Goal: Ask a question

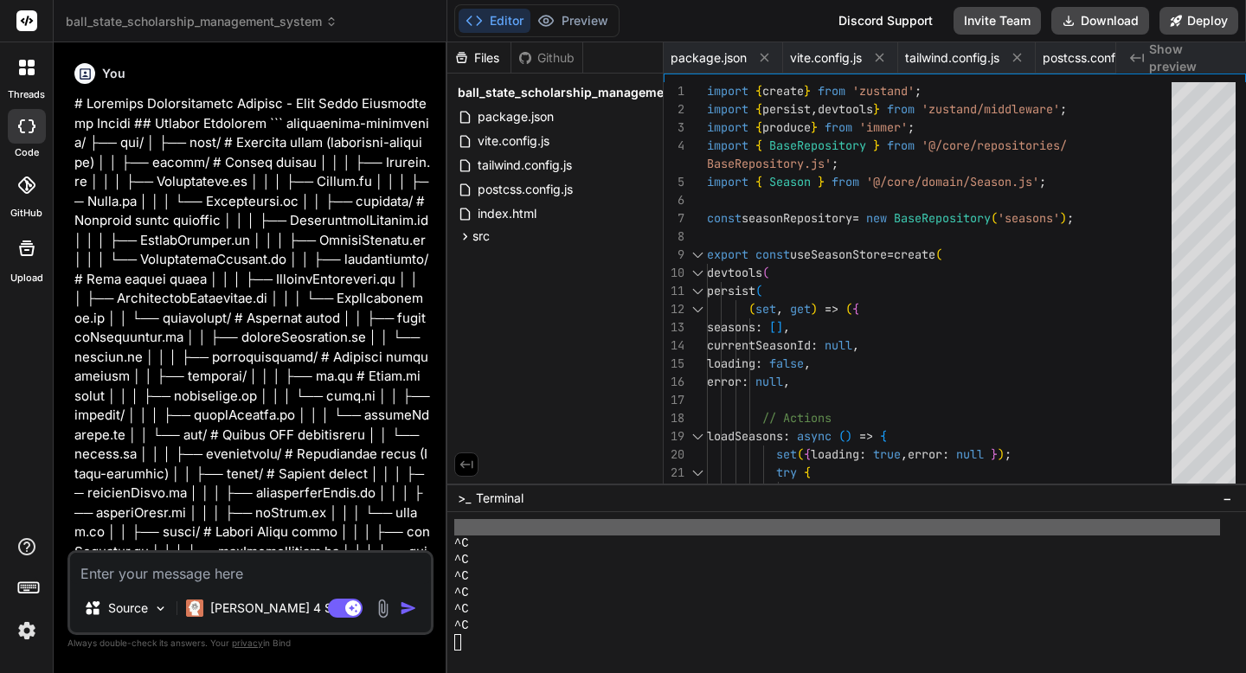
scroll to position [970, 0]
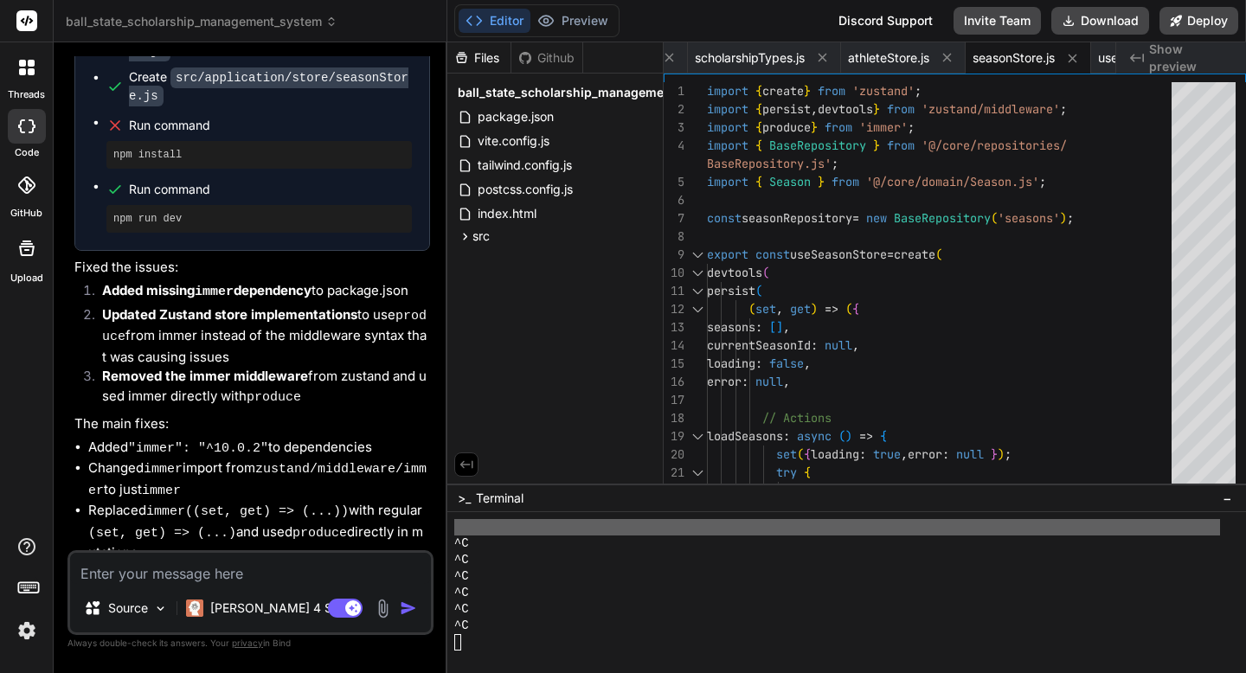
click at [221, 566] on textarea at bounding box center [250, 568] width 361 height 31
type textarea "N"
type textarea "x"
type textarea "Ni"
type textarea "x"
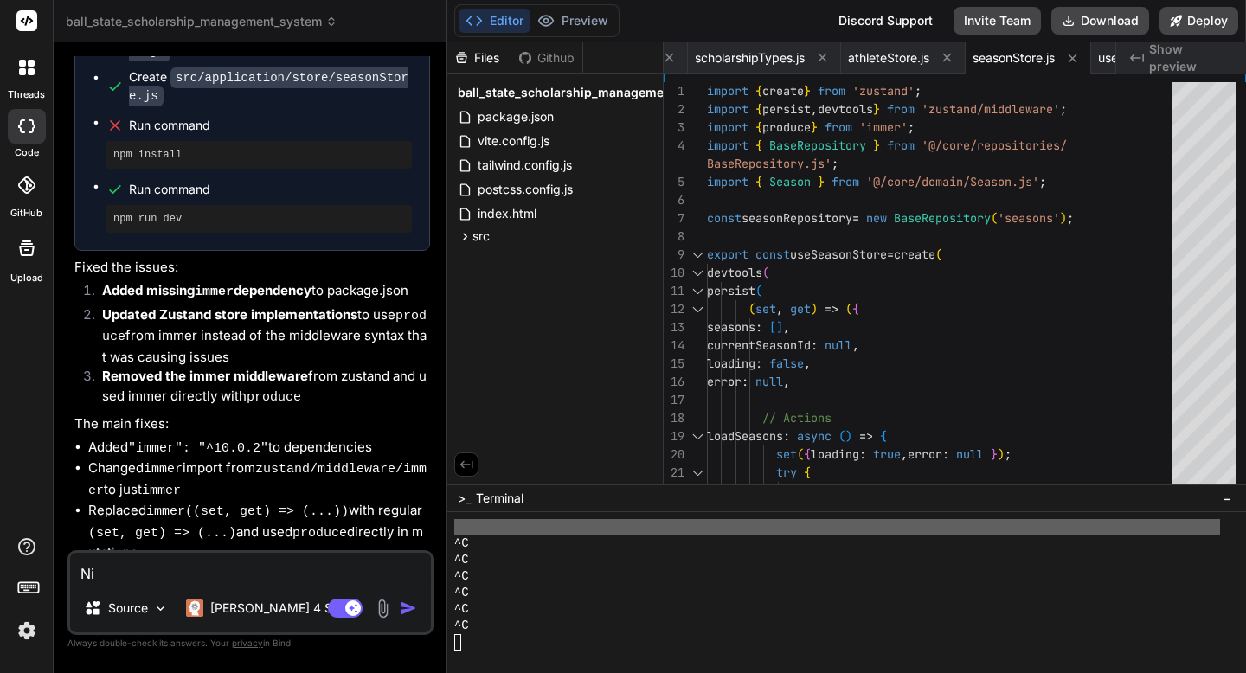
type textarea "N"
type textarea "x"
type textarea "No"
type textarea "x"
type textarea "Nop"
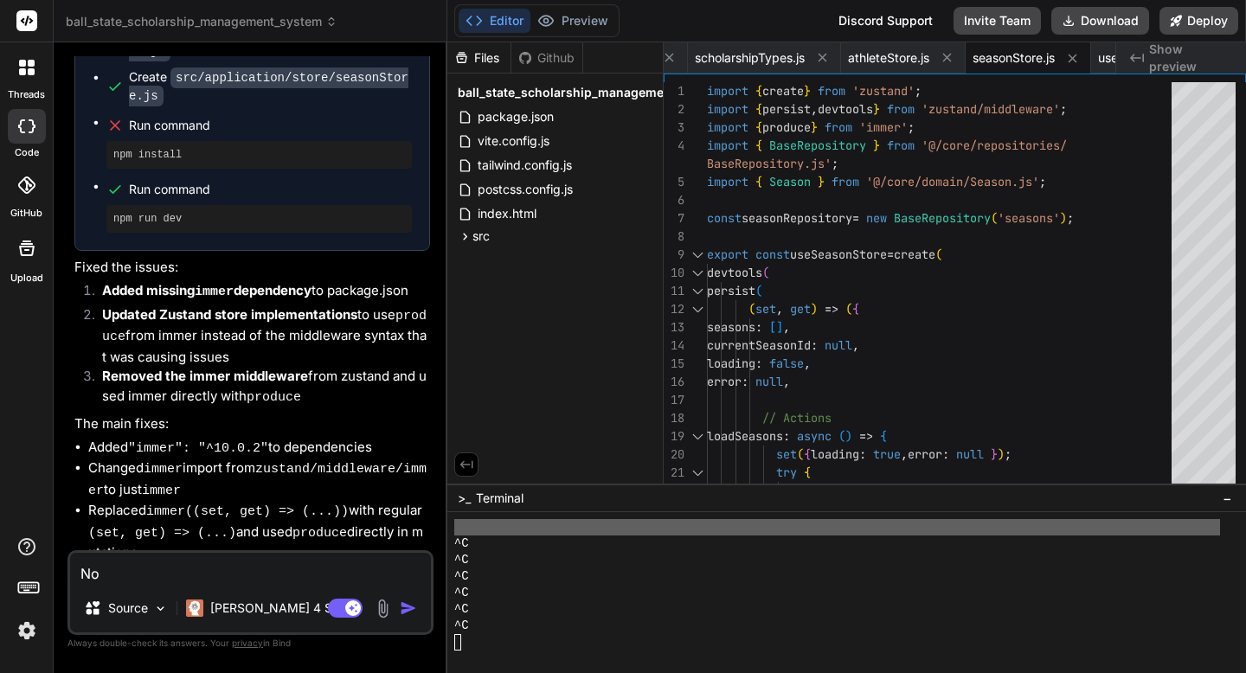
type textarea "x"
type textarea "Nope"
type textarea "x"
type textarea "Nope"
type textarea "x"
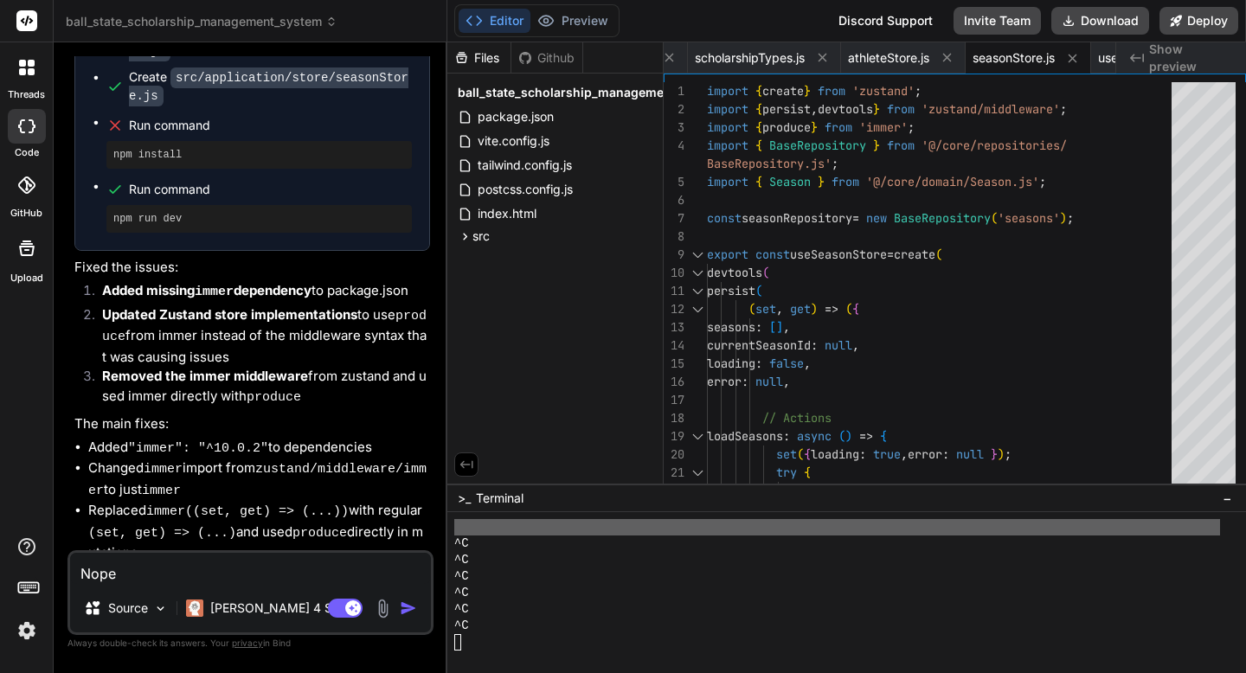
type textarea "Nope t"
type textarea "x"
type textarea "Nope th"
type textarea "x"
type textarea "Nope thi"
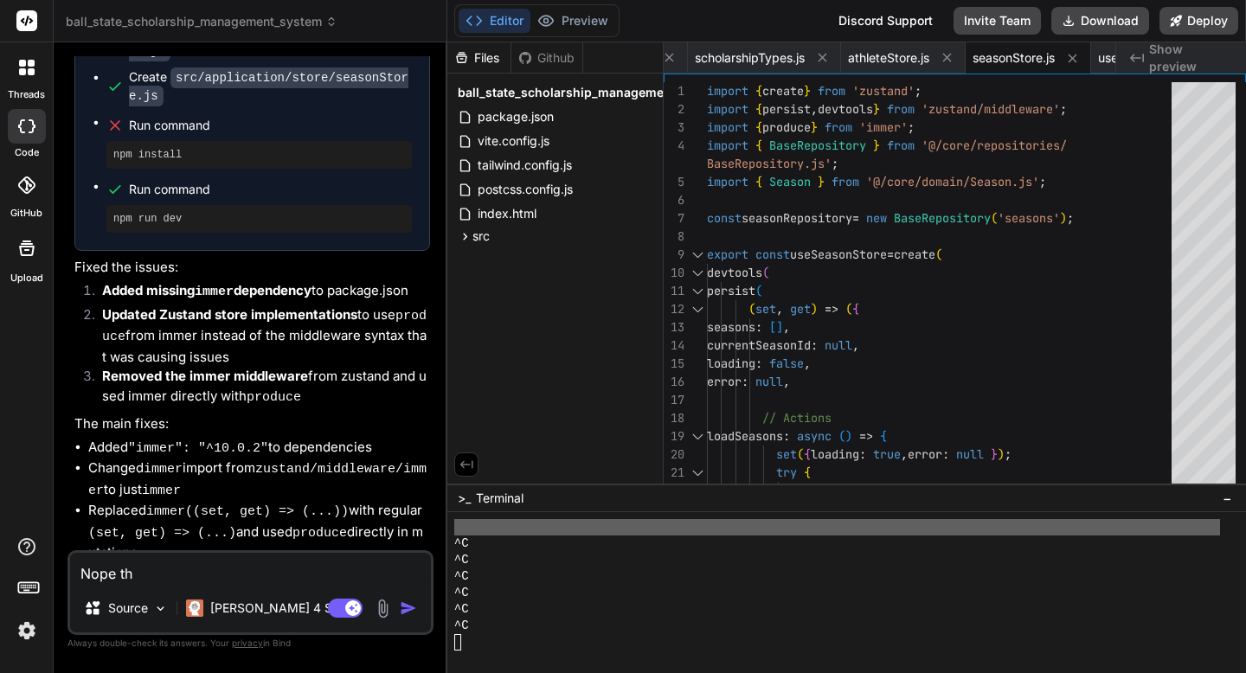
type textarea "x"
type textarea "Nope this"
type textarea "x"
type textarea "Nope this"
type textarea "x"
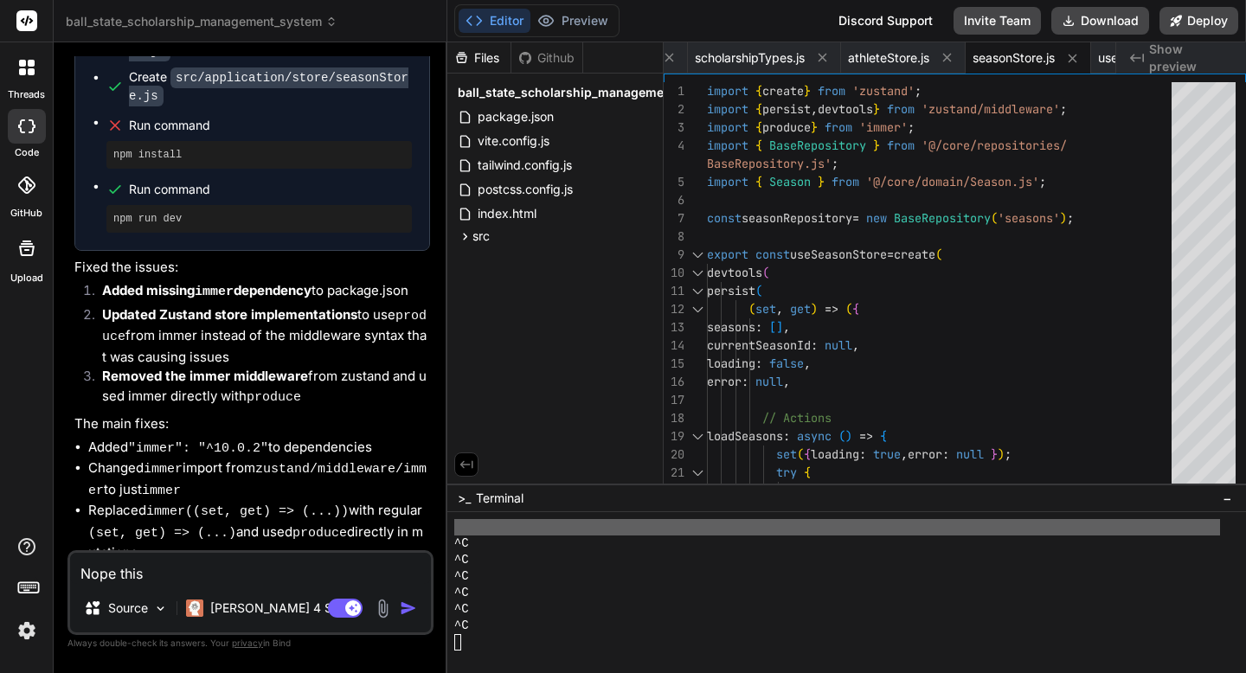
type textarea "Nope this n"
type textarea "x"
type textarea "Nope this no"
type textarea "x"
type textarea "Nope this not"
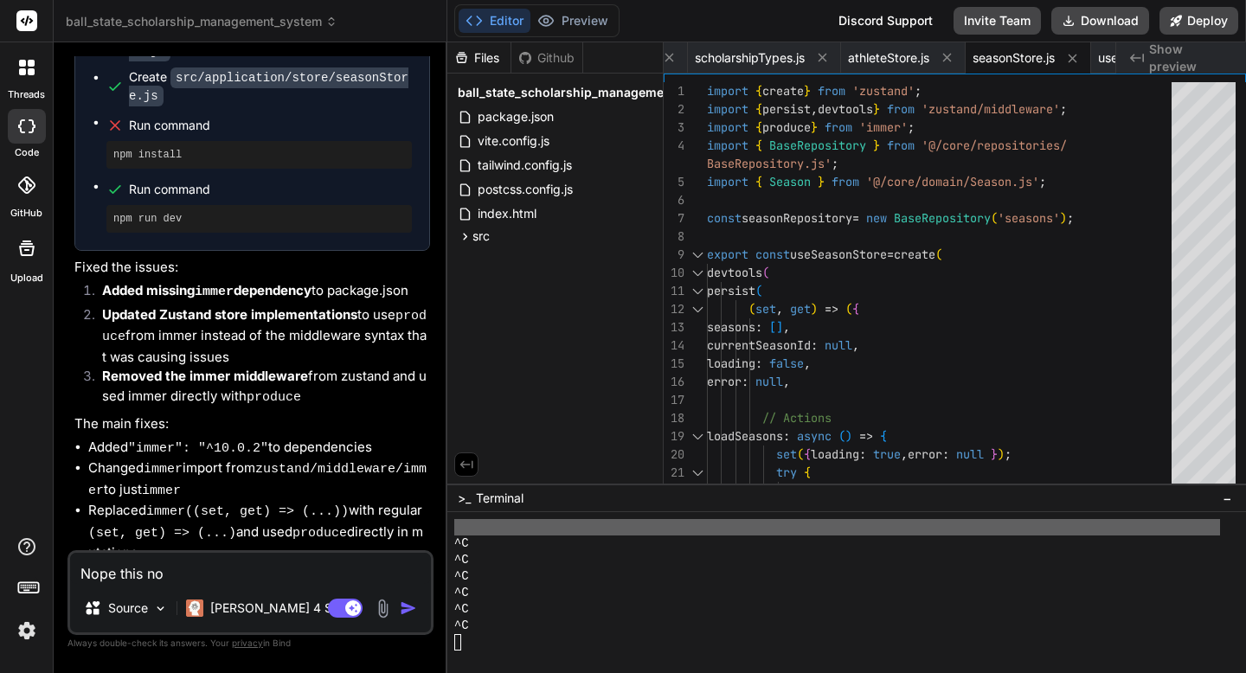
type textarea "x"
type textarea "Nope this not"
type textarea "x"
type textarea "Nope this not w"
type textarea "x"
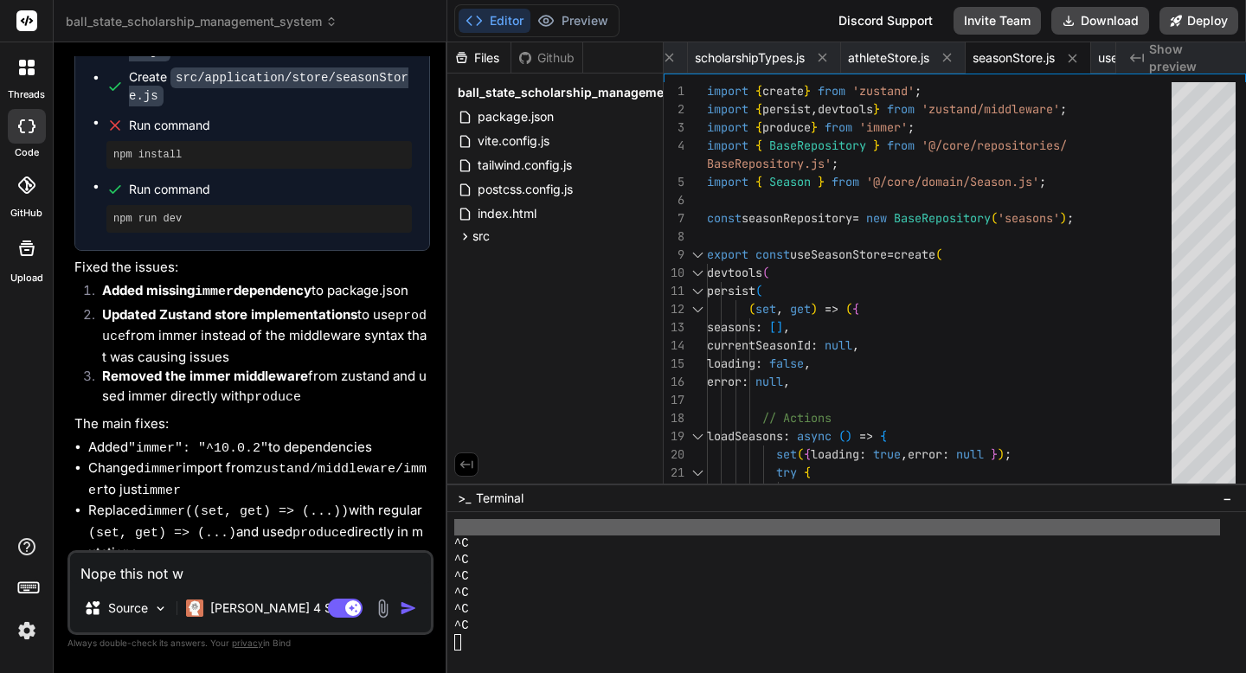
type textarea "Nope this not wo"
type textarea "x"
type textarea "Nope this not wor"
type textarea "x"
type textarea "Nope this not work"
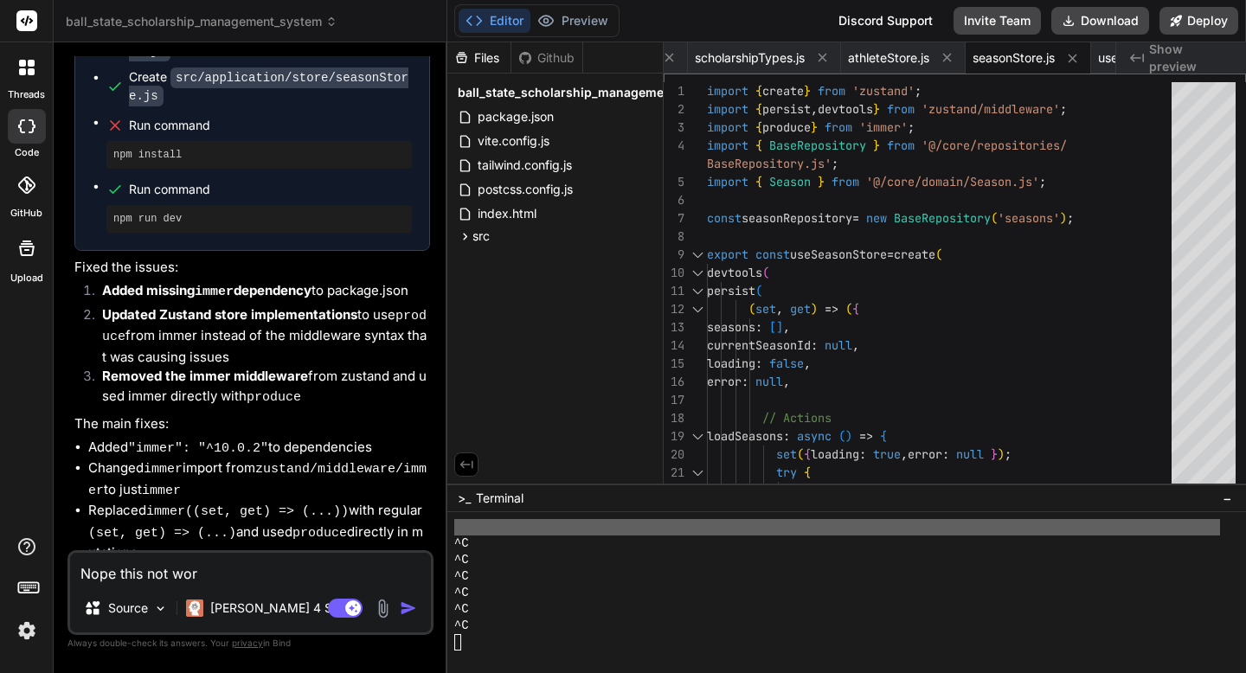
type textarea "x"
type textarea "Nope this not worki"
type textarea "x"
type textarea "Nope this not workin"
type textarea "x"
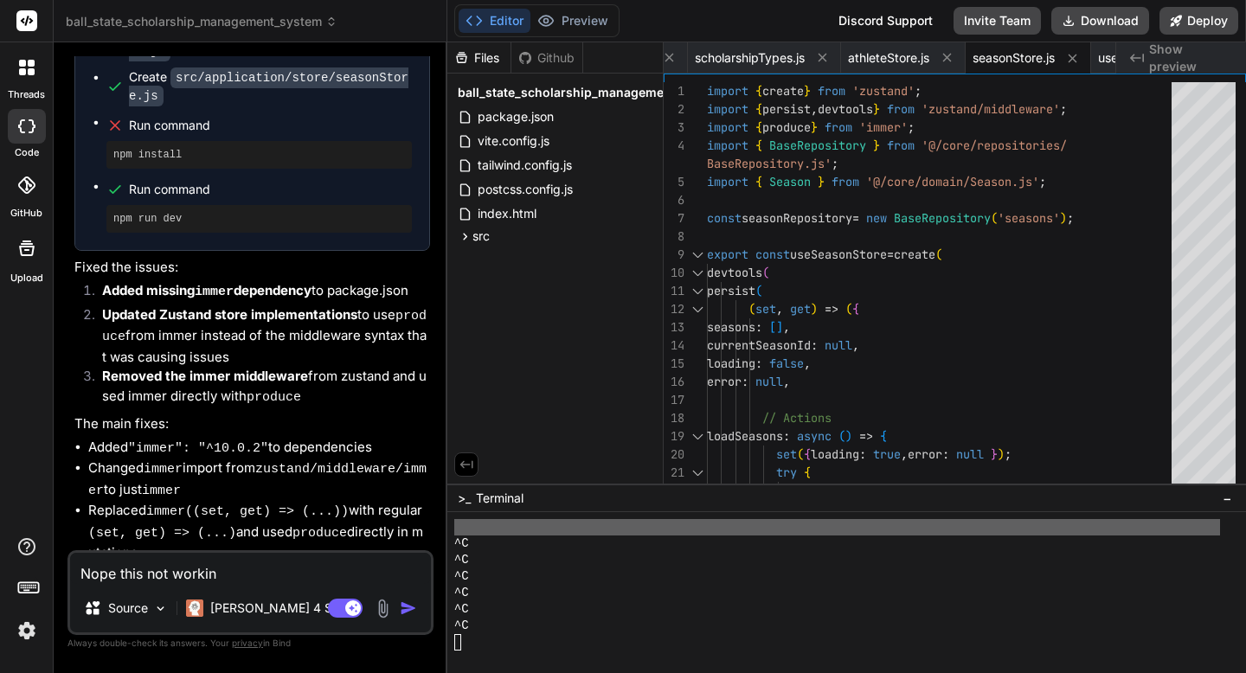
type textarea "Nope this not working"
type textarea "x"
type textarea "Nope this not working!"
type textarea "x"
type textarea "Nope this not working!"
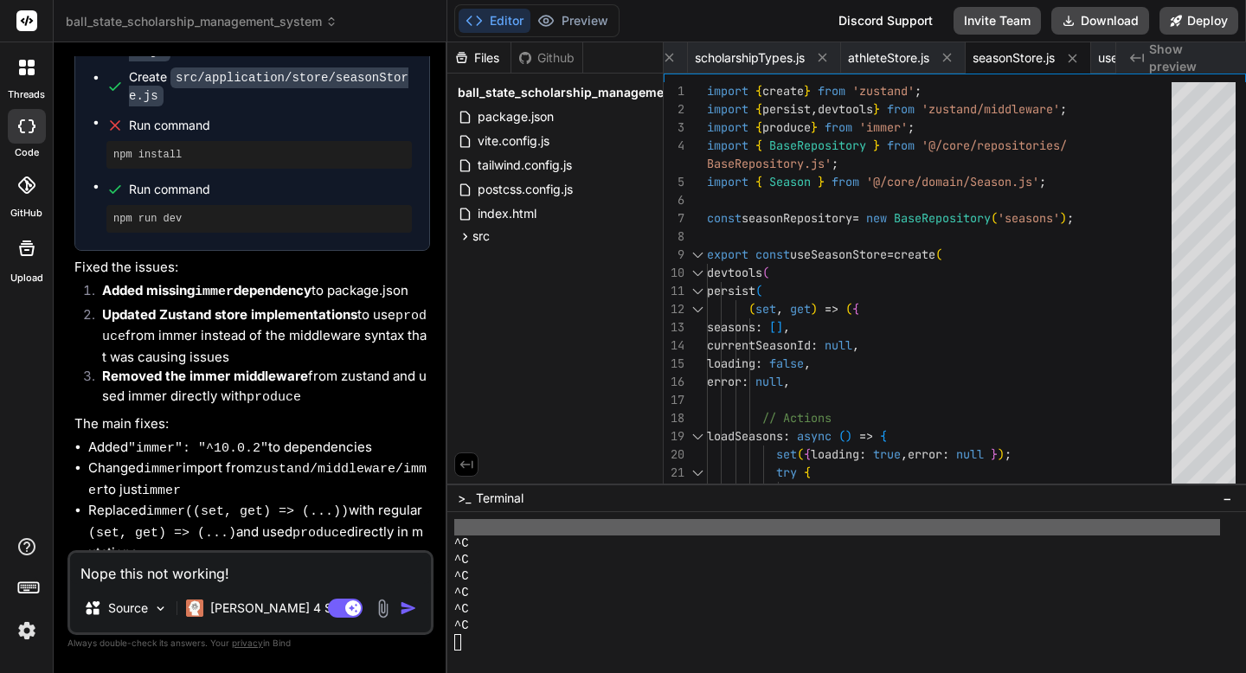
click at [405, 613] on img "button" at bounding box center [408, 608] width 17 height 17
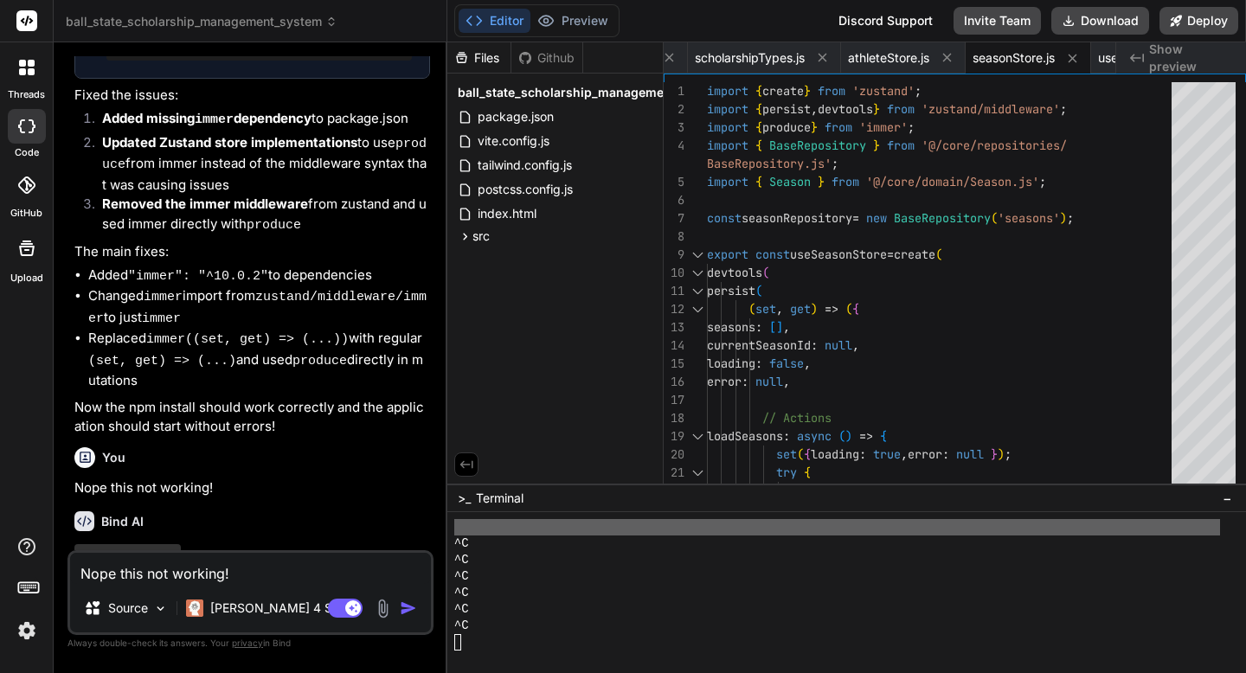
scroll to position [11452, 0]
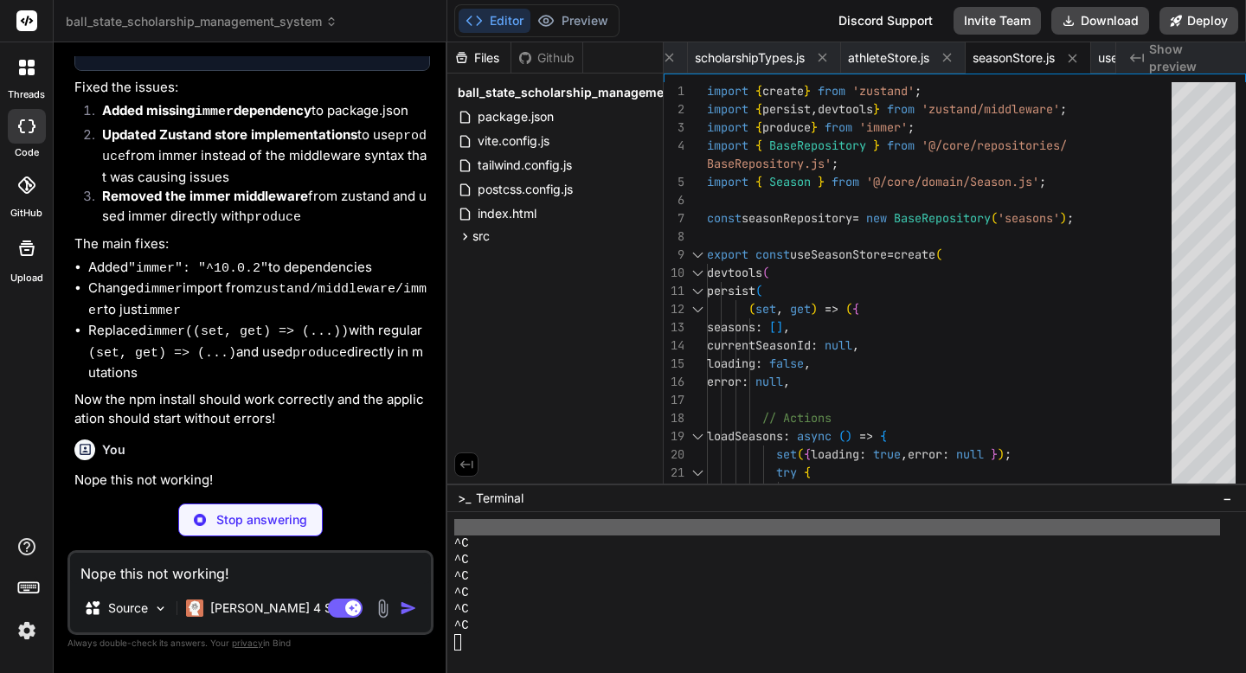
type textarea "x"
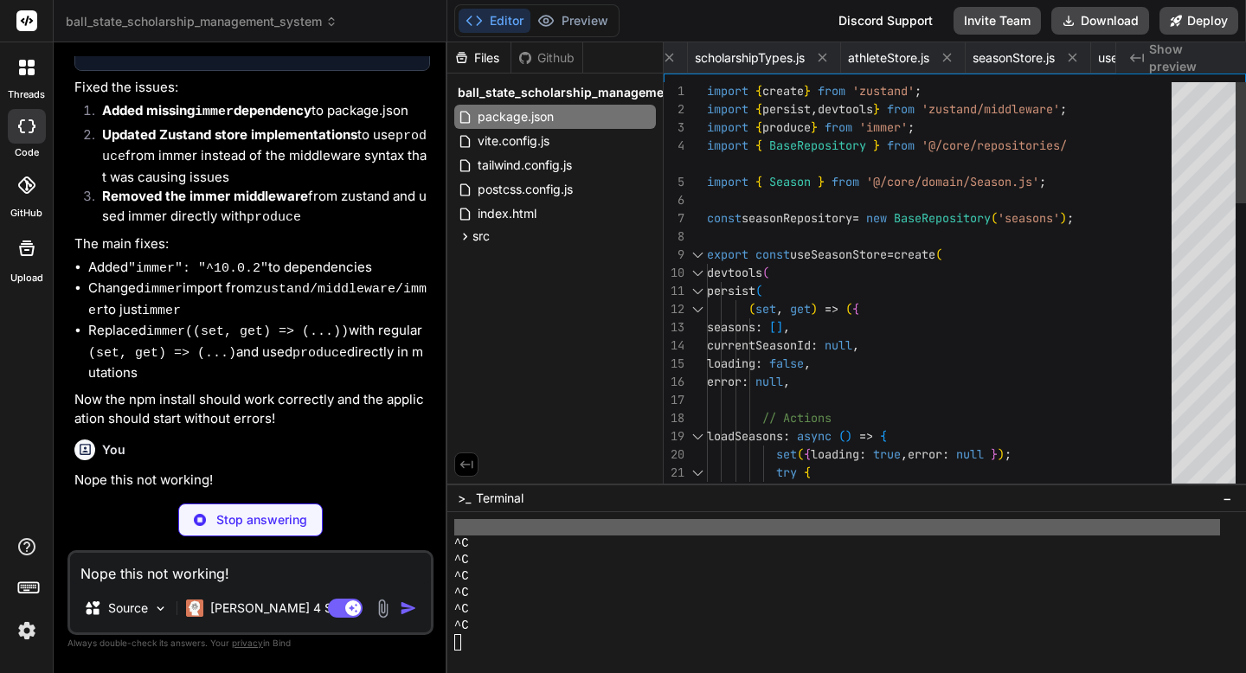
type textarea "x"
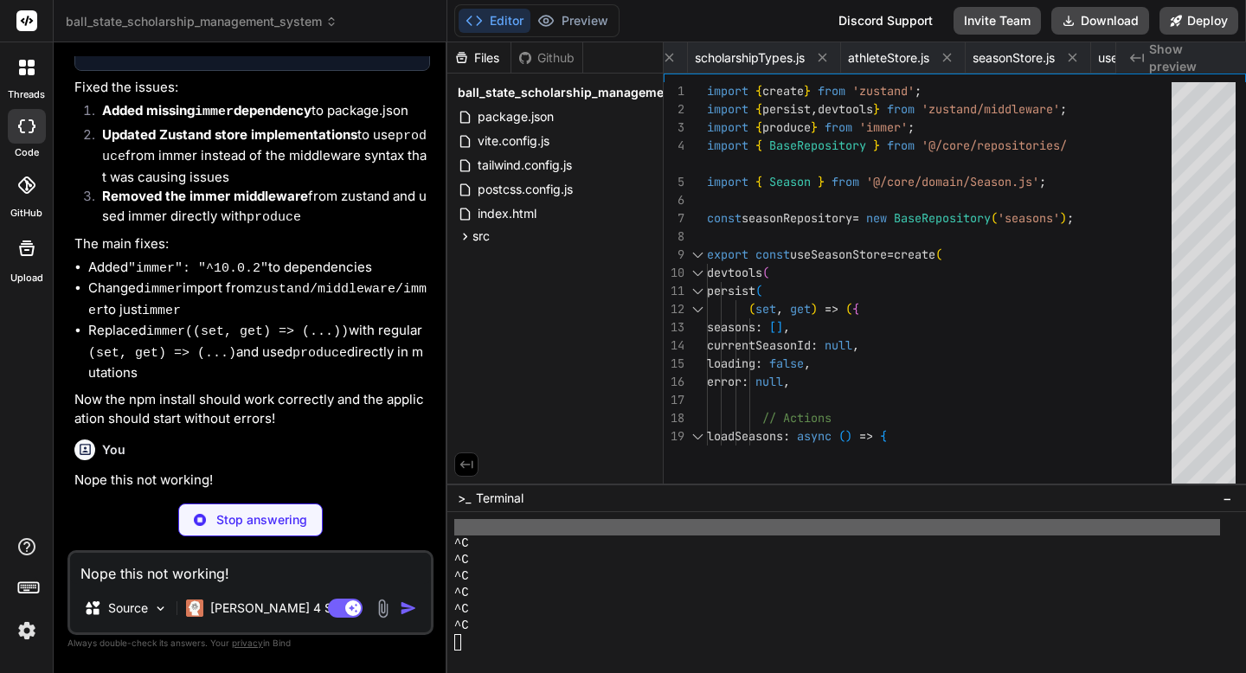
type textarea ") } export default App"
type textarea "x"
type textarea "} ), { name: 'AthleteStore' } ) );"
type textarea "x"
type textarea "} ), { name: 'SeasonStore' } ) );"
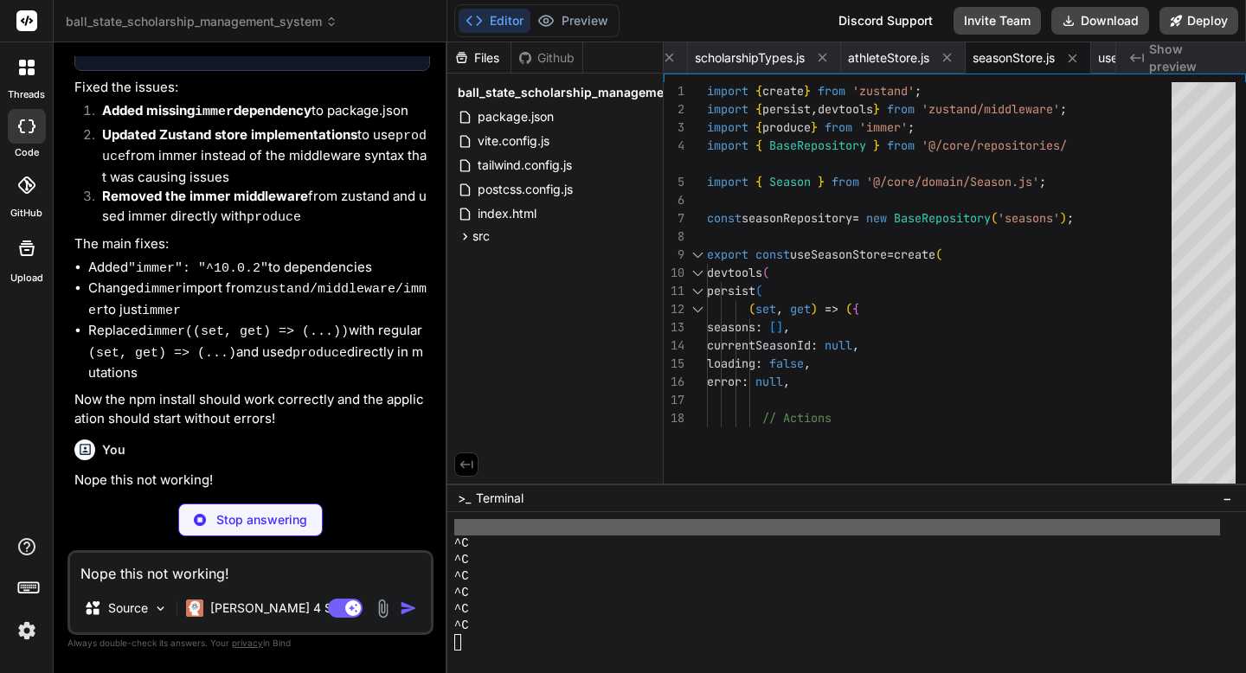
type textarea "x"
type textarea "}); export default db;"
type textarea "x"
type textarea "return data; } // Transaction support async transaction(callback) { return db.t…"
type textarea "x"
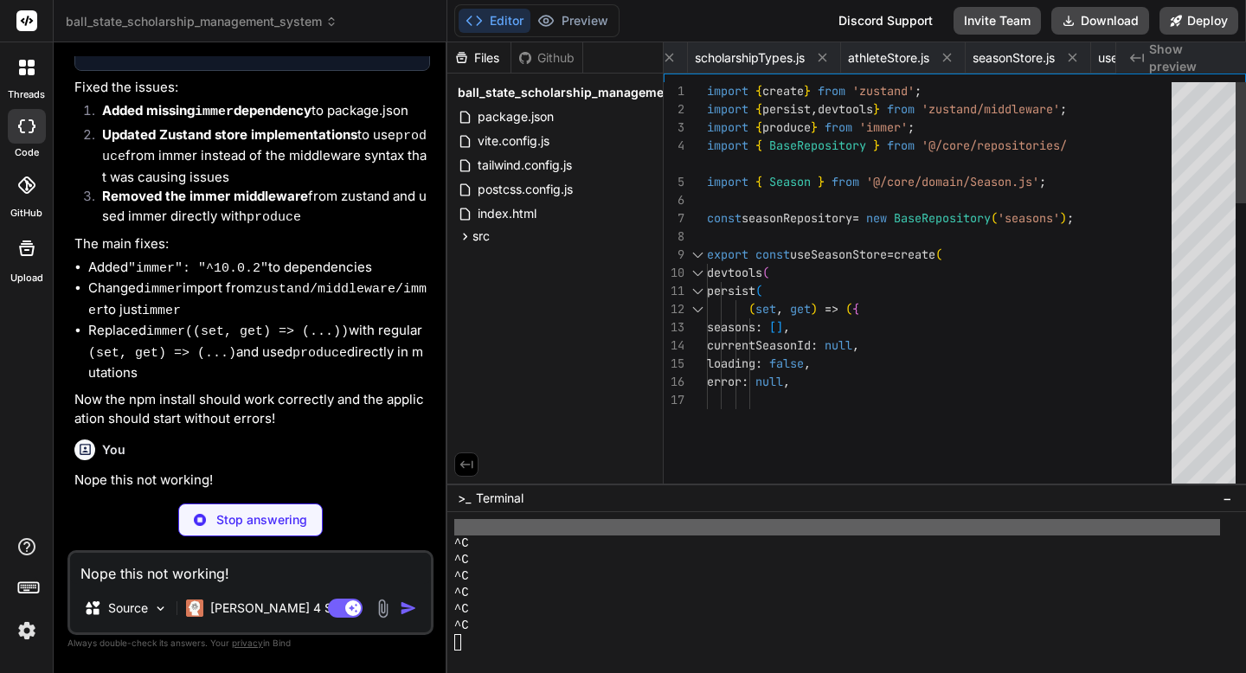
type textarea "</button> </div> </div> </div> </header> ); }"
type textarea "x"
type textarea "</div> </div> ); }"
type textarea "x"
type textarea "); }"
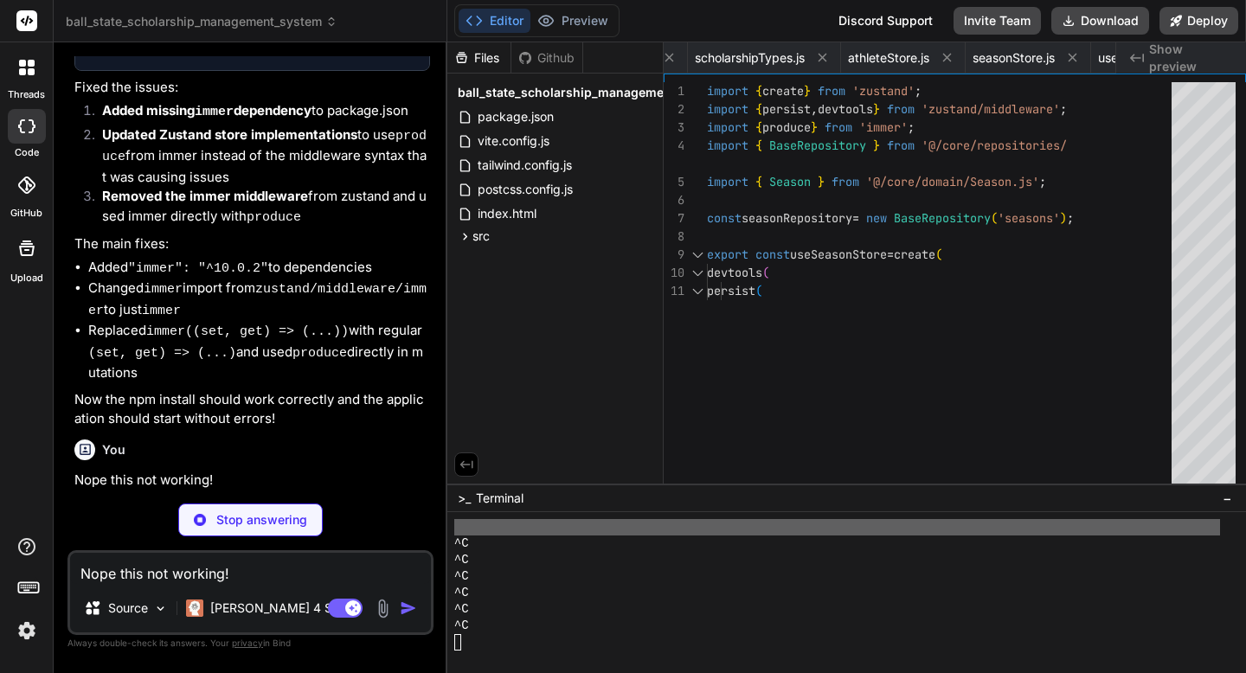
type textarea "x"
type textarea "refresh: () => loadAthletes(currentSeason?.id) } }; }"
type textarea "x"
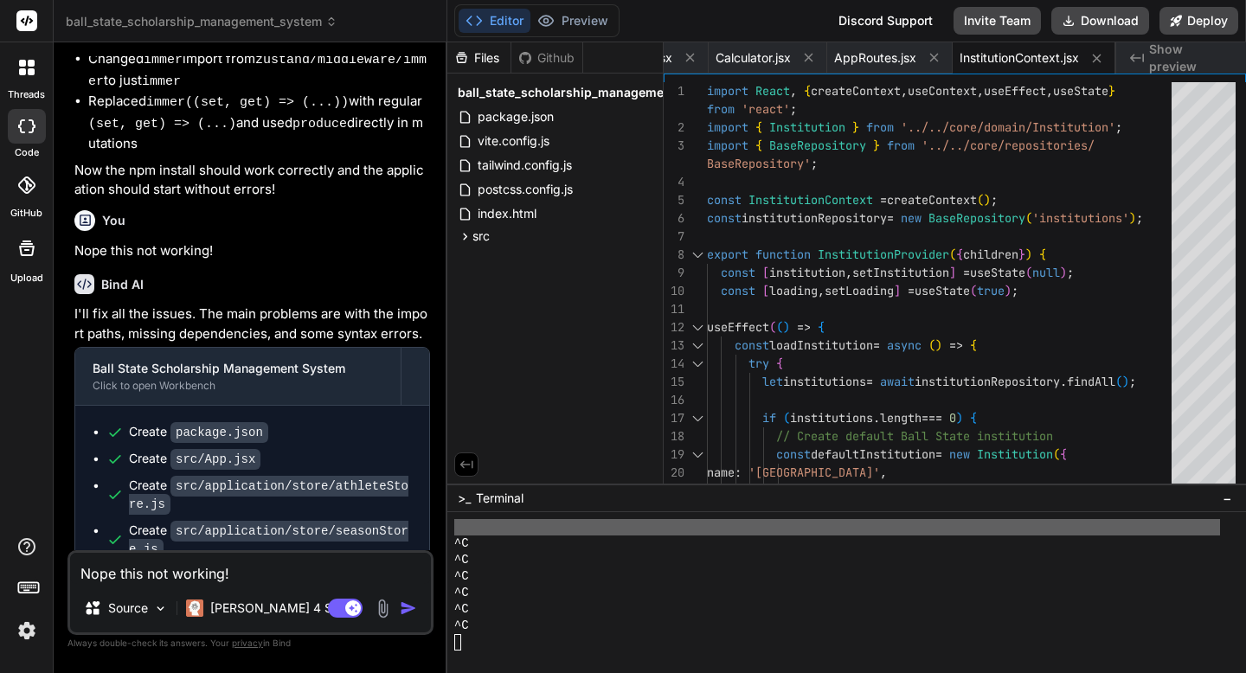
scroll to position [12566, 0]
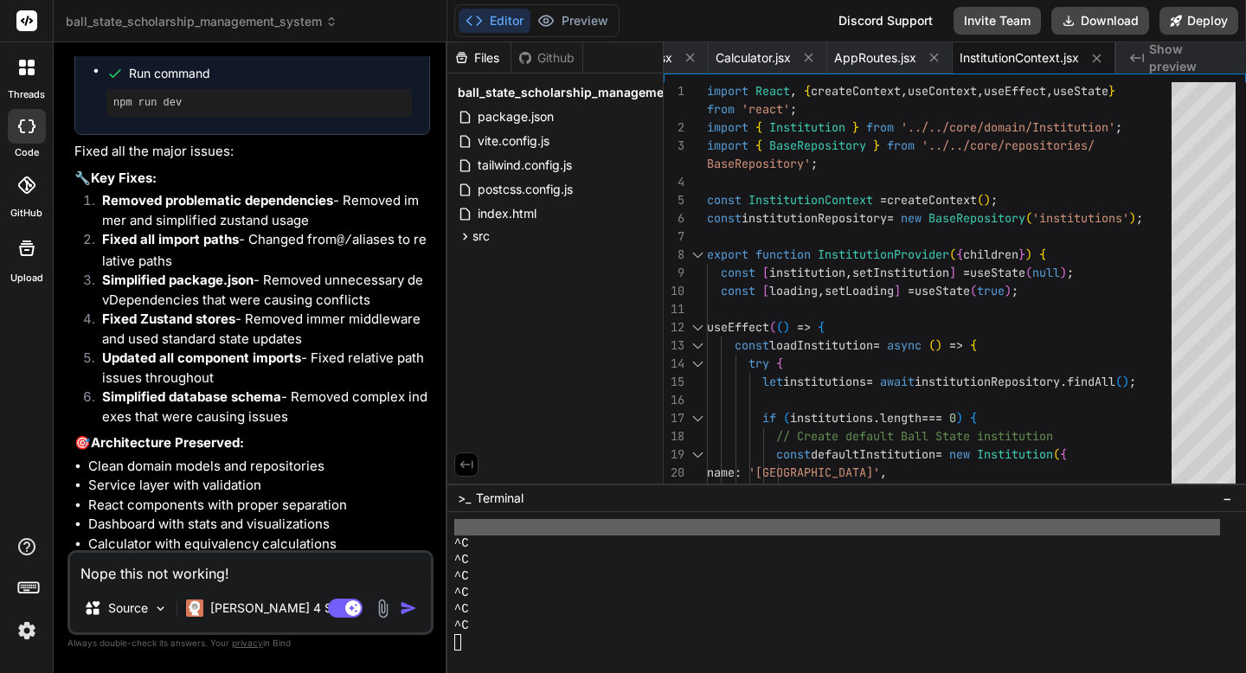
click at [228, 575] on textarea "Nope this not working!" at bounding box center [250, 568] width 361 height 31
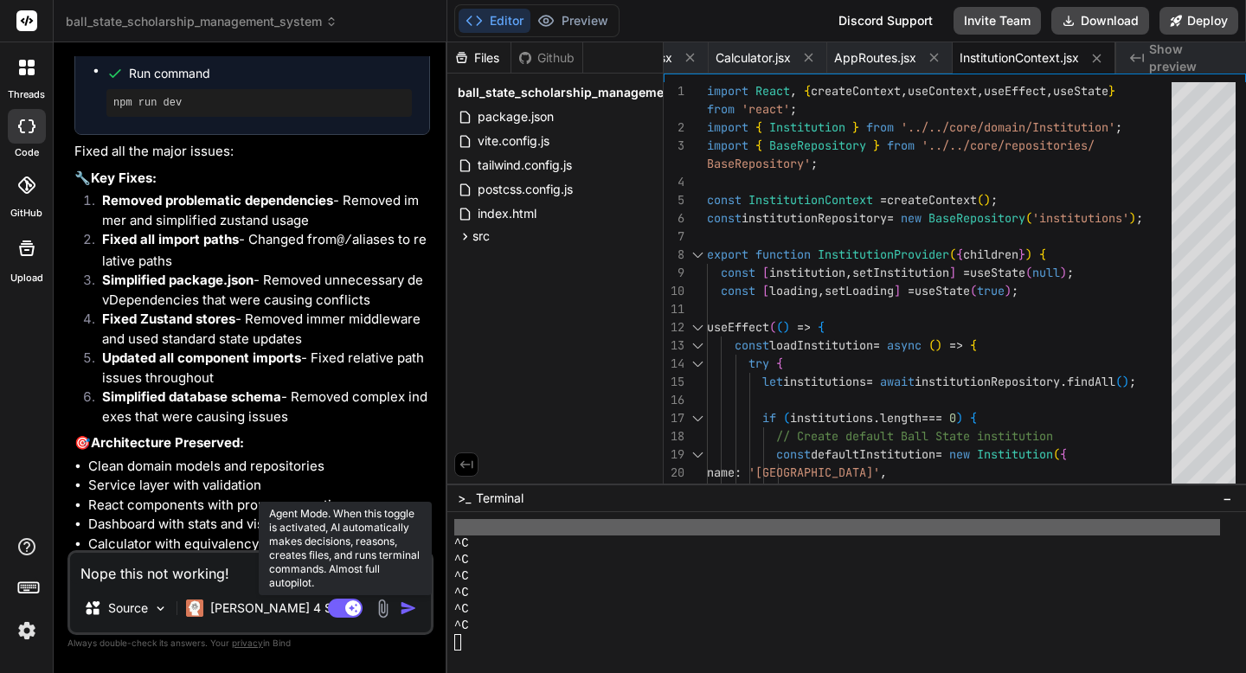
click at [336, 606] on rect at bounding box center [345, 608] width 35 height 19
type textarea "x"
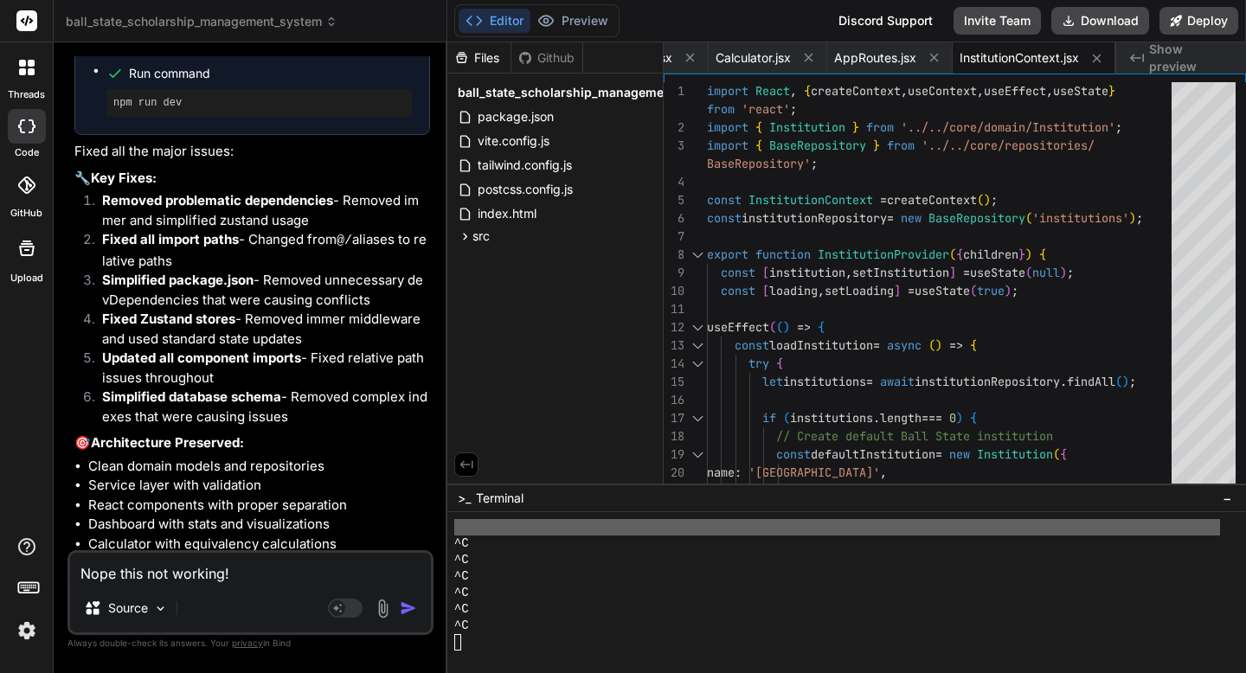
click at [234, 582] on textarea "Nope this not working!" at bounding box center [250, 568] width 361 height 31
type textarea "N"
type textarea "x"
type textarea "No"
type textarea "x"
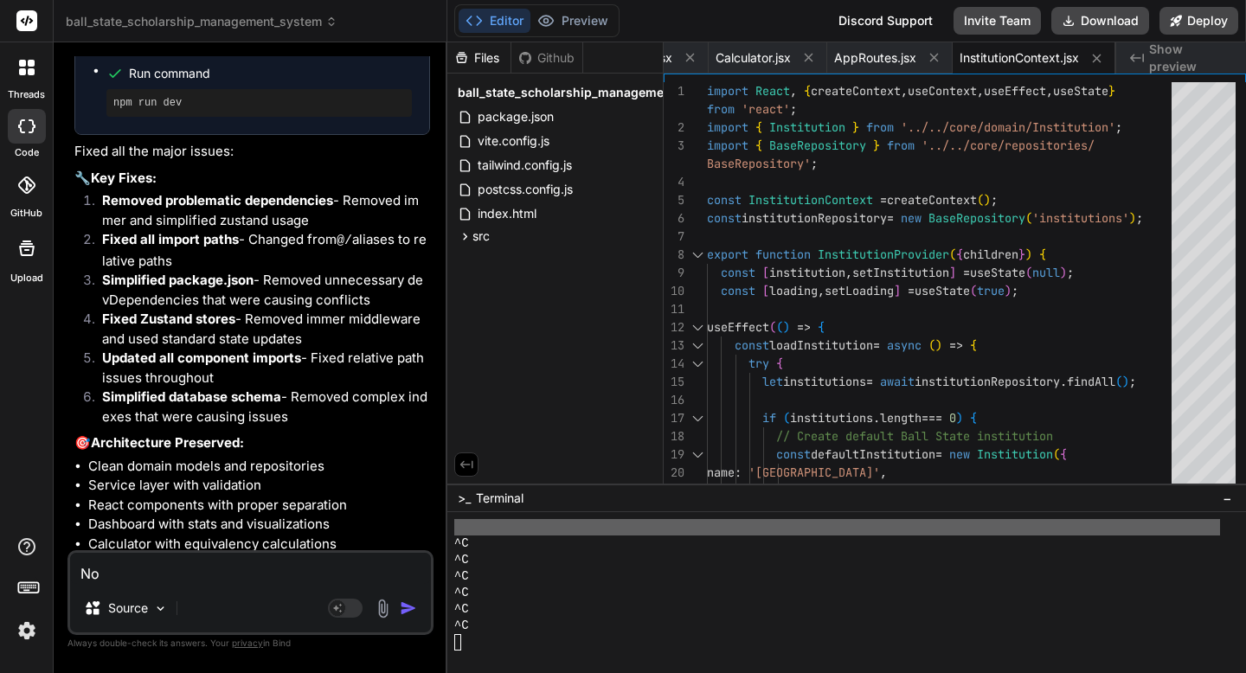
type textarea "Nop"
type textarea "x"
type textarea "Nope"
type textarea "x"
type textarea "Nope!"
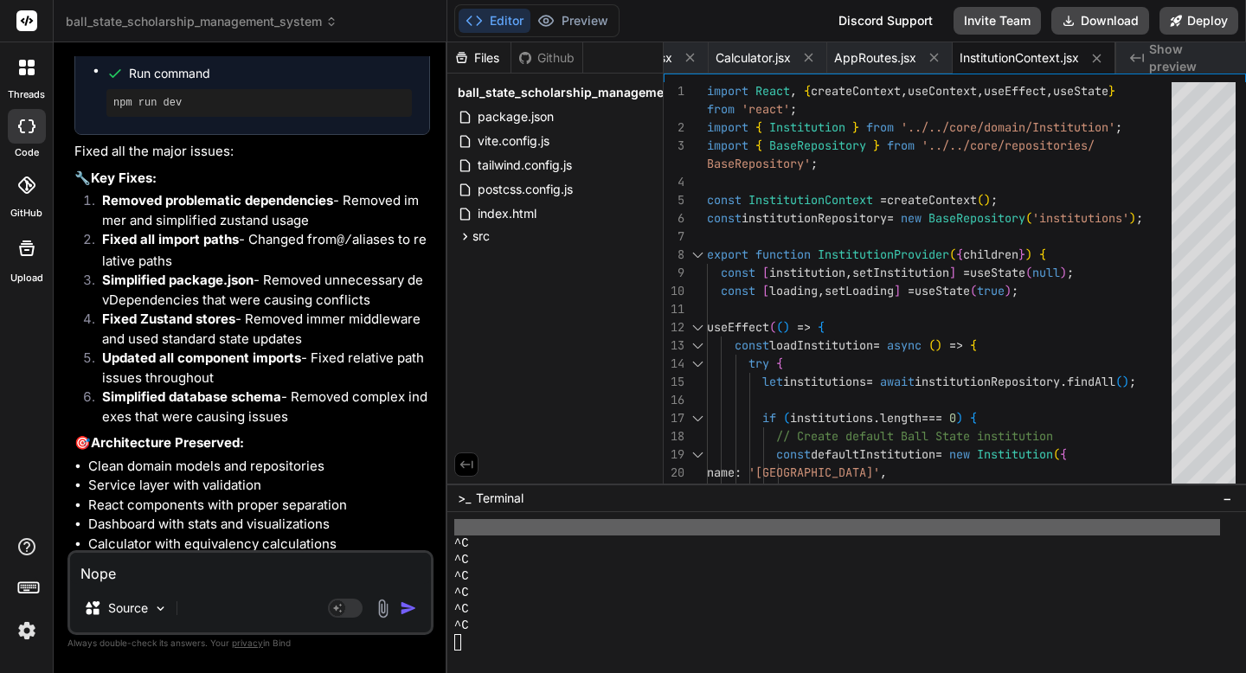
type textarea "x"
type textarea "Nope!"
type textarea "x"
type textarea "Nope! I"
type textarea "x"
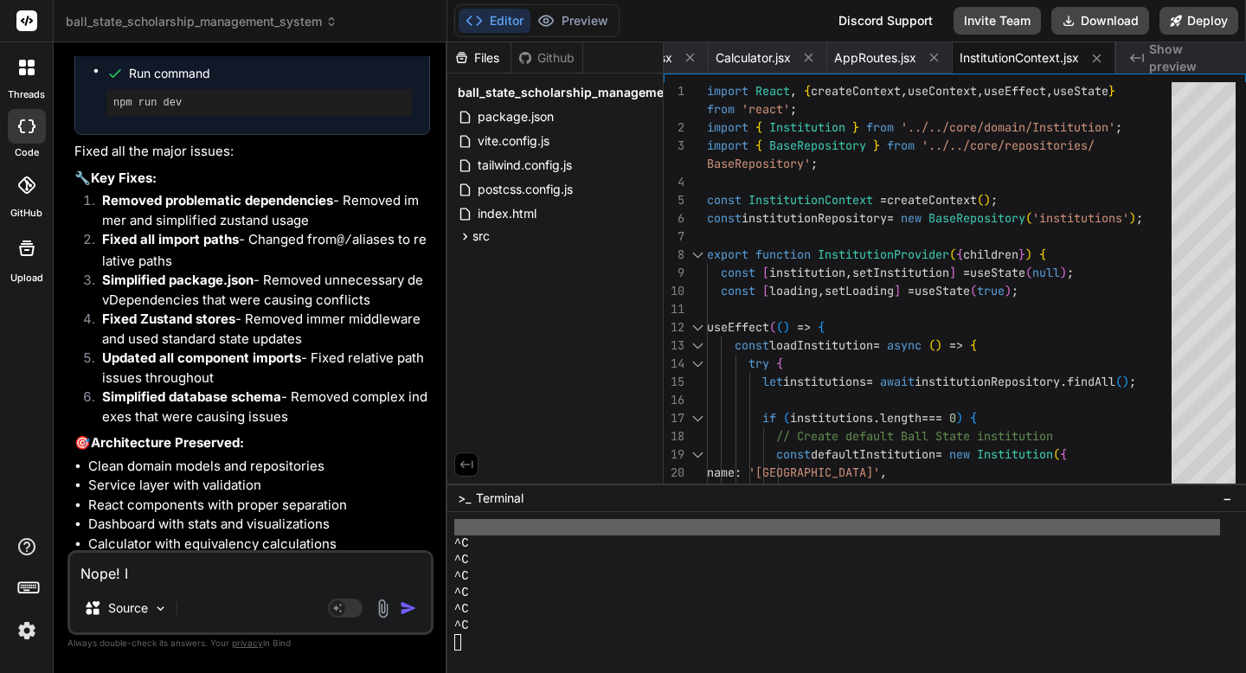
type textarea "Nope! IO"
type textarea "x"
type textarea "Nope! I"
type textarea "x"
type textarea "Nope! I"
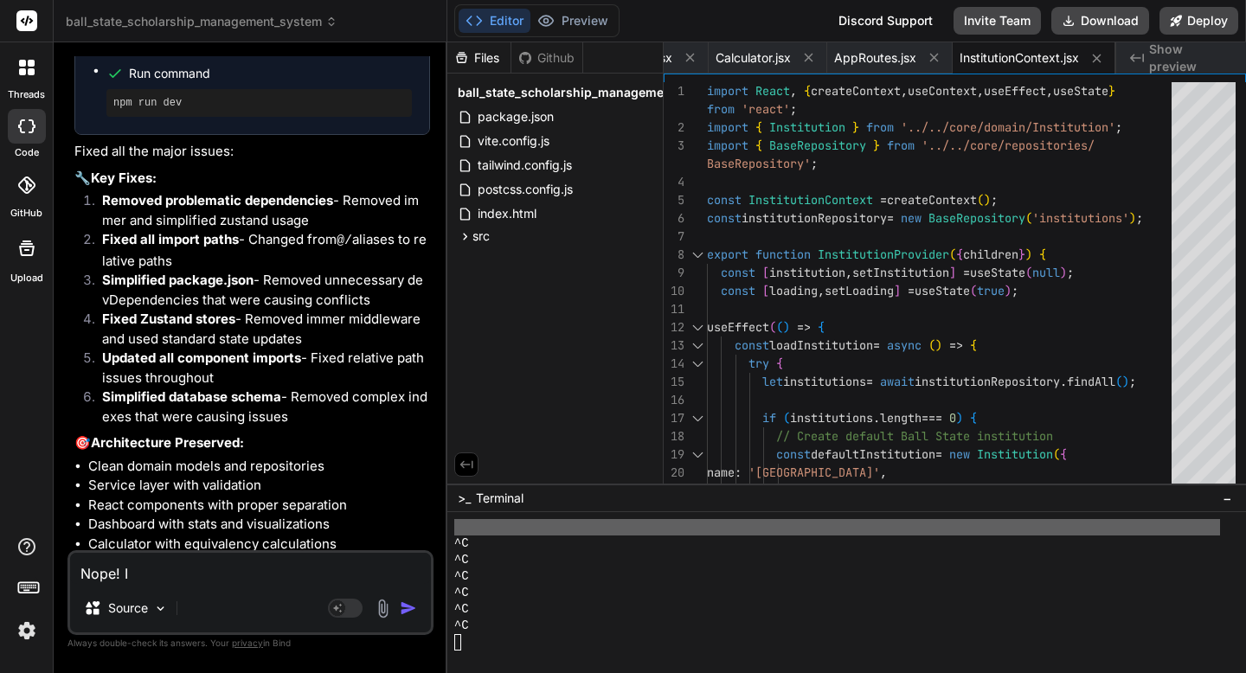
type textarea "x"
type textarea "Nope! I c"
type textarea "x"
type textarea "Nope! I ca"
type textarea "x"
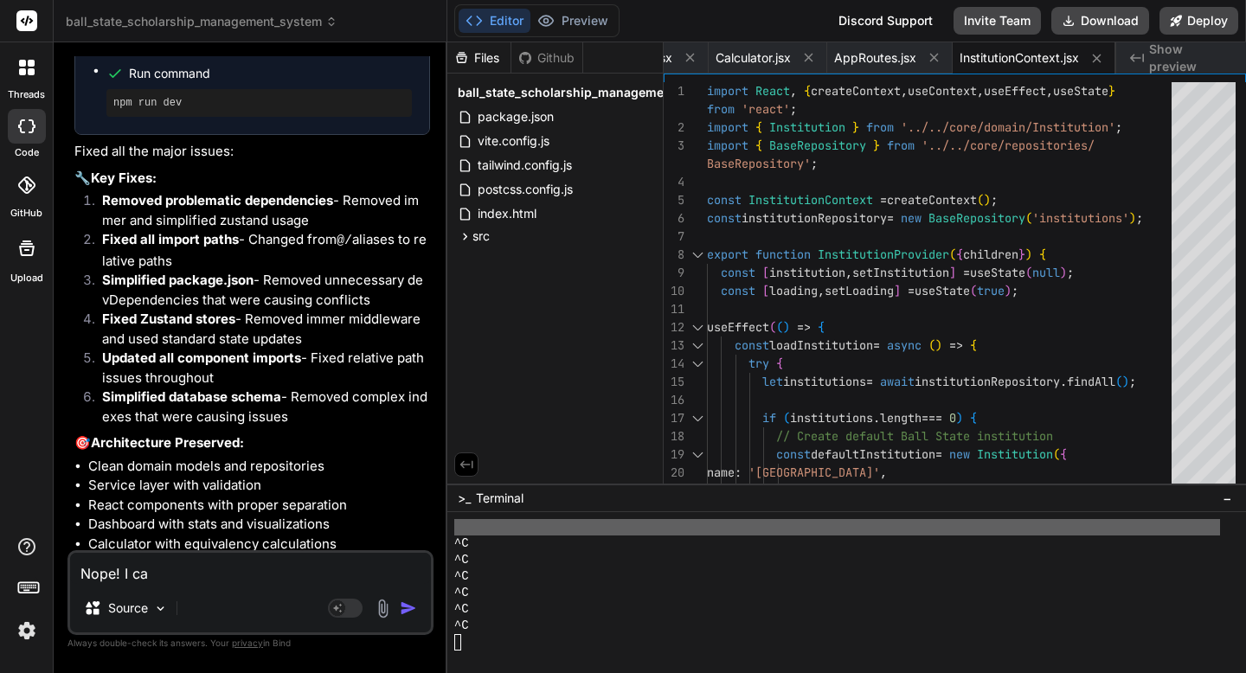
type textarea "Nope! I can"
type textarea "x"
type textarea "Nope! I can"
type textarea "x"
type textarea "Nope! I can s"
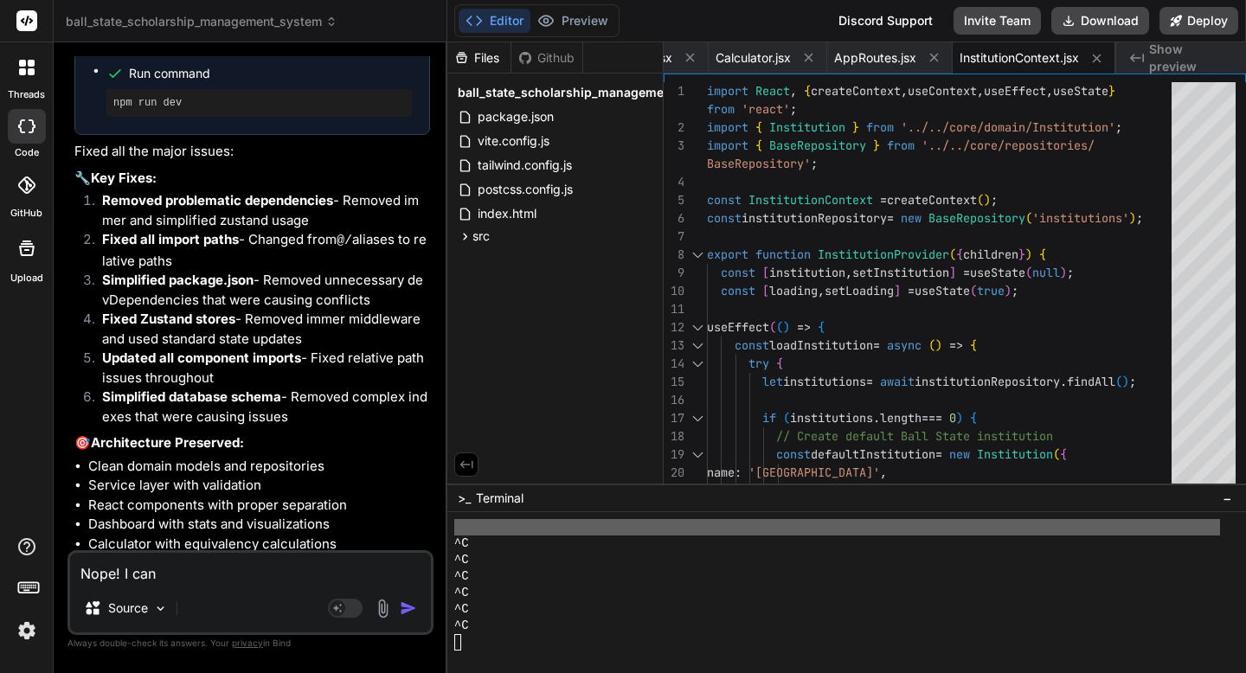
type textarea "x"
type textarea "Nope! I can se"
type textarea "x"
type textarea "Nope! I can see"
type textarea "x"
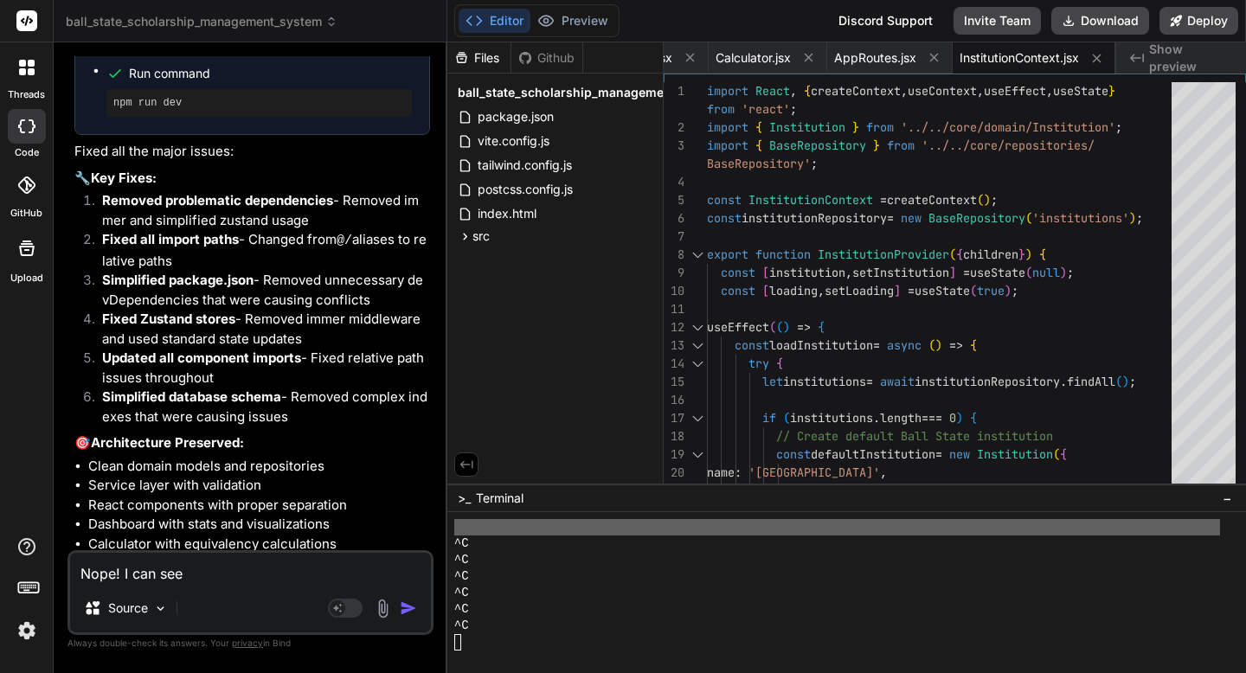
type textarea "Nope! I can see"
type textarea "x"
type textarea "Nope! I can see a"
type textarea "x"
type textarea "Nope! I can see an"
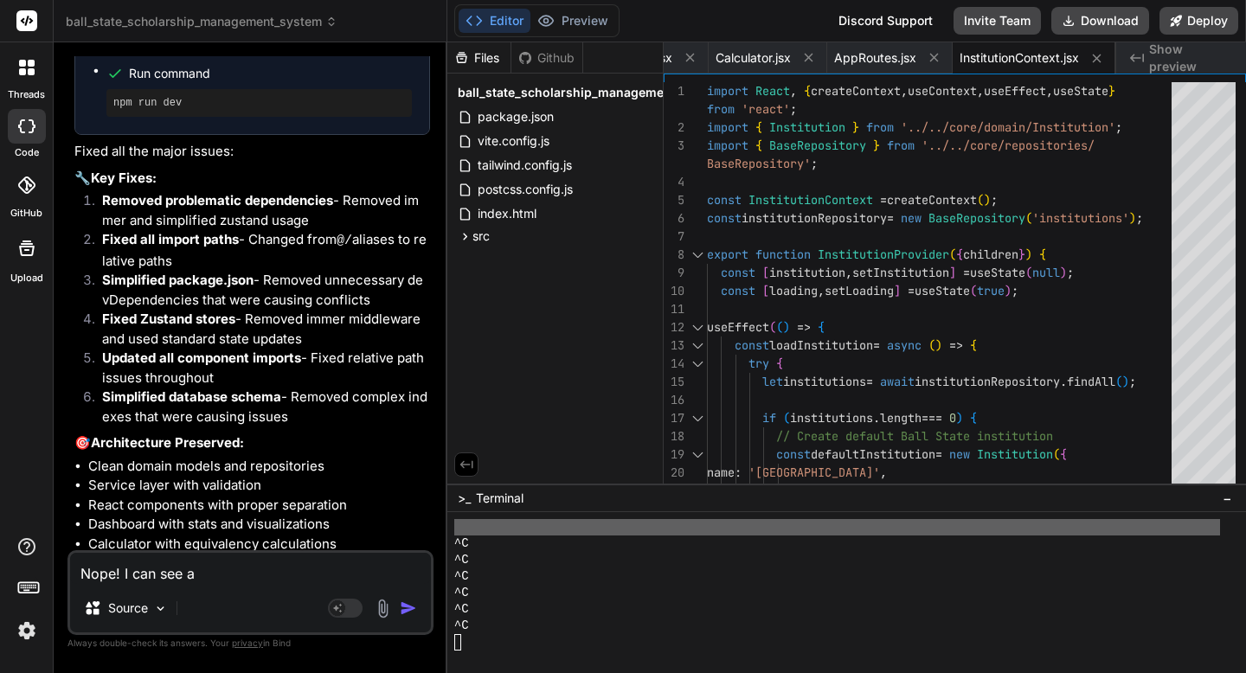
type textarea "x"
type textarea "Nope! I can see any"
type textarea "x"
type textarea "Nope! I can see an"
type textarea "x"
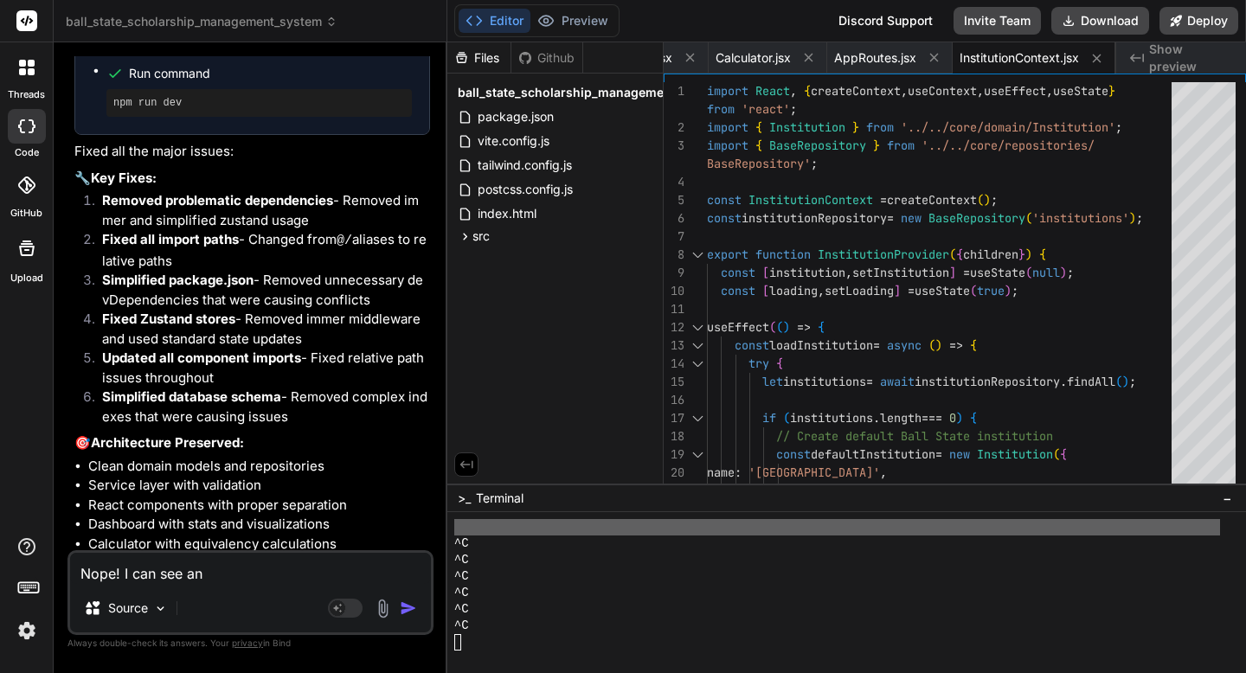
type textarea "Nope! I can see a"
type textarea "x"
type textarea "Nope! I can see"
type textarea "x"
type textarea "Nope! I can see"
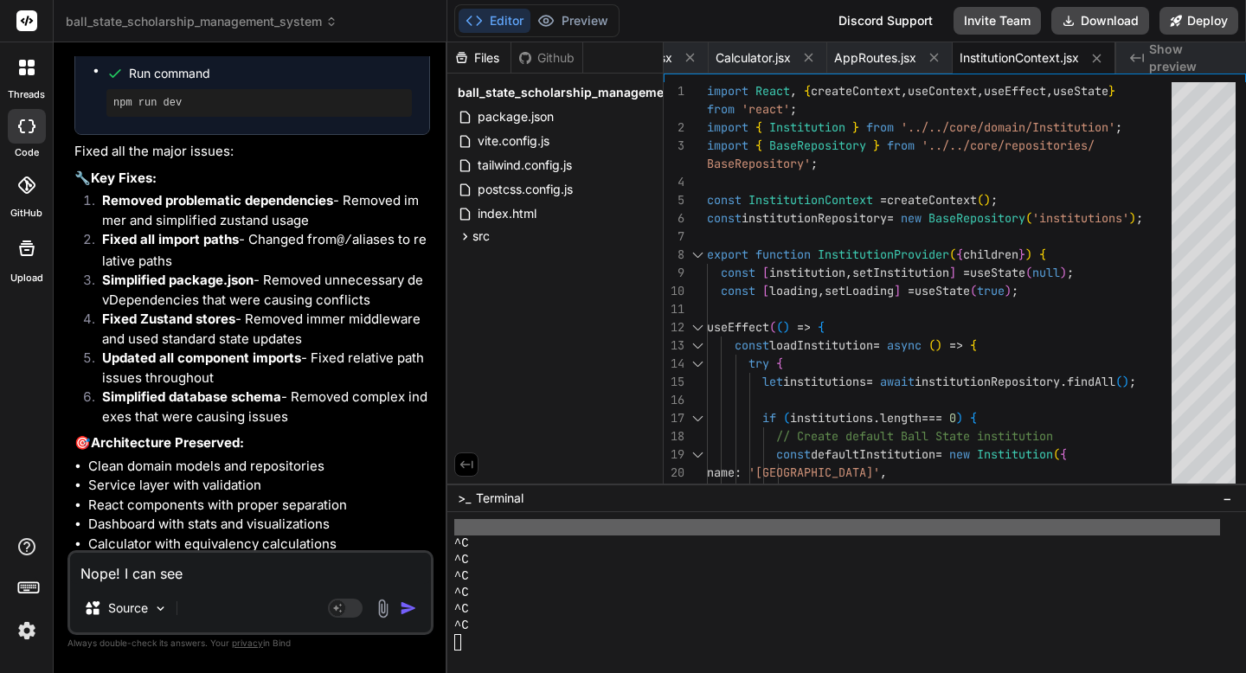
type textarea "x"
type textarea "Nope! I can se"
type textarea "x"
type textarea "Nope! I can s"
type textarea "x"
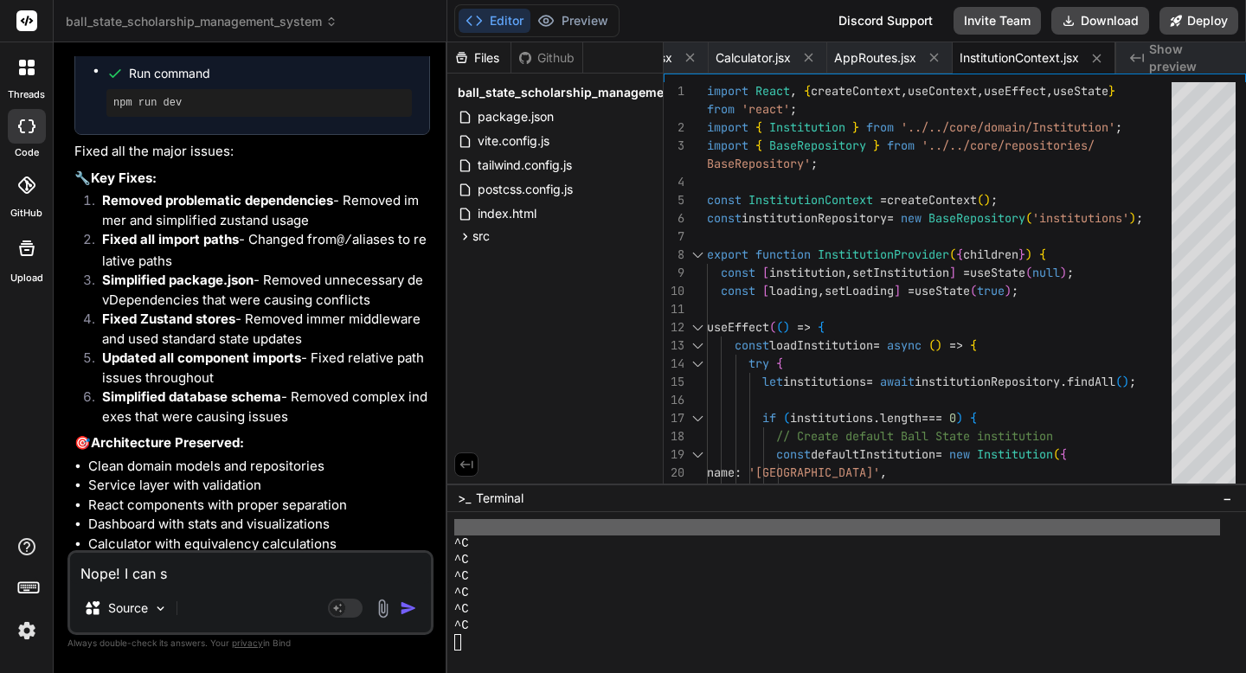
type textarea "Nope! I can"
type textarea "x"
type textarea "Nope! I can"
type textarea "x"
type textarea "Nope! I ca"
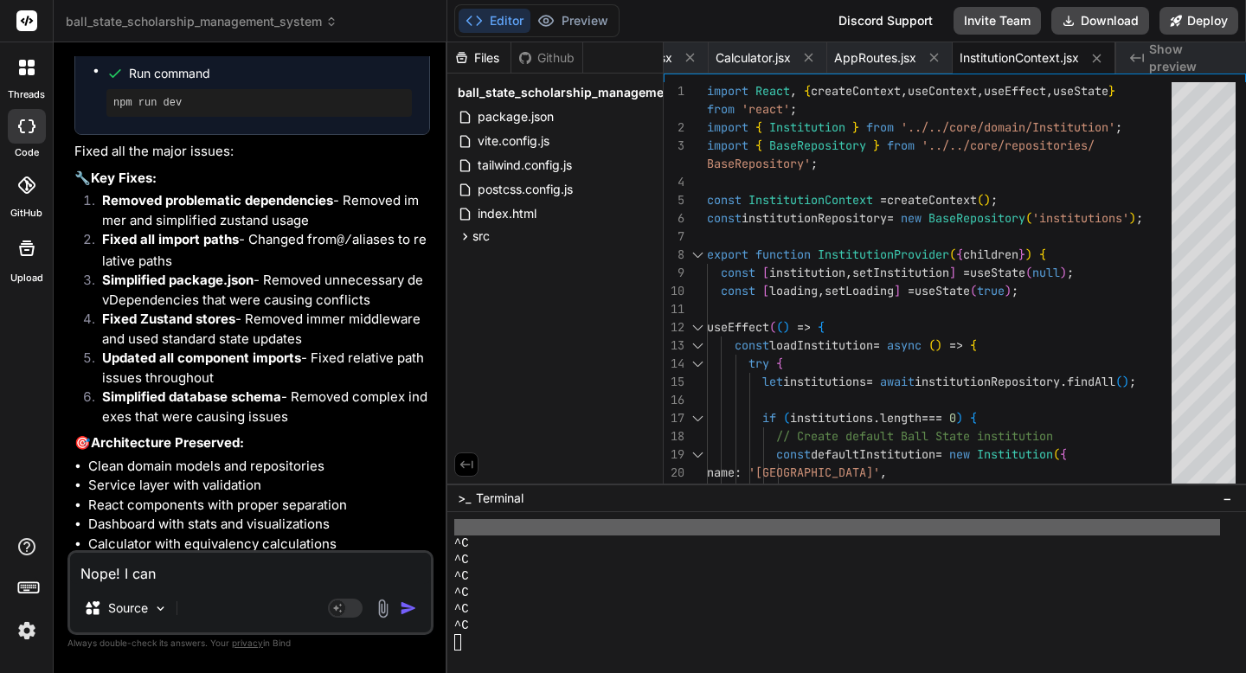
type textarea "x"
type textarea "Nope! I c"
type textarea "x"
type textarea "Nope! I"
type textarea "x"
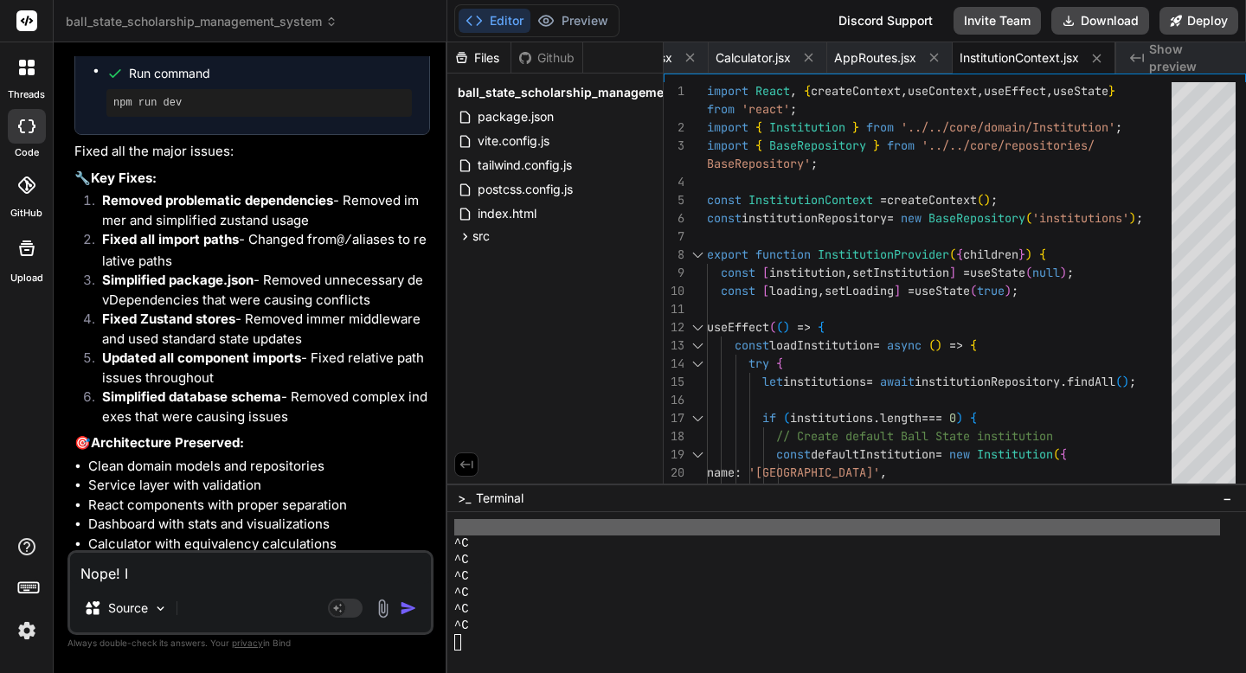
type textarea "Nope! I"
type textarea "x"
type textarea "Nope!"
type textarea "x"
type textarea "Nope! I"
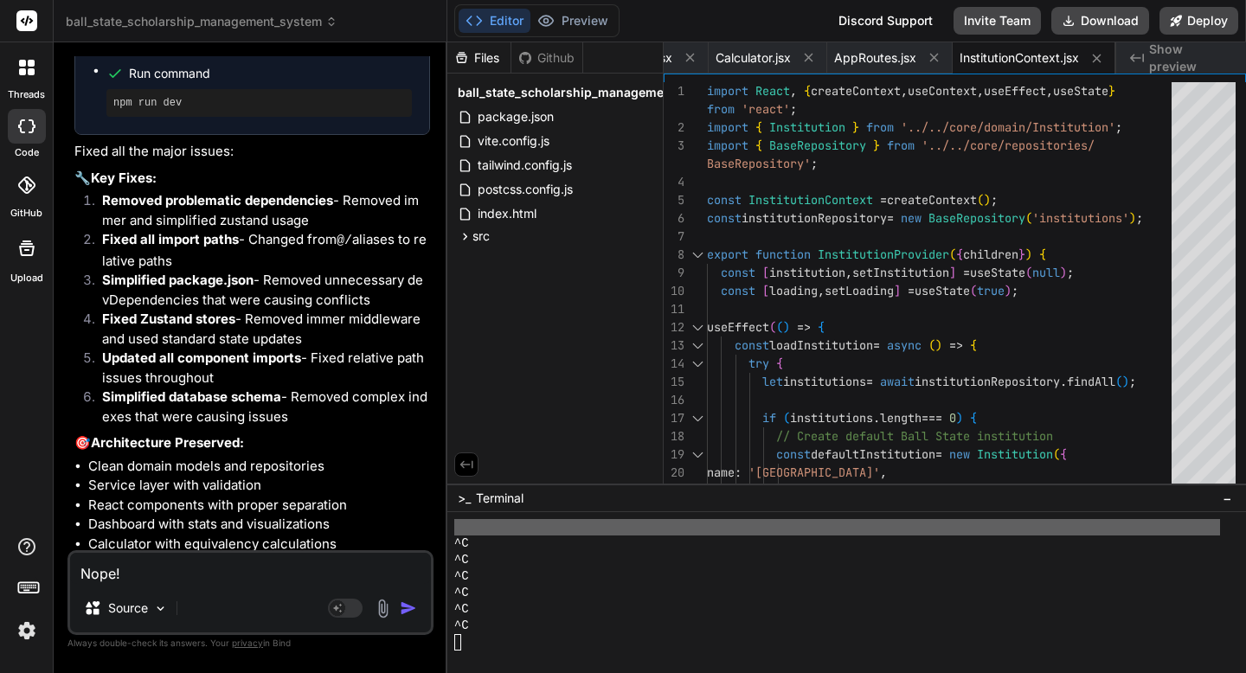
type textarea "x"
type textarea "Nope! I only see the"
type textarea "x"
type textarea "Nope! I only see the co"
type textarea "x"
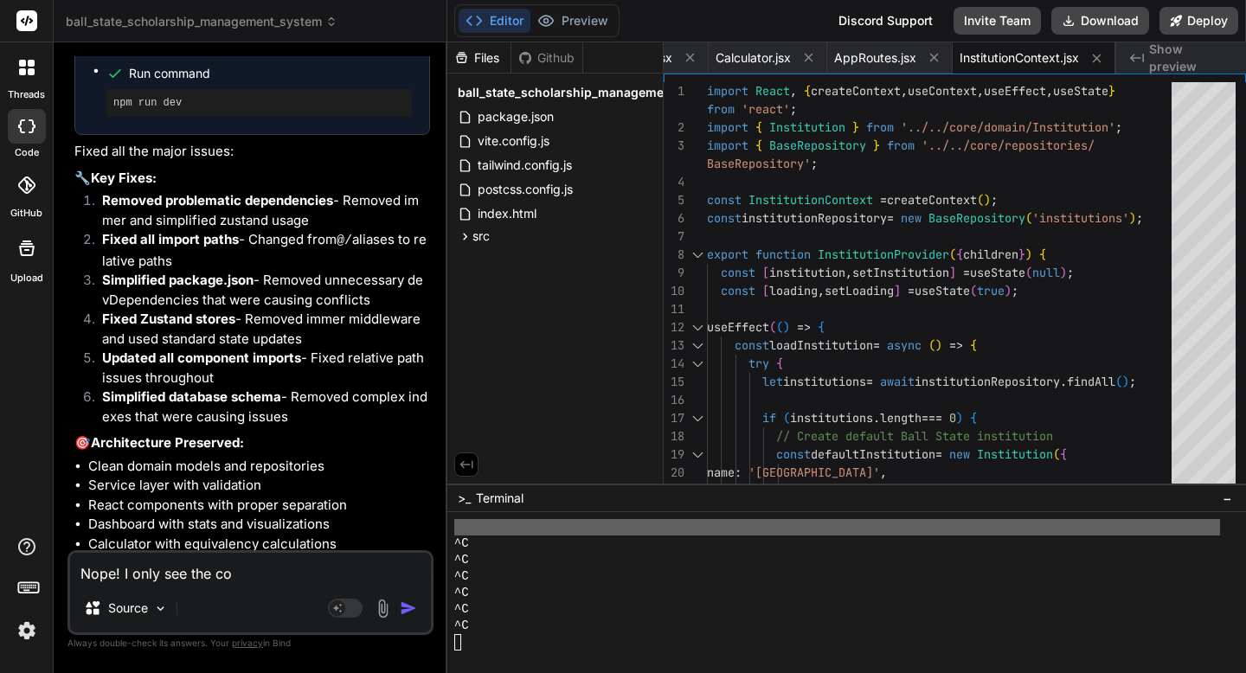
type textarea "Nope! I only see the code"
type textarea "x"
type textarea "Nope! I only see the code I don't"
type textarea "x"
type textarea "Nope! I only see the code I don't see"
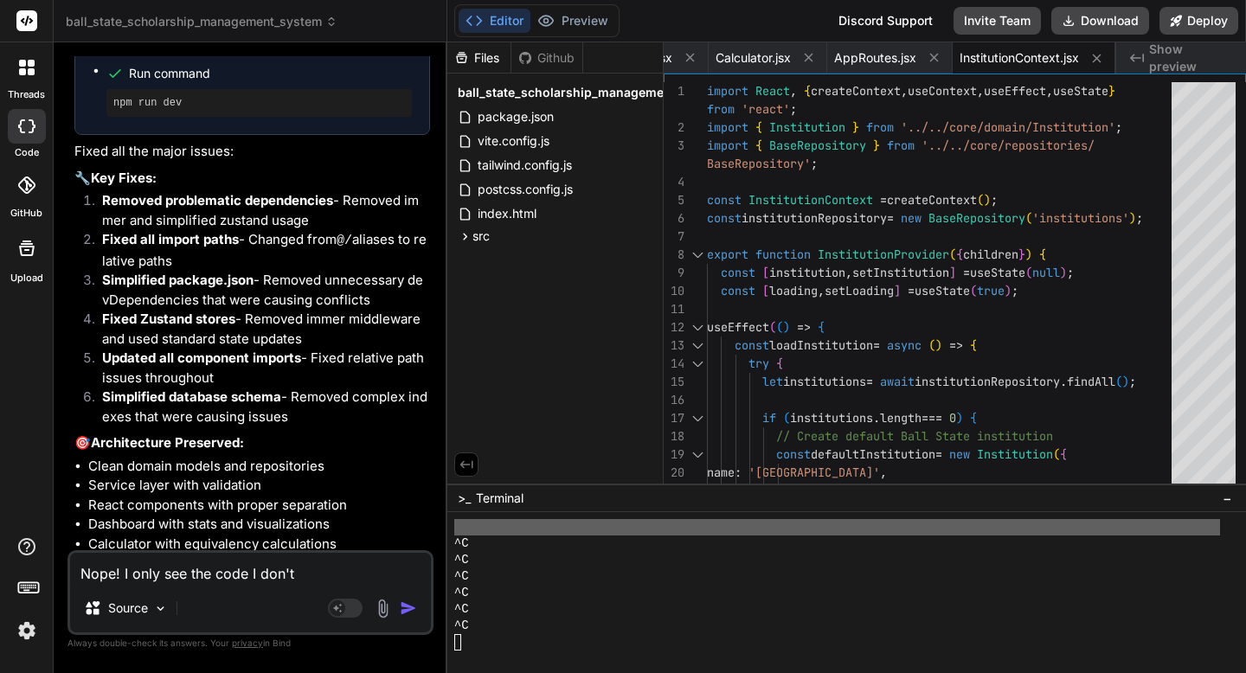
type textarea "x"
type textarea "Nope! I only see the code I don't see anything"
type textarea "x"
type textarea "Nope! I only see the code. I don't see anything in"
type textarea "x"
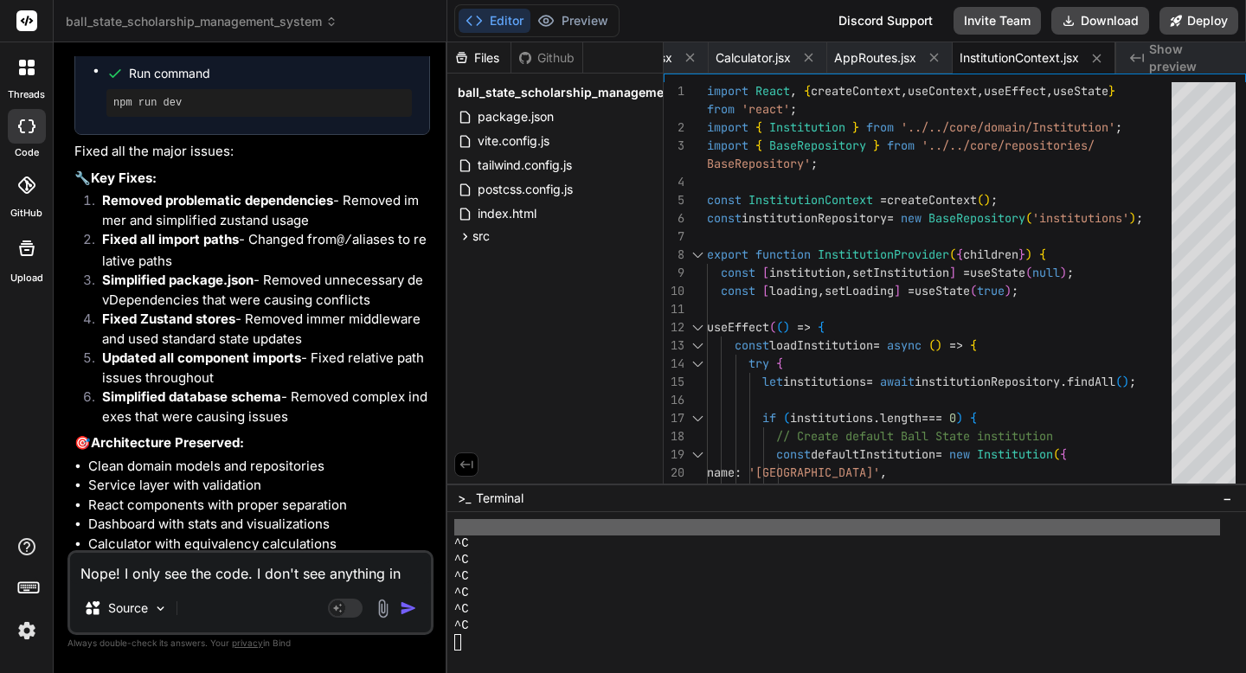
type textarea "Nope! I only see the code. I don't see anything in the"
type textarea "x"
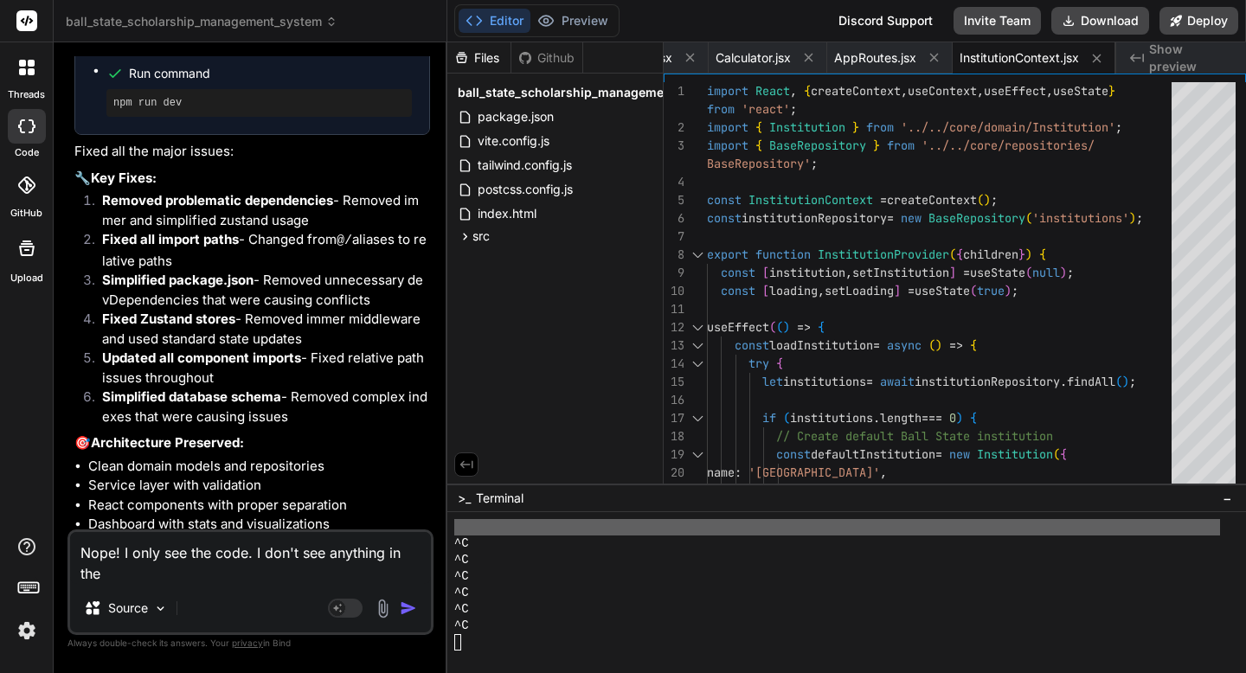
type textarea "Nope! I only see the code. I don't see anything in the Preview"
type textarea "x"
type textarea "Nope! I only see the code. I don't see anything in the and"
type textarea "x"
type textarea "Nope! I only see the code. I don't see anything in the Preview"
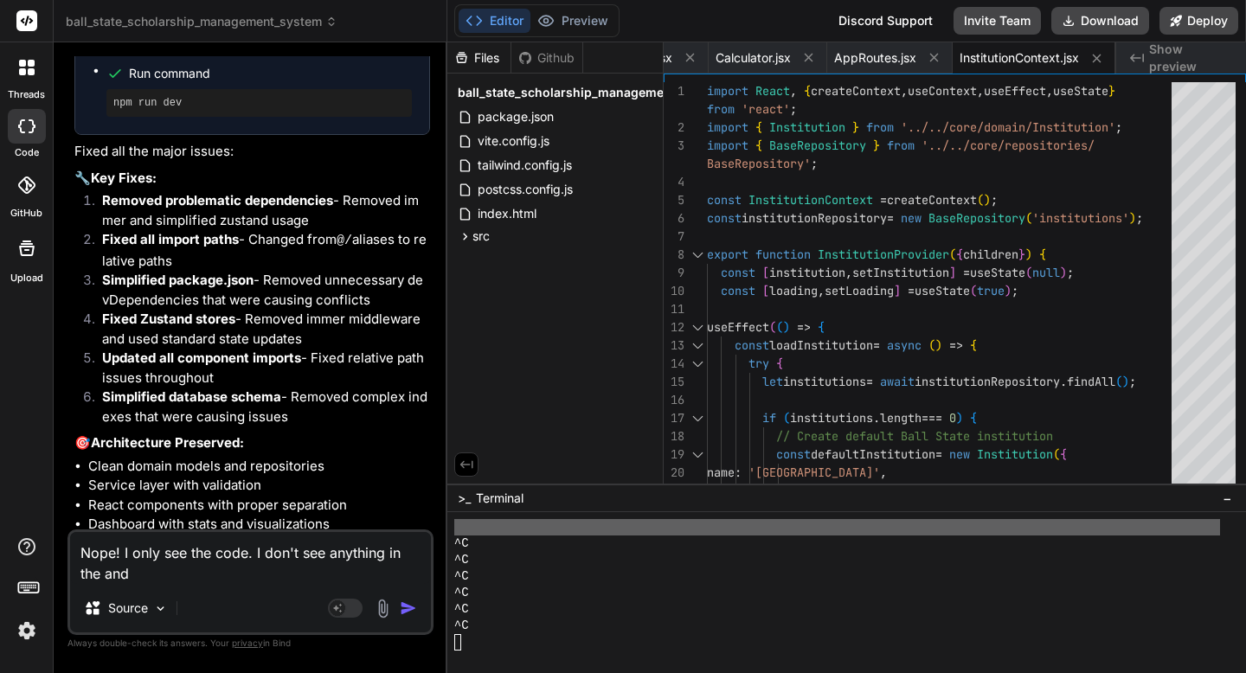
type textarea "x"
type textarea "Nope! I only see the code. I don't see anything in the Preview window"
type textarea "x"
type textarea "Nope! I only see the code. I don't see anything in the preview window"
type textarea "x"
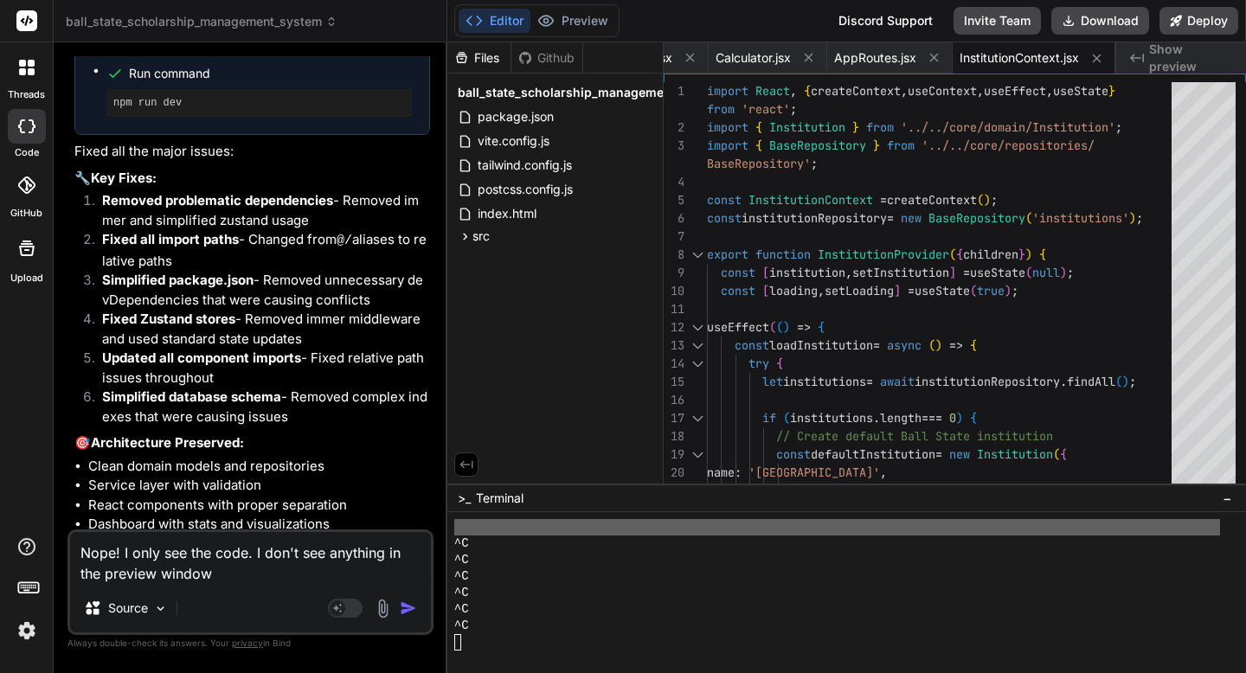
type textarea "Nope! I only see the code. I don't see anything in the Preview window."
type textarea "x"
type textarea "Nope! I only see the code. I don't see anything in the preview window."
type textarea "x"
type textarea "Nope! I only see the code. I don't see anything in the preview window."
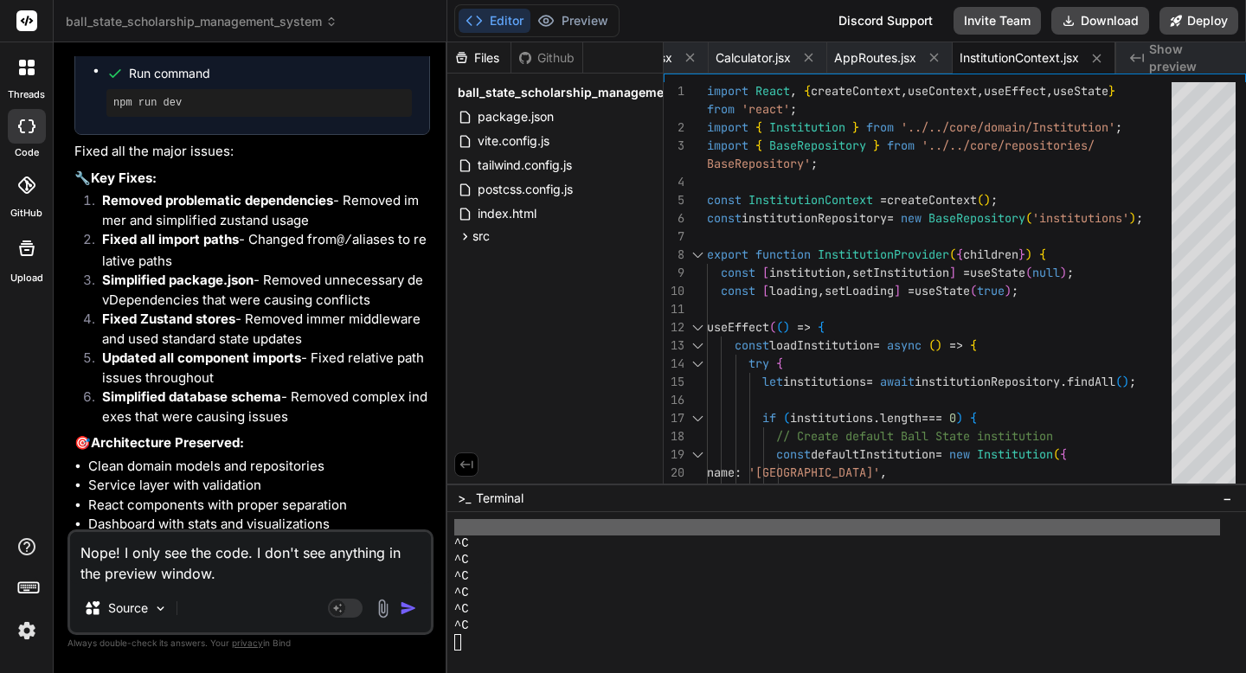
click at [35, 396] on div "threads code GitHub Upload" at bounding box center [27, 336] width 54 height 673
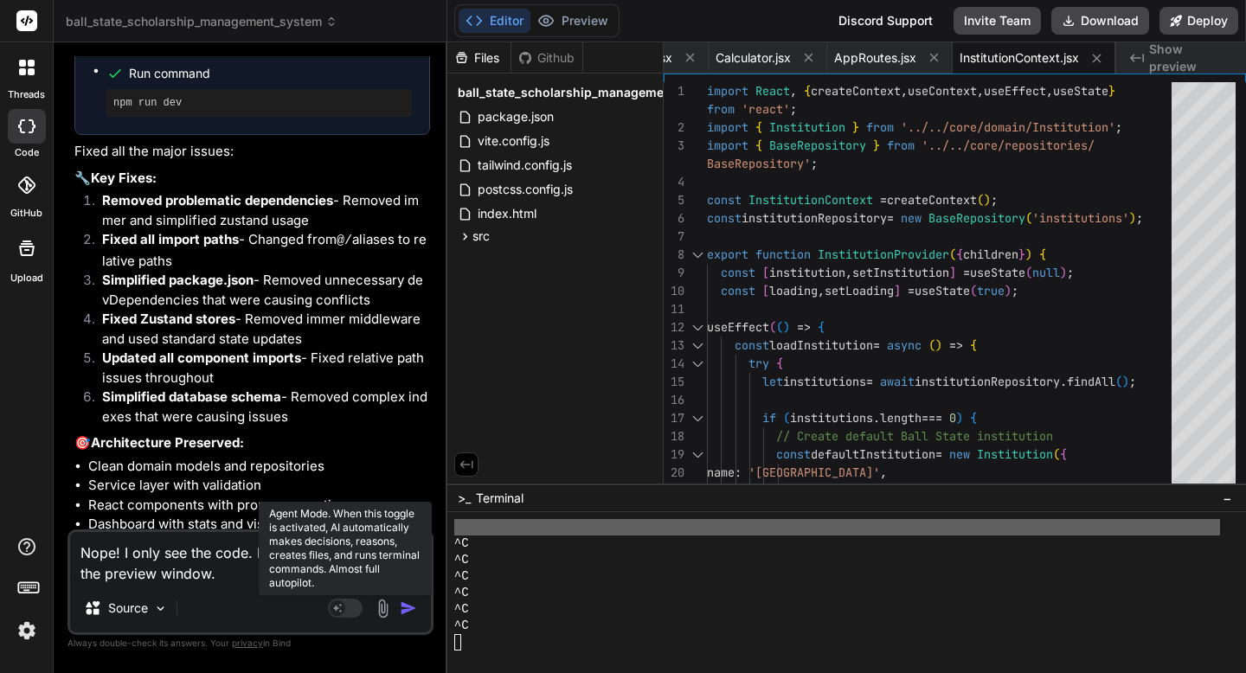
click at [331, 607] on rect at bounding box center [338, 609] width 16 height 16
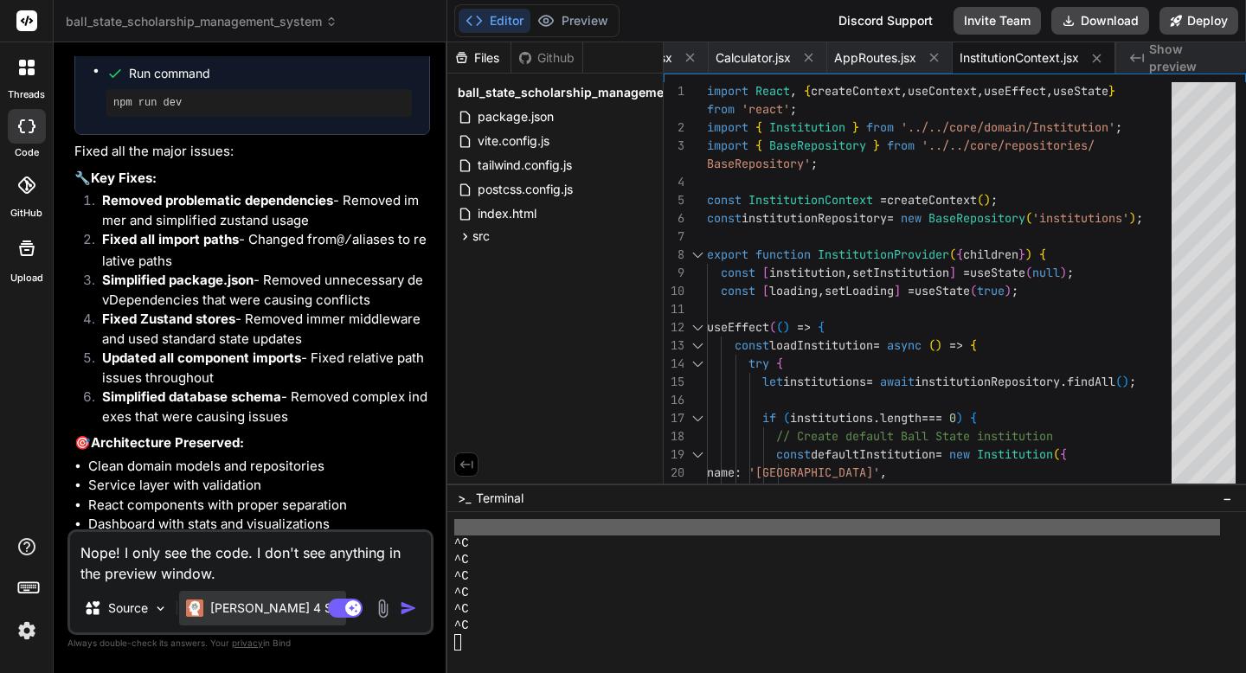
click at [266, 608] on p "[PERSON_NAME] 4 S.." at bounding box center [274, 608] width 129 height 17
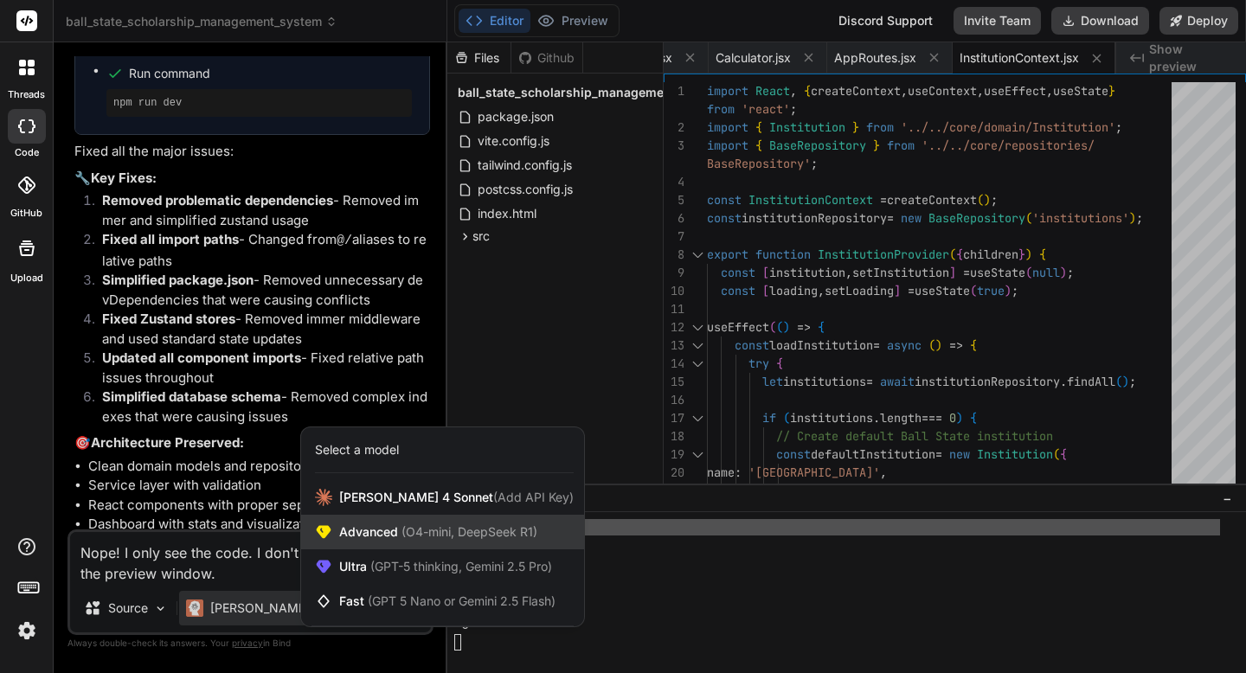
click at [344, 536] on span "Advanced (O4-mini, DeepSeek R1)" at bounding box center [438, 532] width 198 height 17
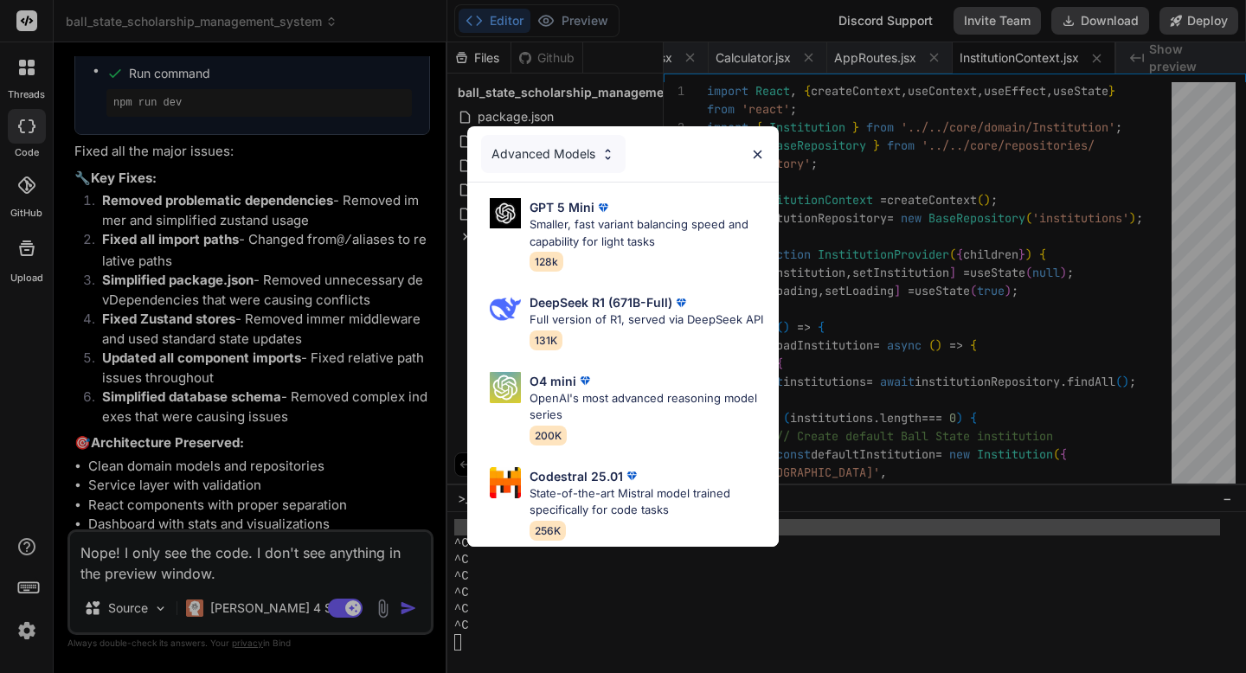
click at [592, 161] on div "Advanced Models" at bounding box center [553, 154] width 145 height 38
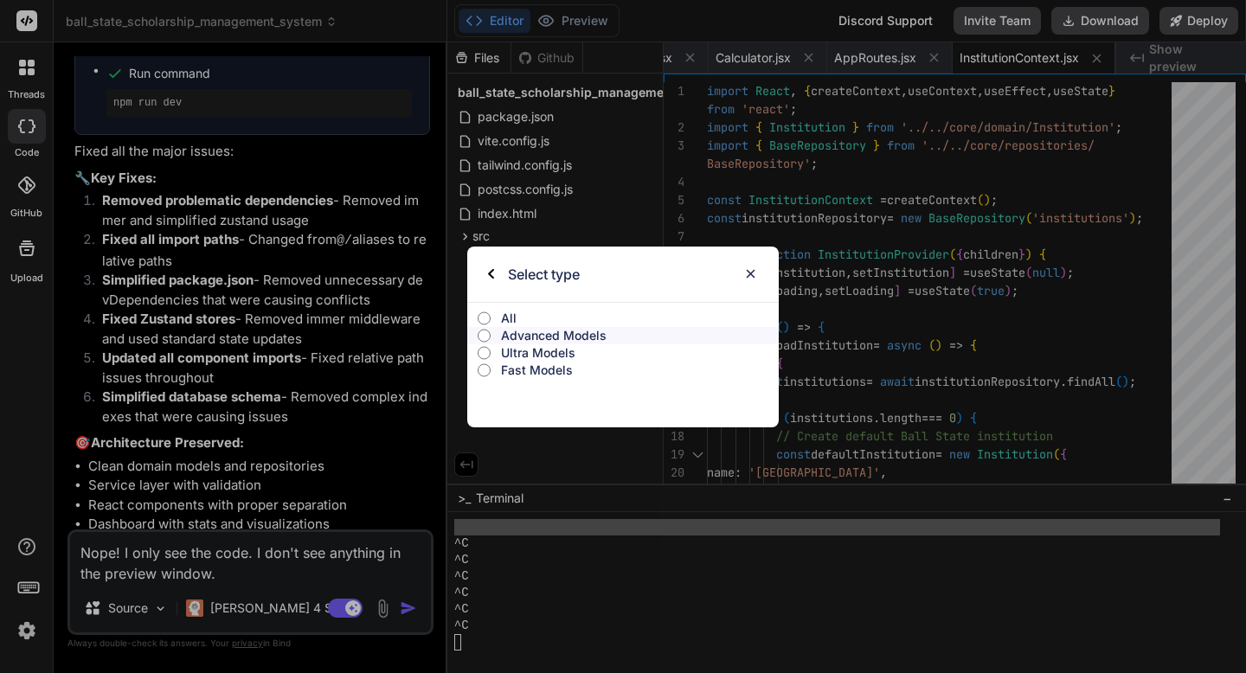
click at [567, 335] on p "Advanced Models" at bounding box center [640, 335] width 278 height 17
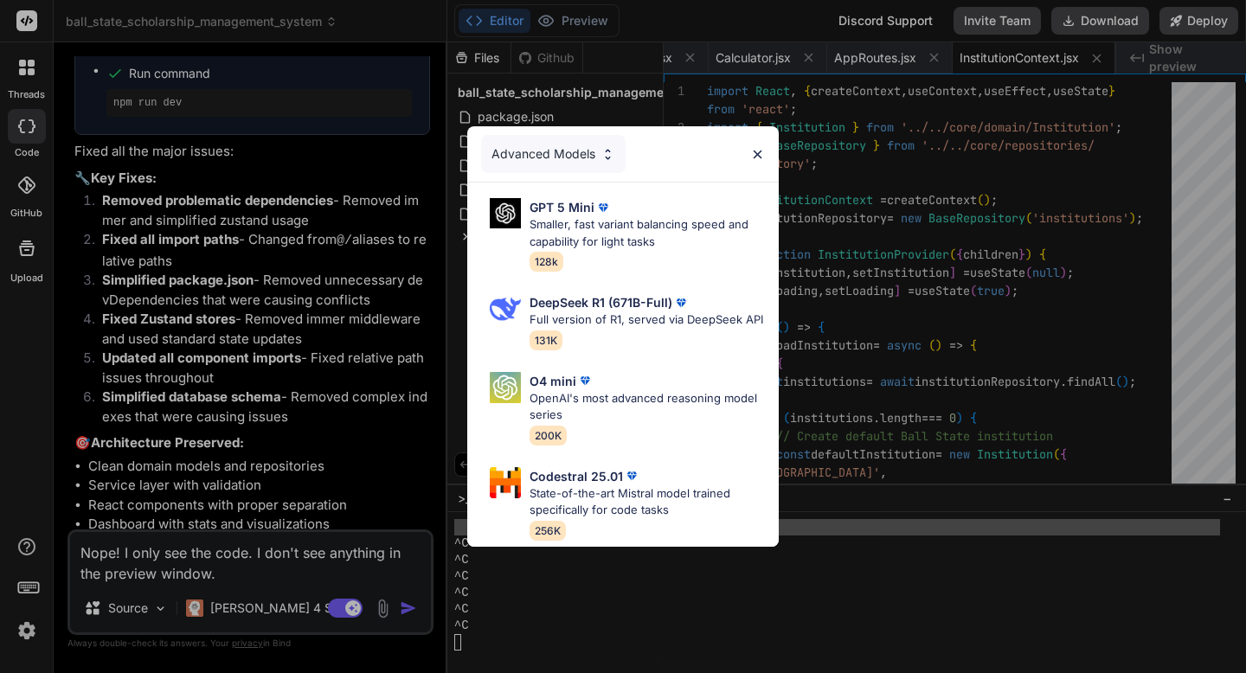
click at [582, 149] on div "Advanced Models" at bounding box center [553, 154] width 145 height 38
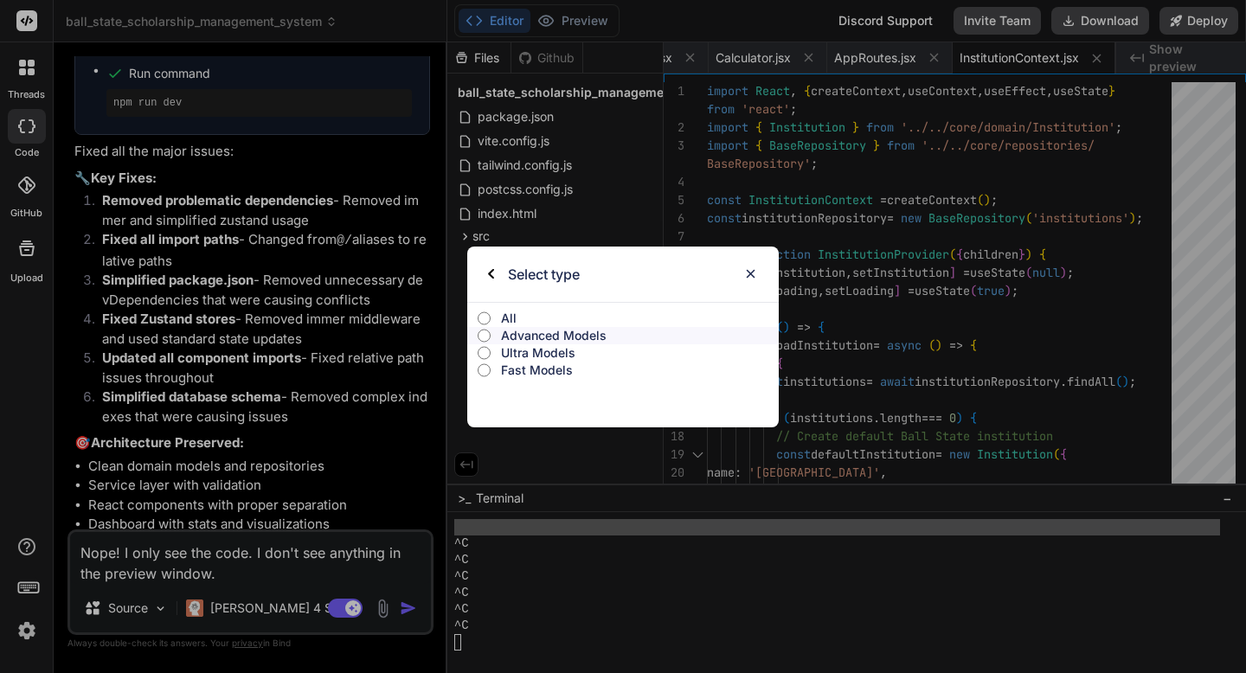
click at [558, 353] on p "Ultra Models" at bounding box center [640, 352] width 278 height 17
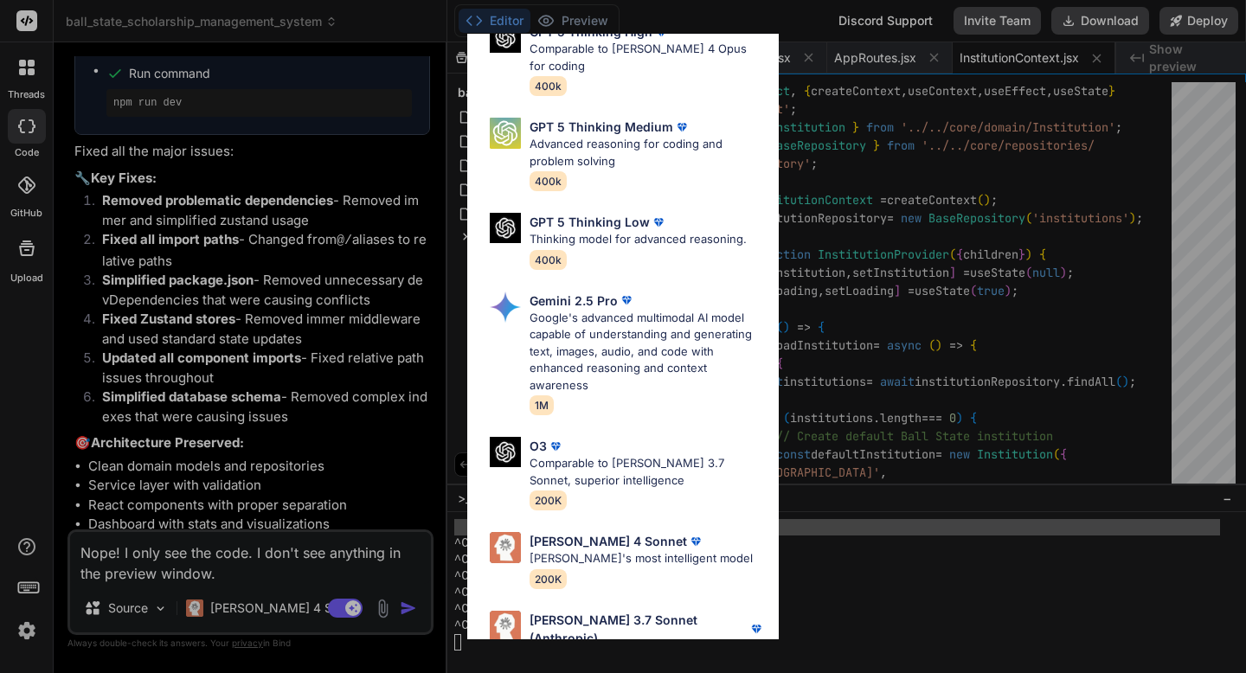
scroll to position [171, 0]
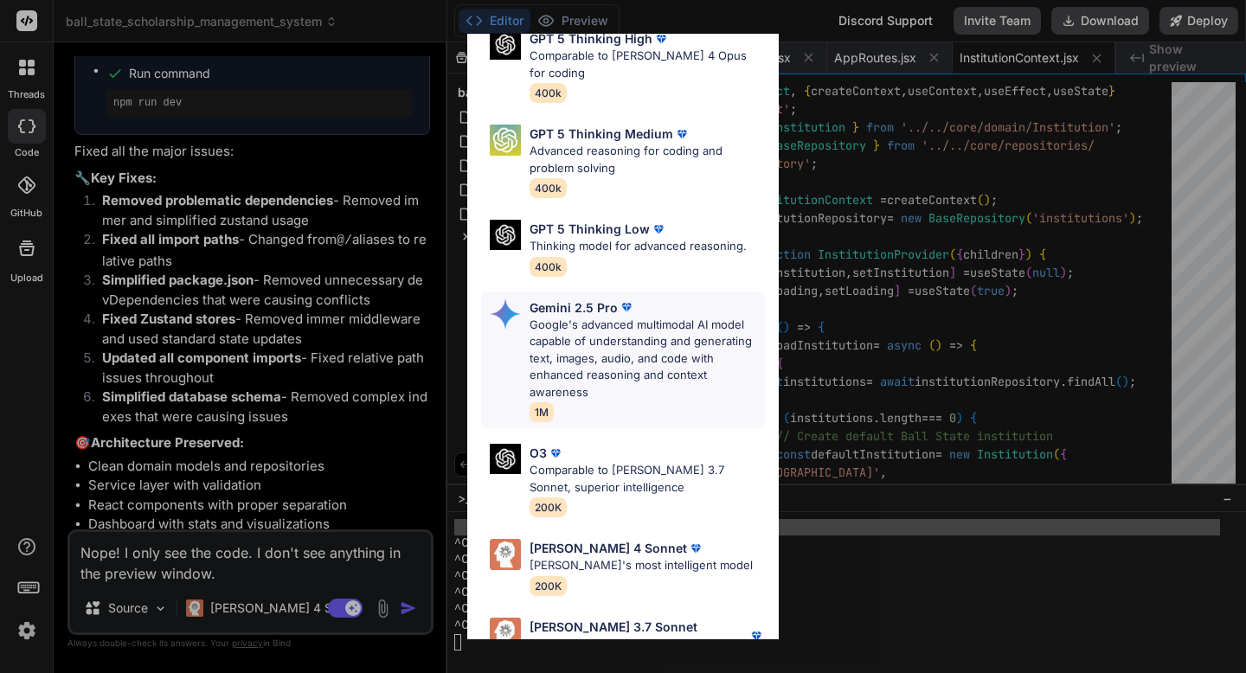
click at [614, 317] on p "Google's advanced multimodal AI model capable of understanding and generating t…" at bounding box center [647, 359] width 235 height 85
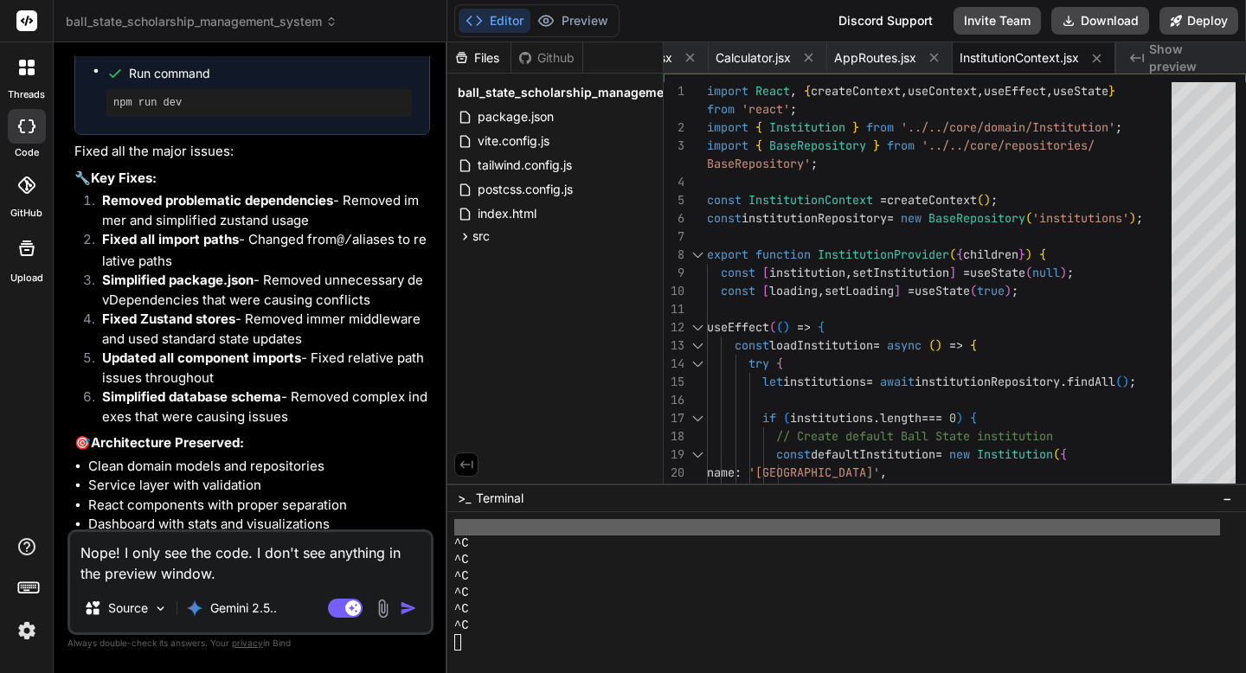
click at [407, 607] on img "button" at bounding box center [408, 608] width 17 height 17
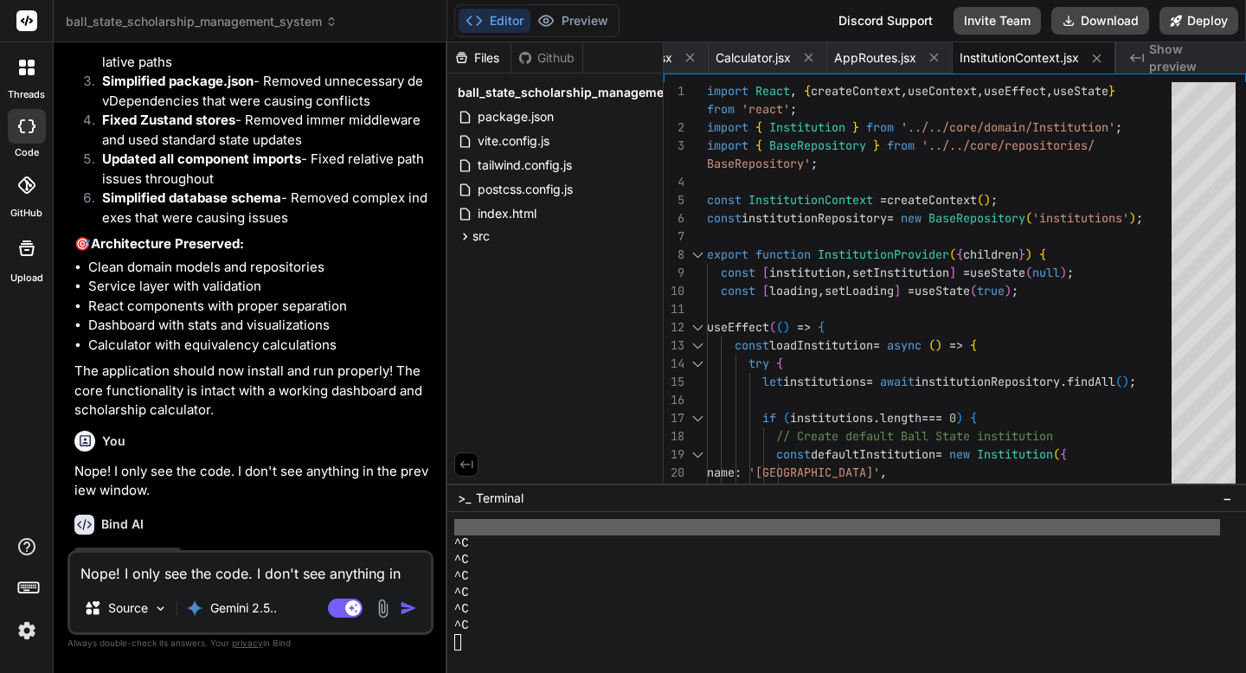
scroll to position [12765, 0]
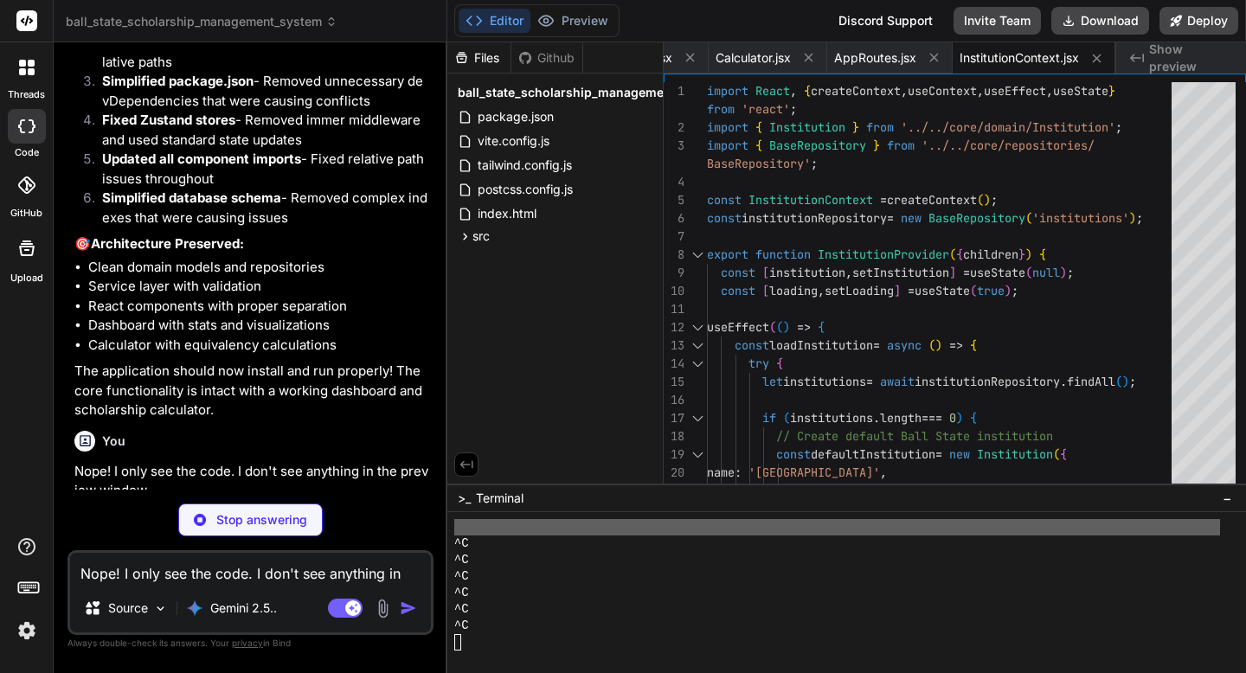
type textarea "x"
type textarea "import { defineConfig } from 'vite' import react from '@vitejs/plugin-react' ex…"
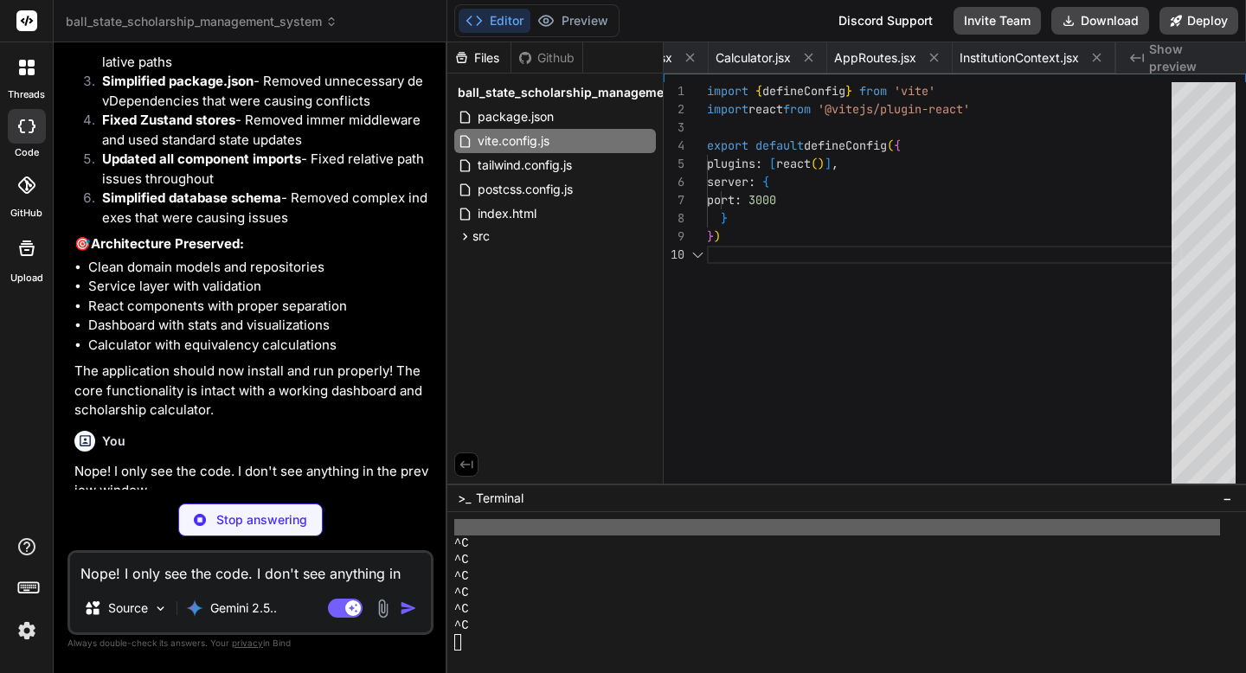
scroll to position [164, 0]
type textarea "x"
type textarea "name: 'season-storage', partialize: (state) => ({ currentSeasonId: state.curren…"
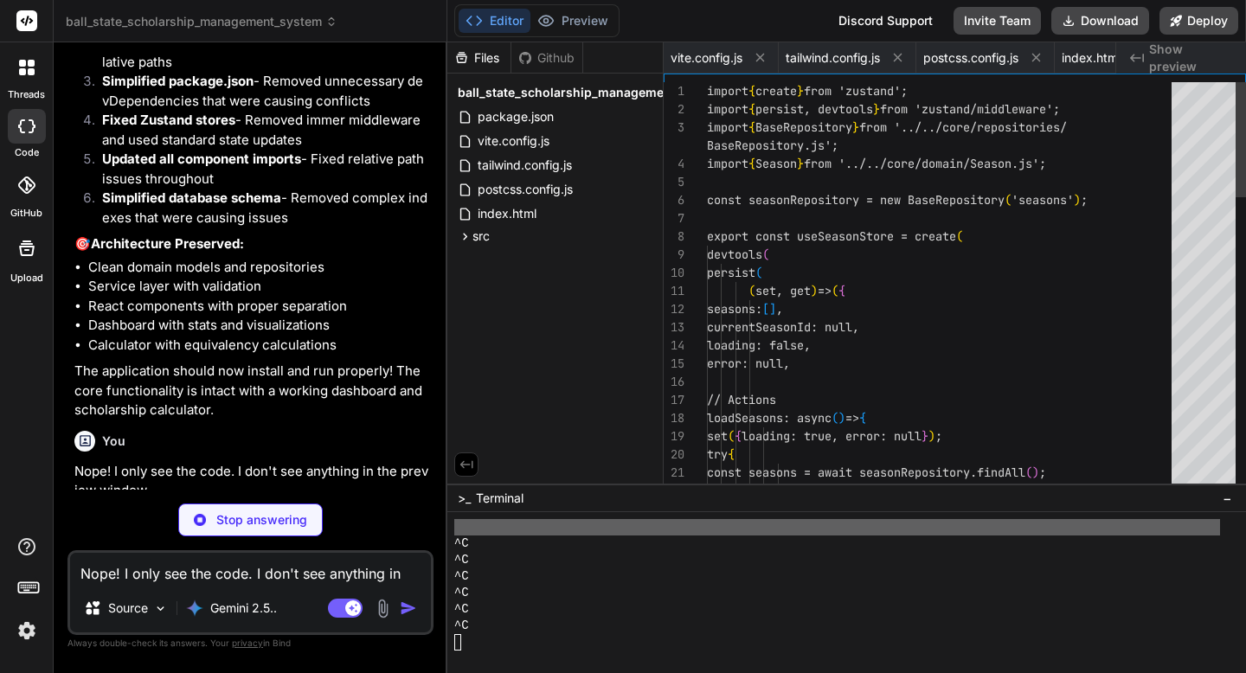
scroll to position [0, 2570]
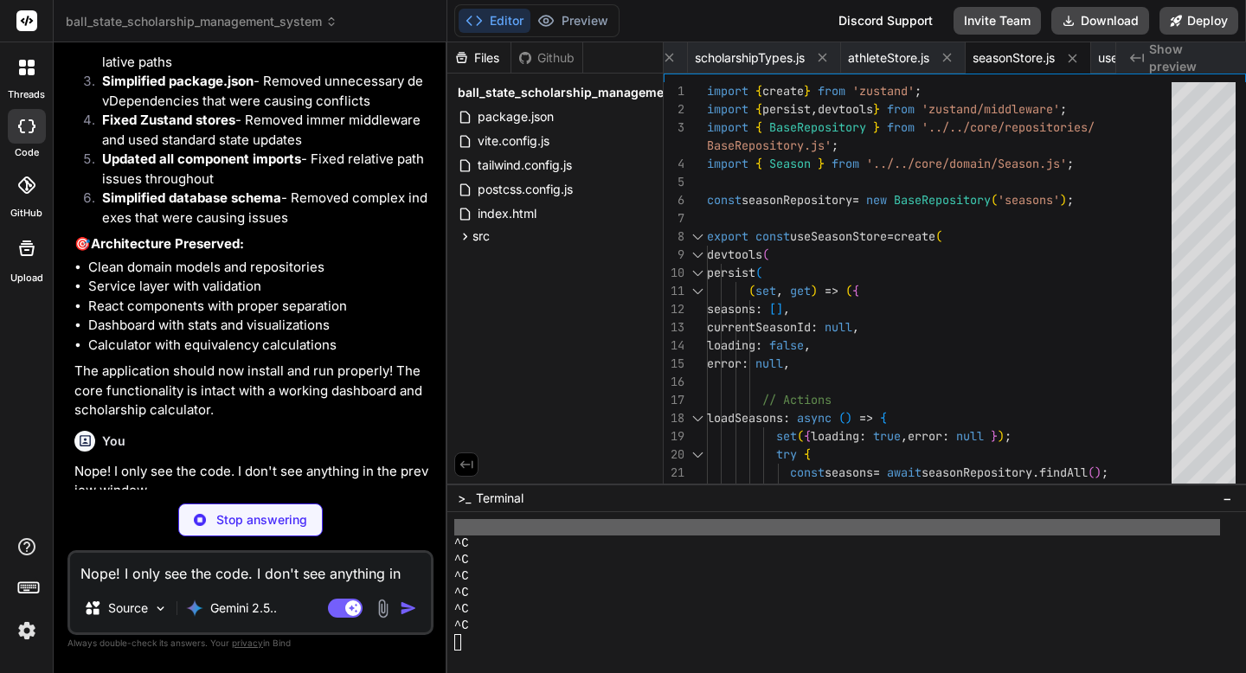
type textarea "x"
type textarea "</main> </div> </div> ); }"
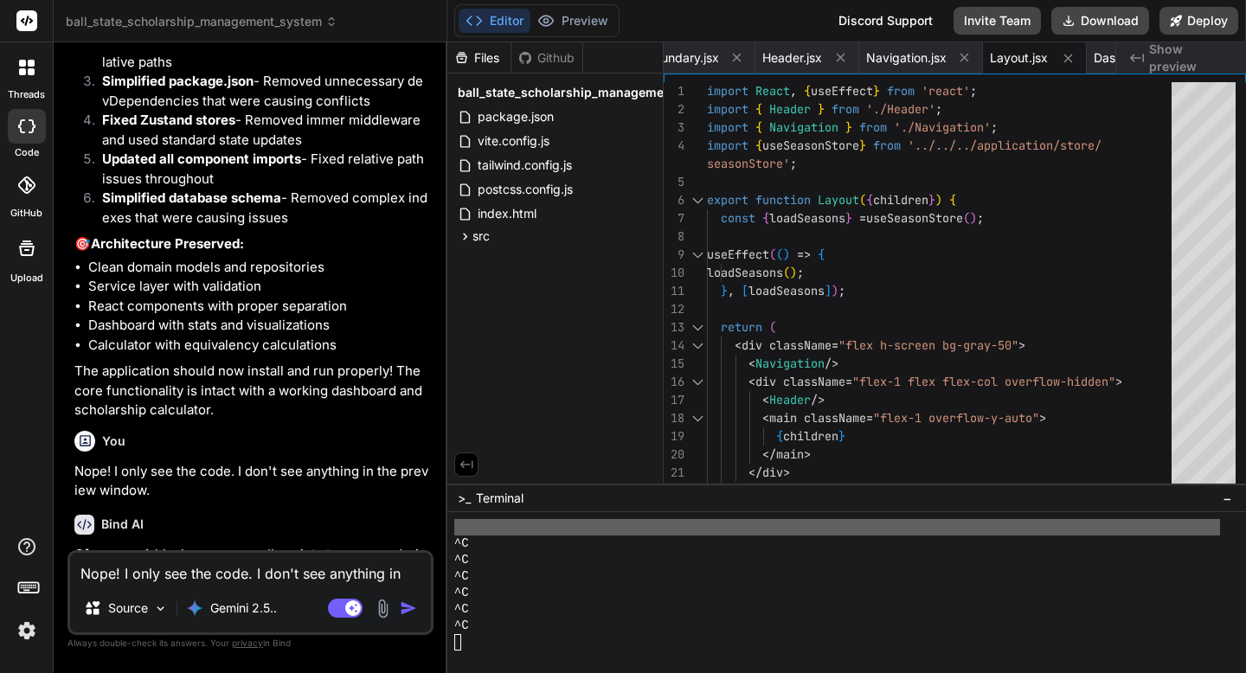
type textarea "x"
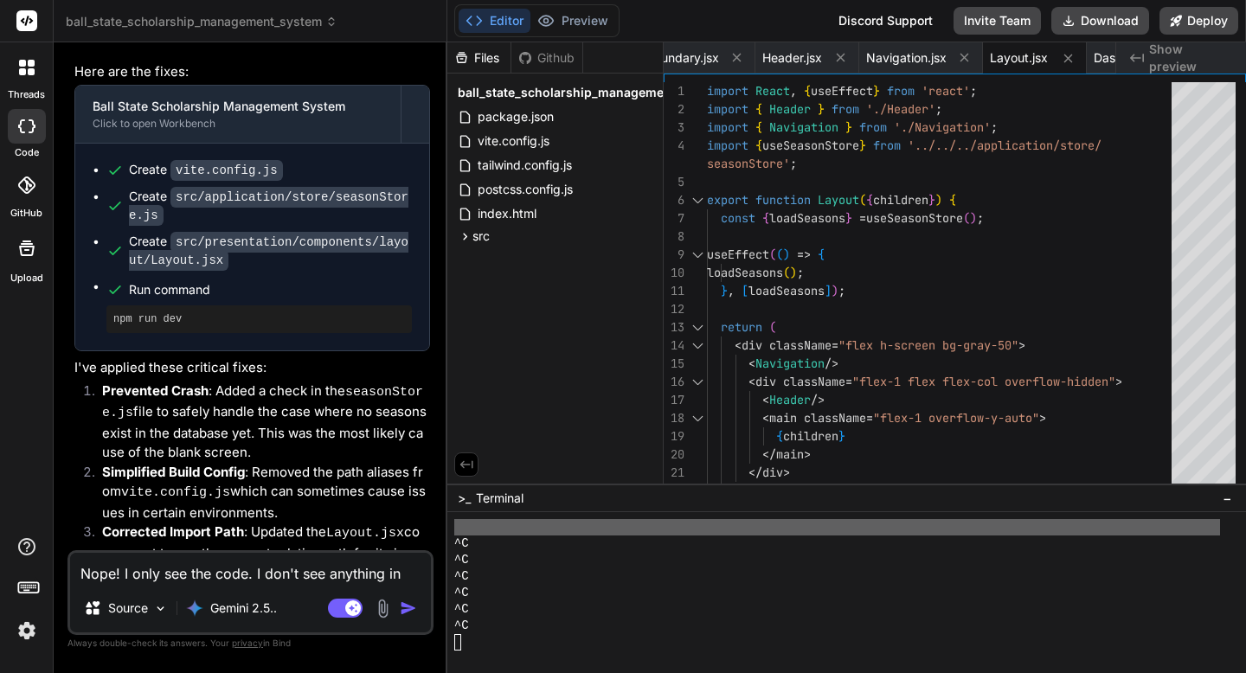
scroll to position [13372, 0]
click at [253, 569] on textarea "Nope! I only see the code. I don't see anything in the preview window." at bounding box center [250, 568] width 361 height 31
type textarea "Y"
type textarea "x"
type textarea "Ye"
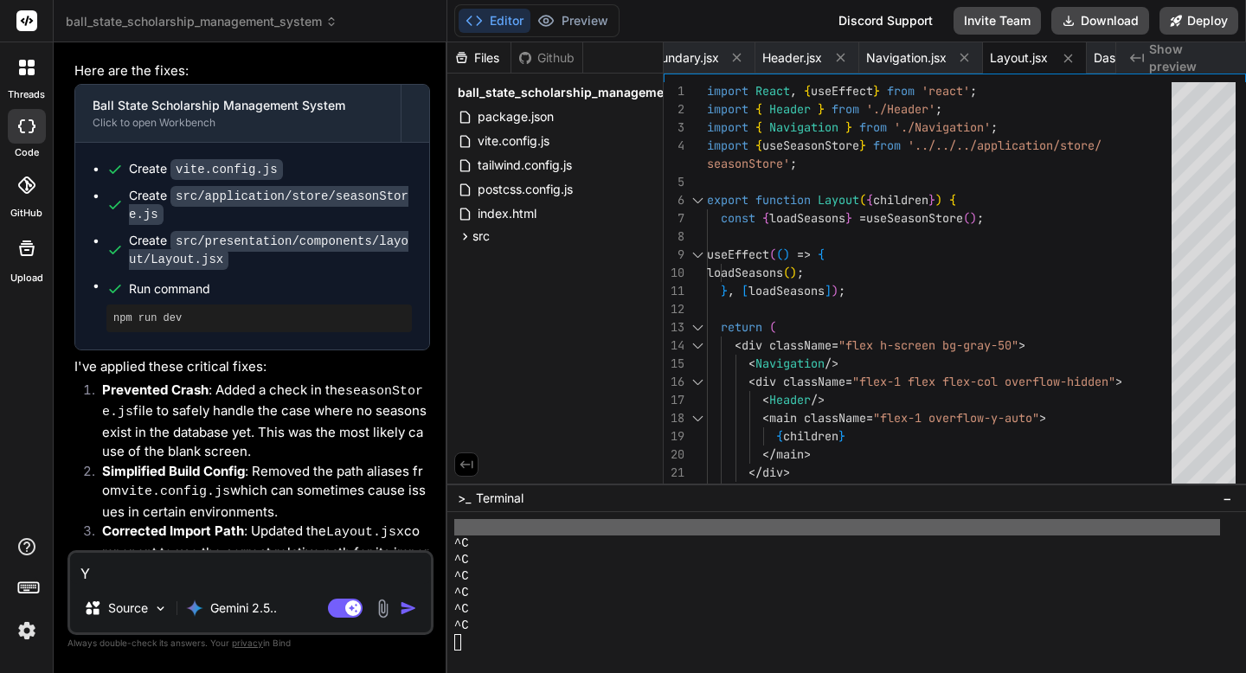
type textarea "x"
type textarea "Yes"
type textarea "x"
type textarea "Yes"
type textarea "x"
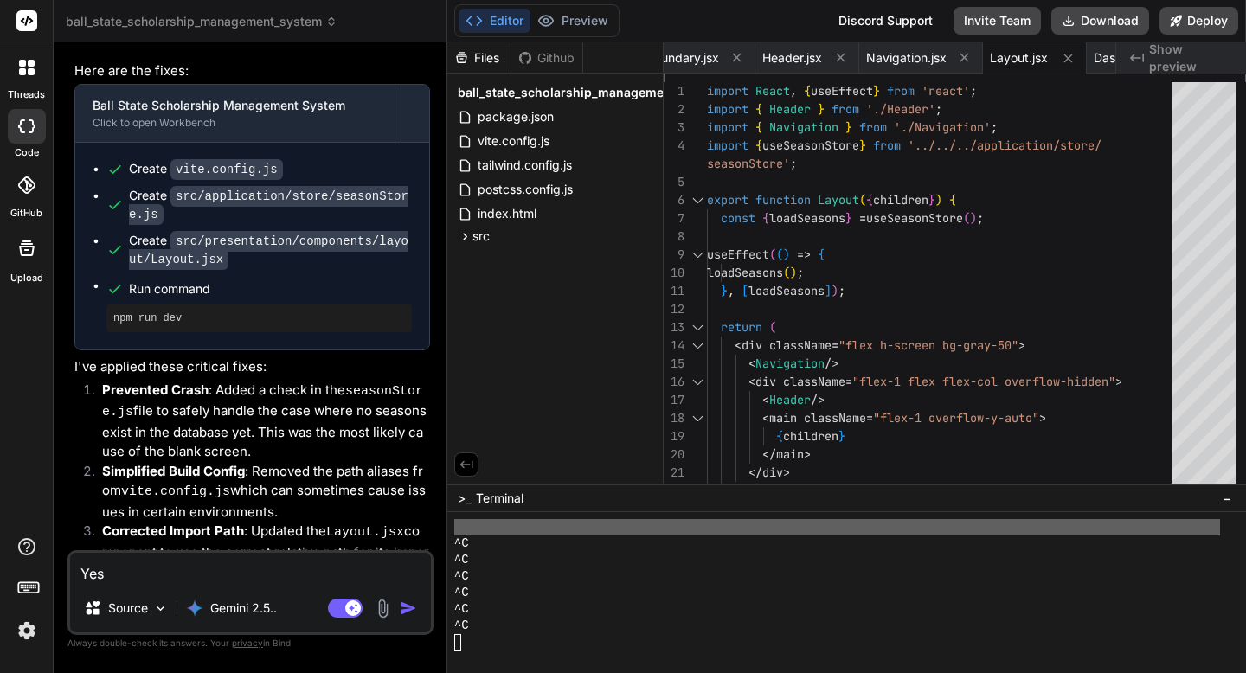
type textarea "Yes t"
type textarea "x"
type textarea "Yes ta"
type textarea "x"
type textarea "Yes tah"
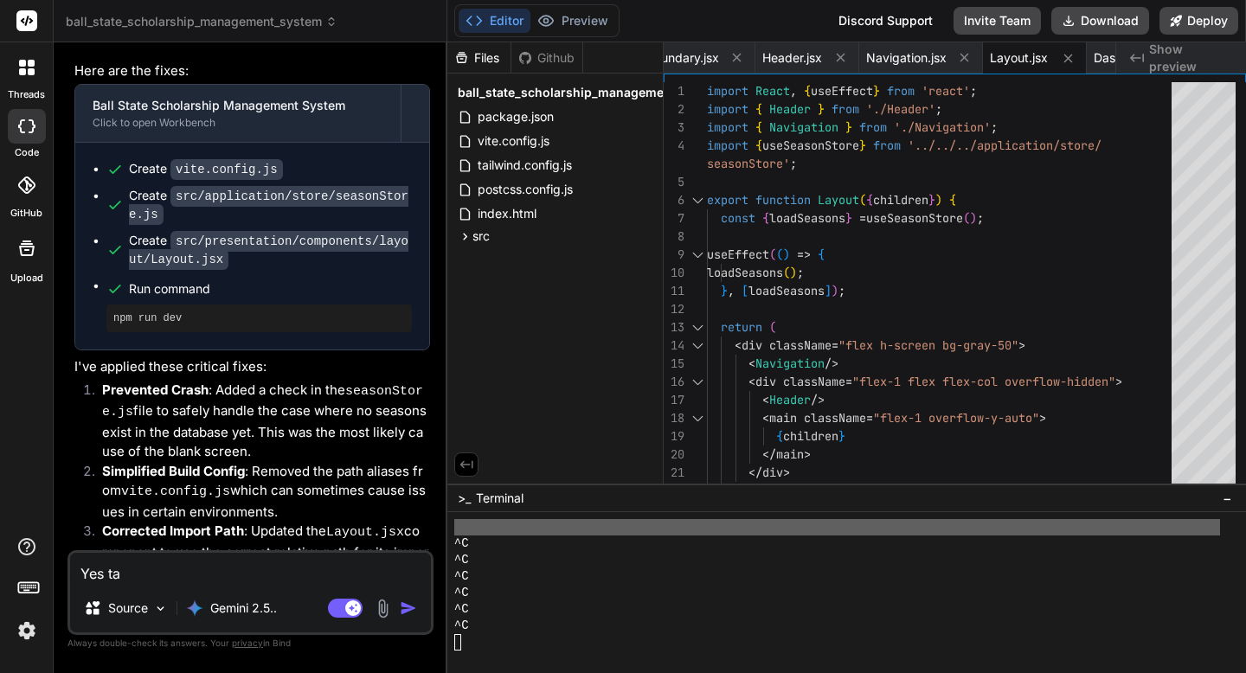
type textarea "x"
type textarea "Yes taht"
type textarea "x"
type textarea "Yes tah"
type textarea "x"
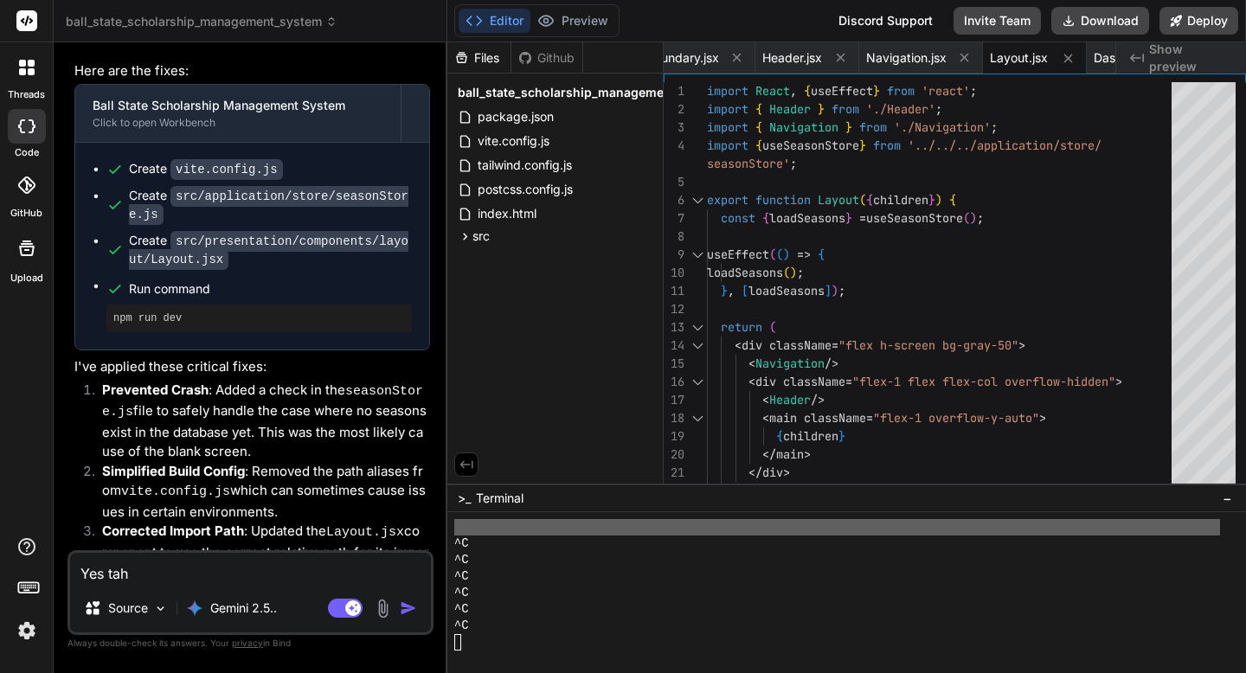
type textarea "Yes ta"
type textarea "x"
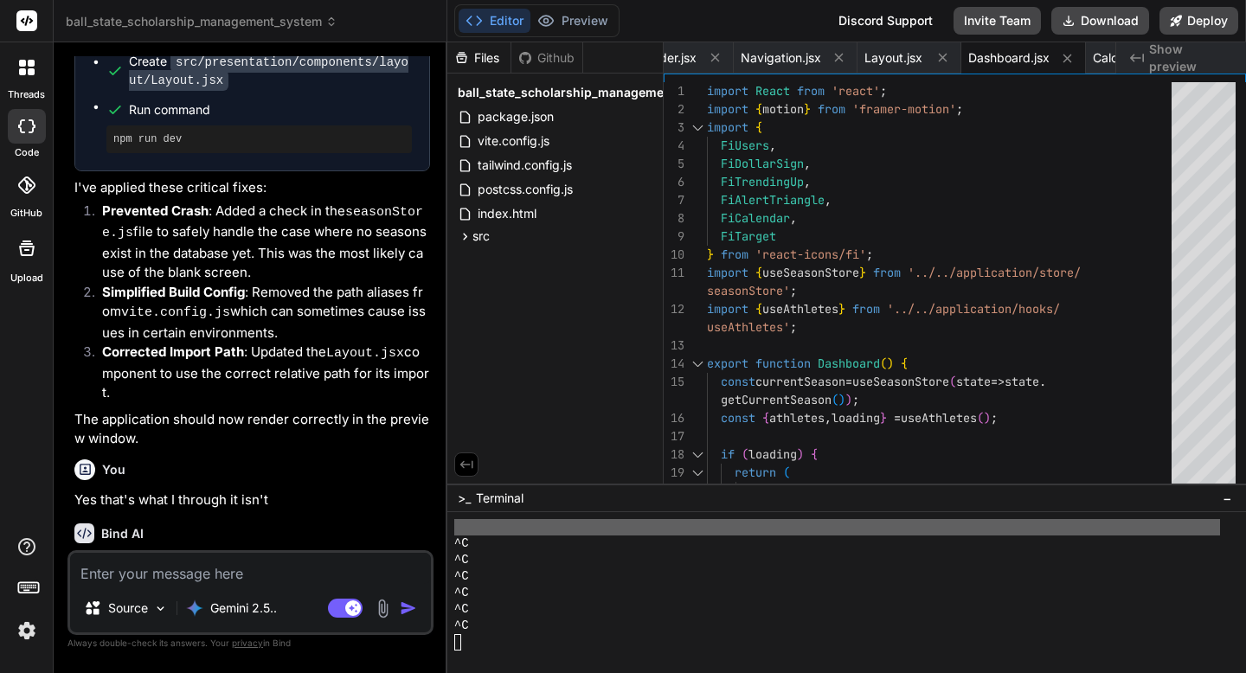
scroll to position [13940, 0]
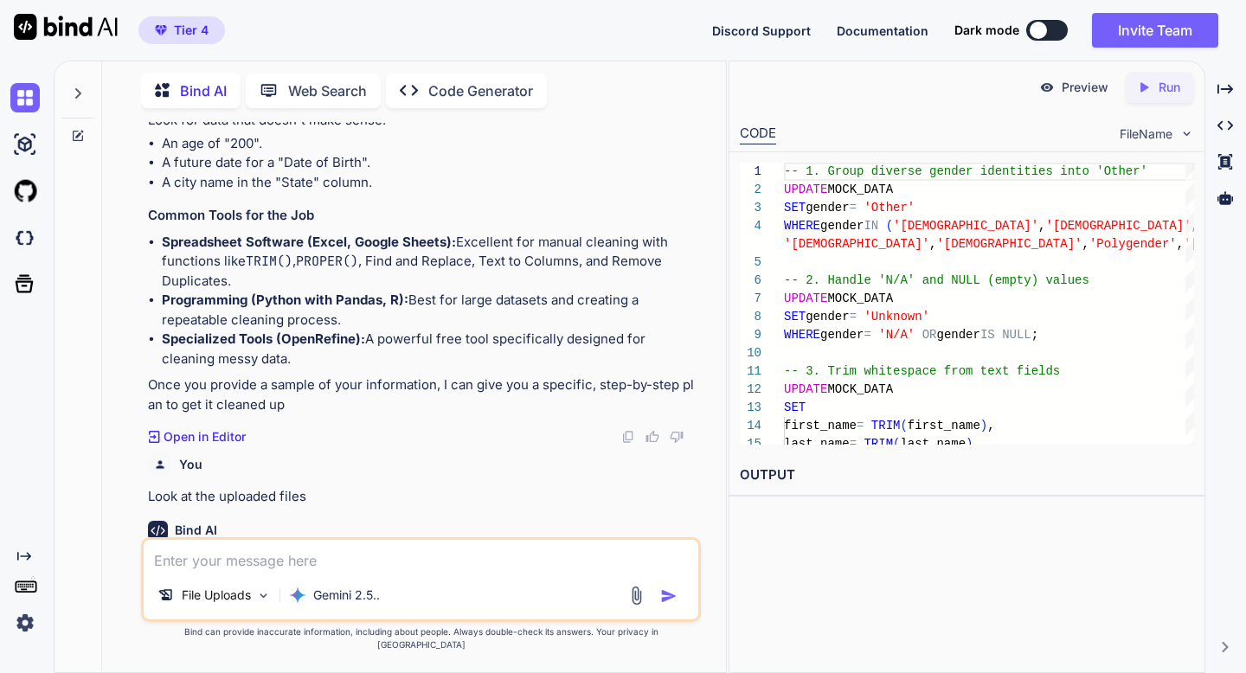
click at [78, 138] on div at bounding box center [79, 365] width 48 height 613
click at [76, 129] on icon at bounding box center [78, 136] width 14 height 14
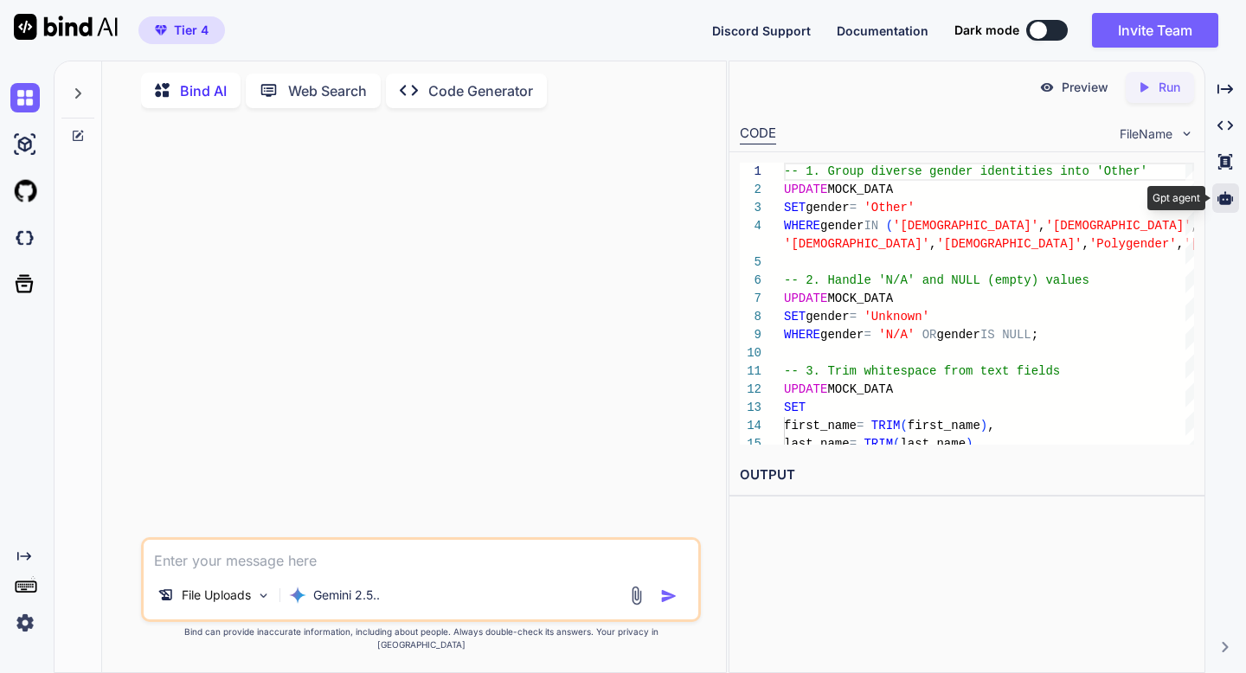
click at [1227, 196] on icon at bounding box center [1225, 197] width 16 height 13
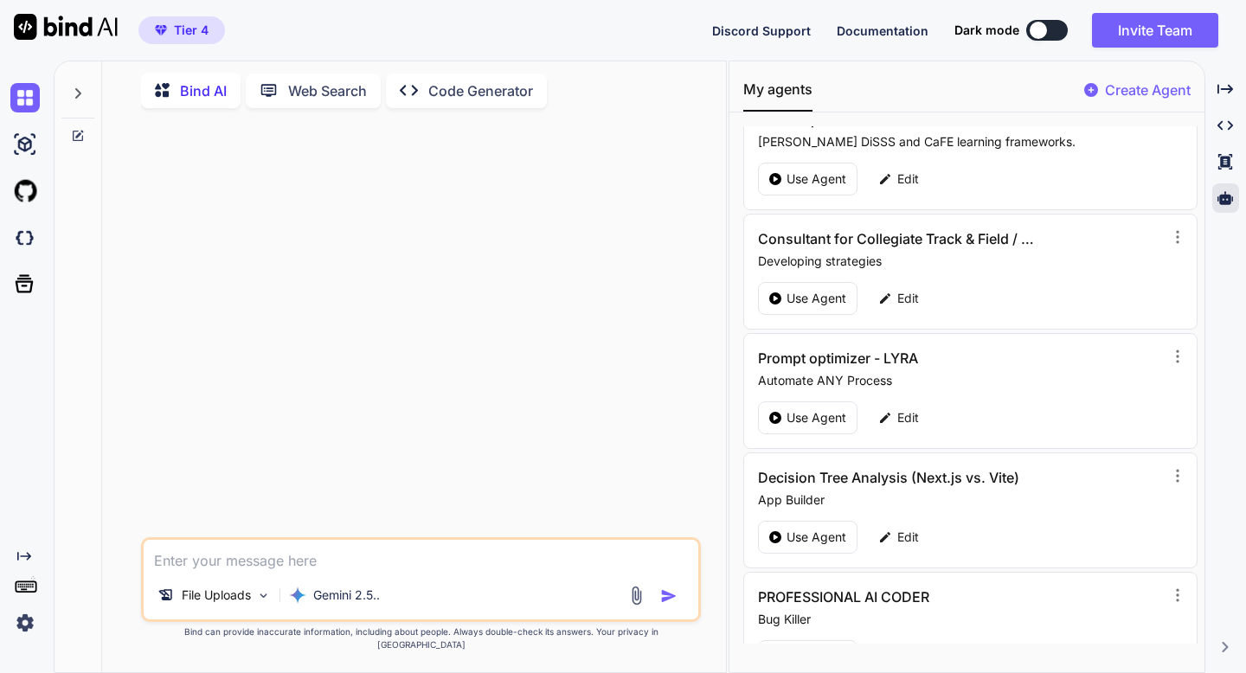
scroll to position [677, 0]
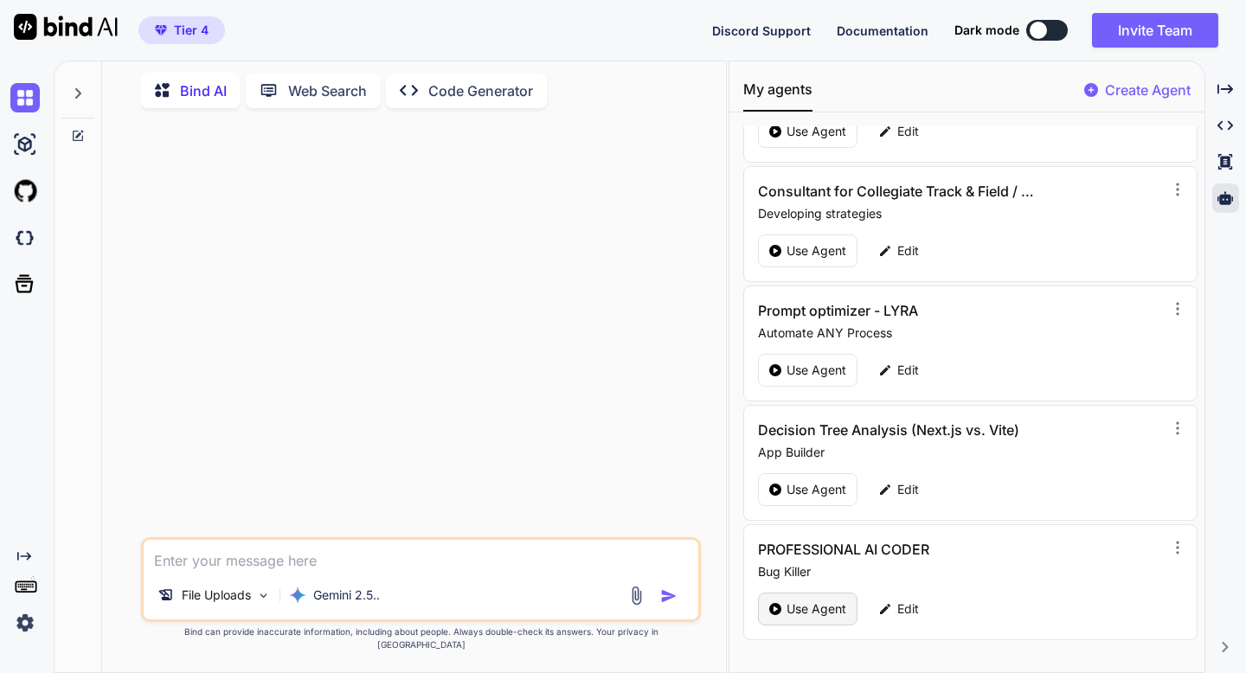
click at [807, 606] on p "Use Agent" at bounding box center [817, 609] width 60 height 17
type textarea "x"
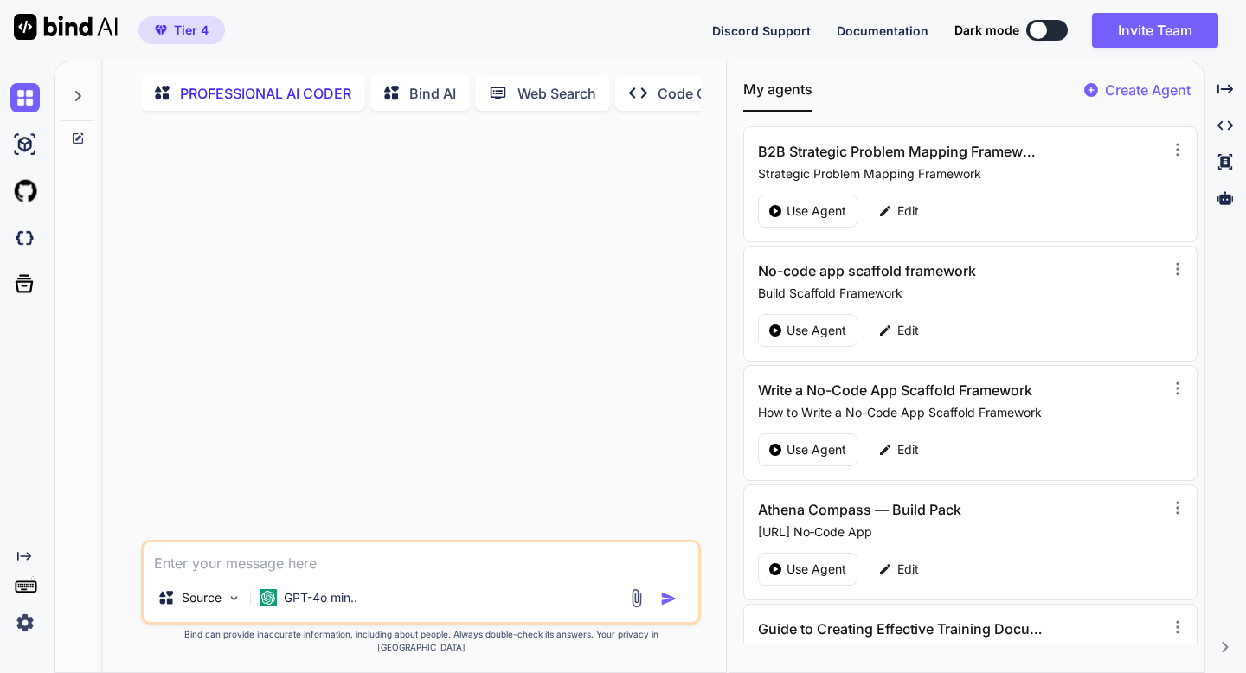
click at [389, 571] on textarea at bounding box center [421, 558] width 554 height 31
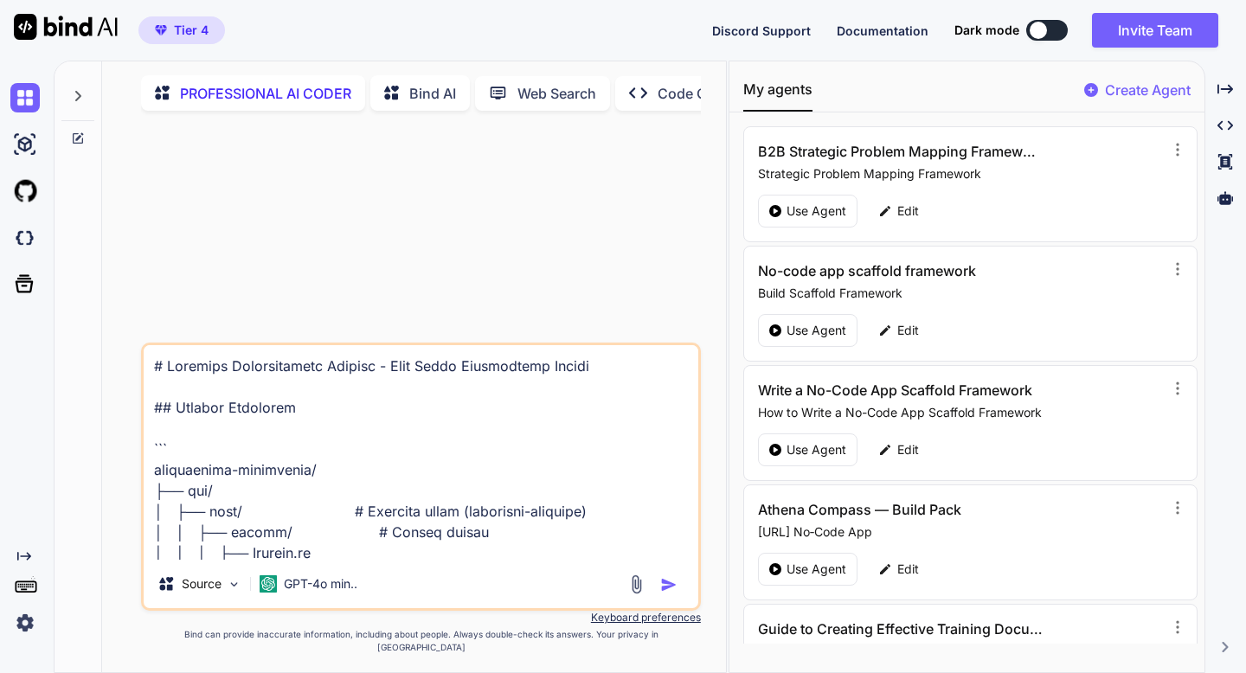
scroll to position [22097, 0]
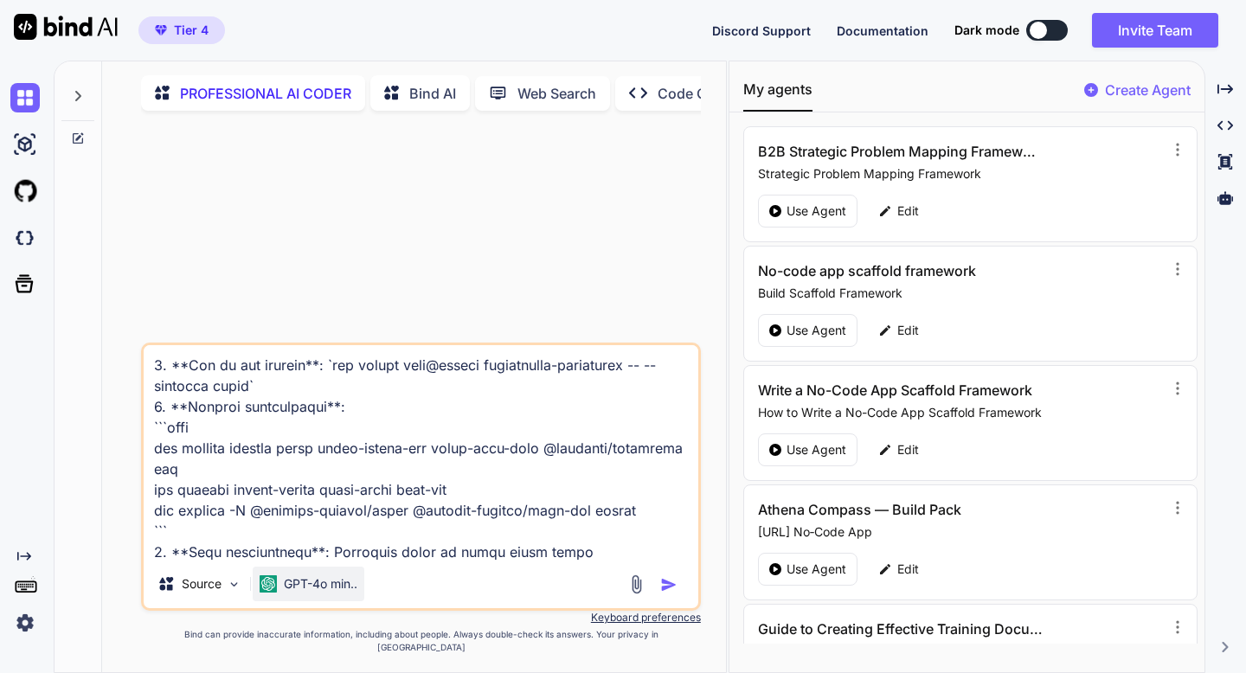
type textarea "# Loremips Dolorsitametc Adipisc - Elit Seddo Eiusmodtemp Incidi ## Utlabor Etd…"
click at [312, 588] on div "GPT-4o min.." at bounding box center [309, 584] width 112 height 35
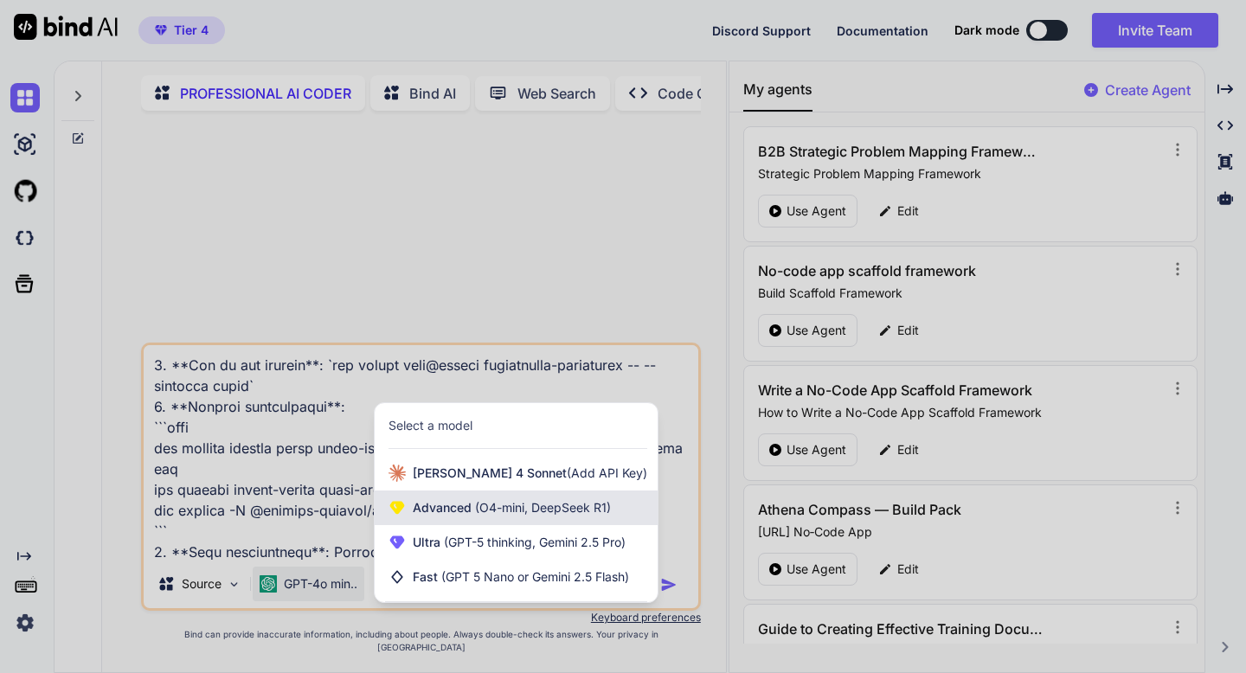
click at [421, 517] on span "Advanced (O4-mini, DeepSeek R1)" at bounding box center [512, 507] width 198 height 17
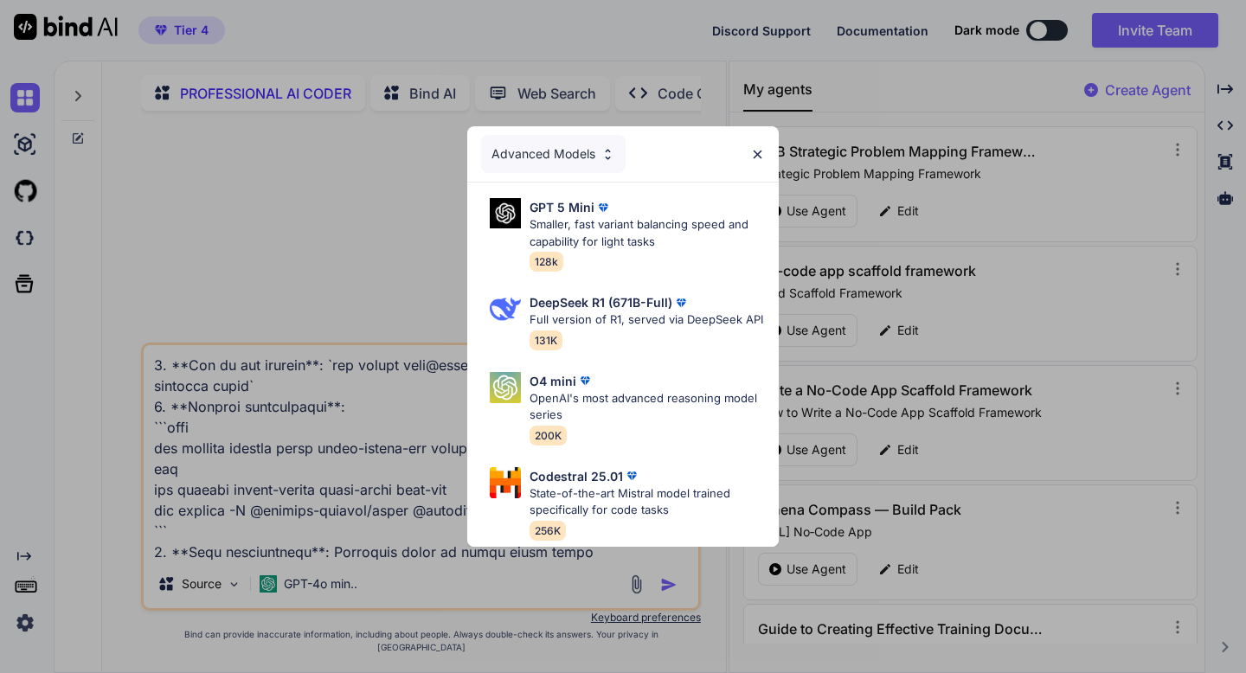
click at [357, 599] on div "Advanced Models GPT 5 Mini Smaller, fast variant balancing speed and capability…" at bounding box center [623, 336] width 1246 height 673
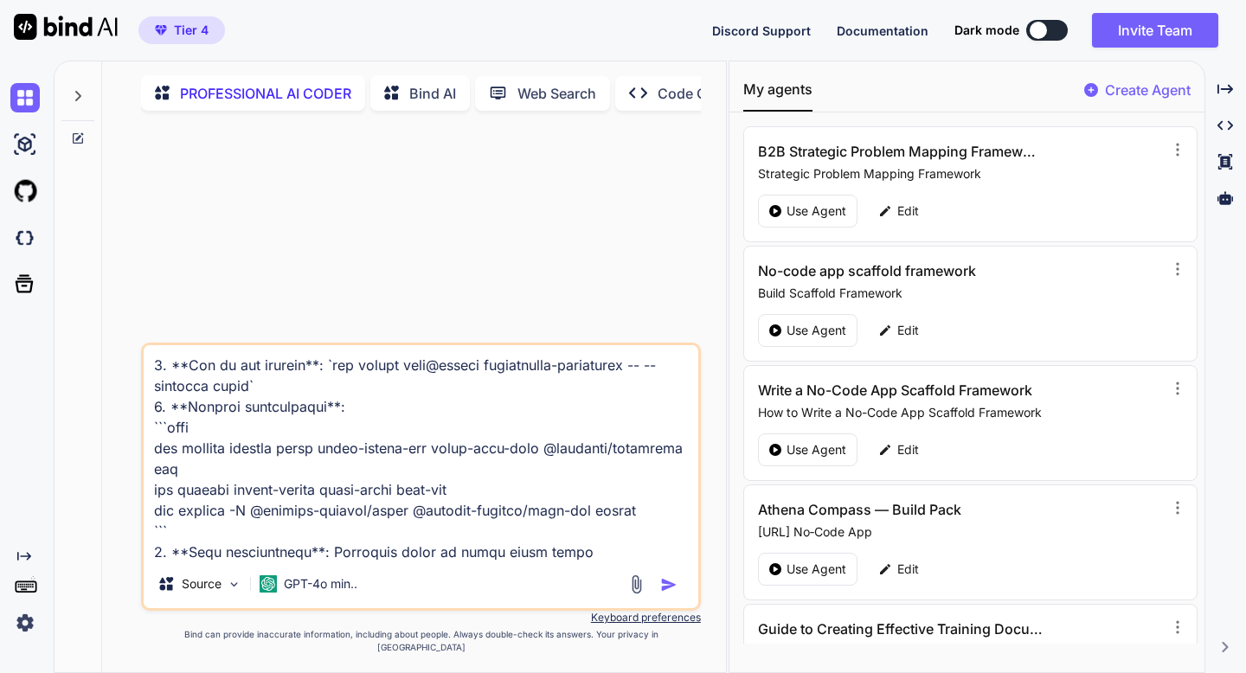
click at [357, 593] on p "GPT-4o min.." at bounding box center [321, 583] width 74 height 17
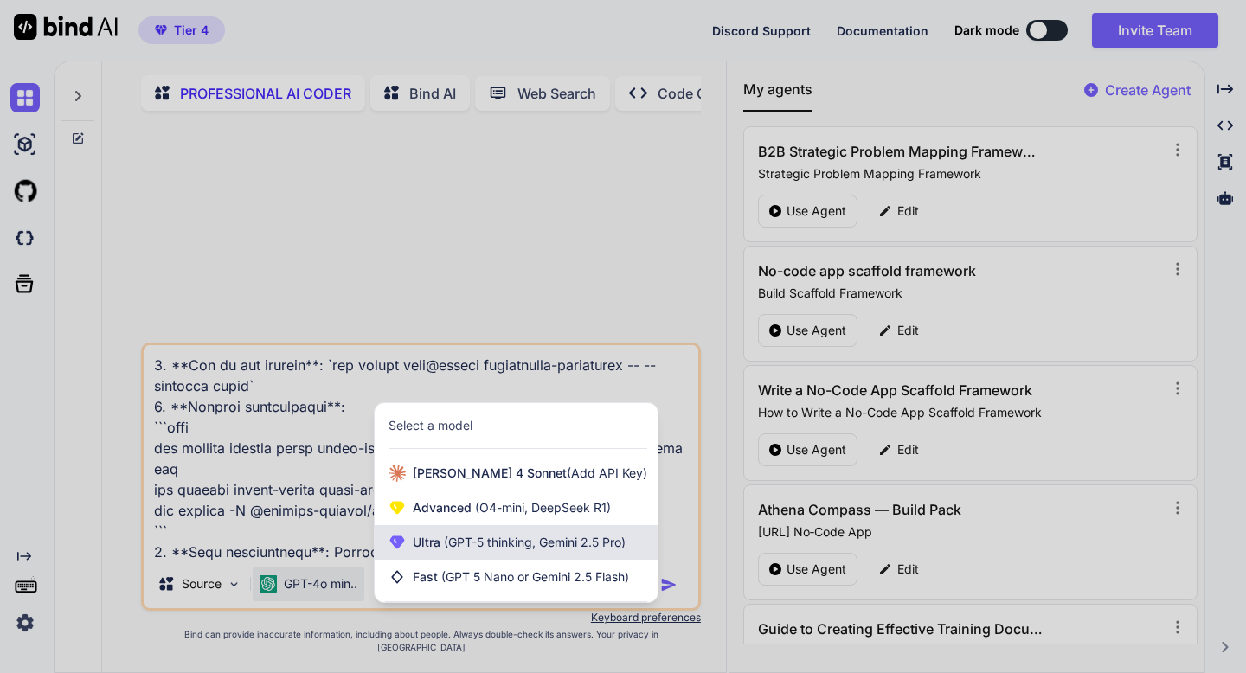
click at [412, 560] on div "Ultra (GPT-5 thinking, Gemini 2.5 Pro)" at bounding box center [516, 542] width 283 height 35
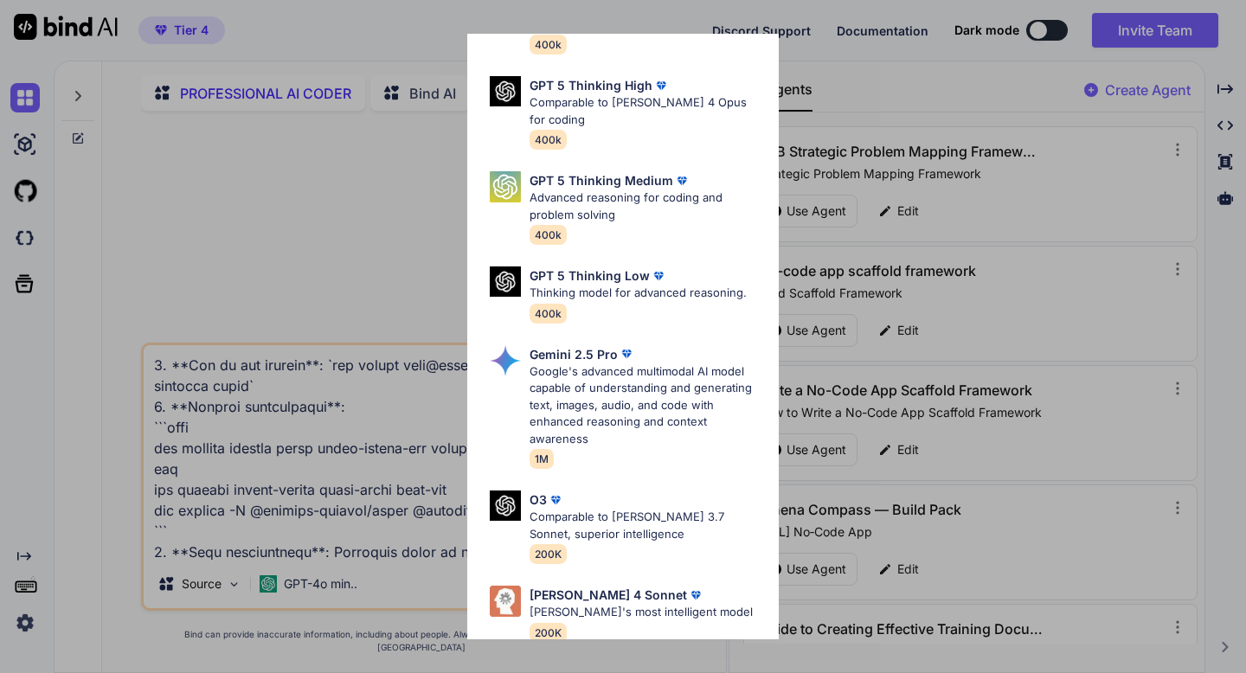
scroll to position [178, 0]
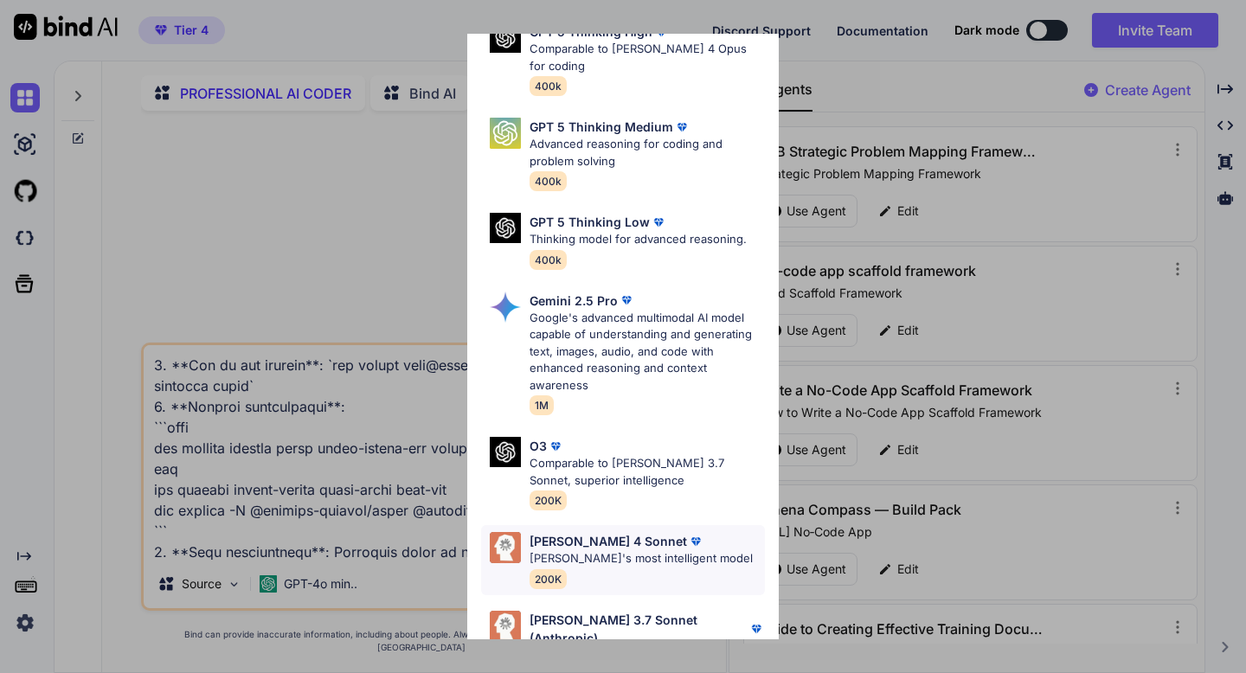
click at [566, 532] on p "[PERSON_NAME] 4 Sonnet" at bounding box center [608, 541] width 157 height 18
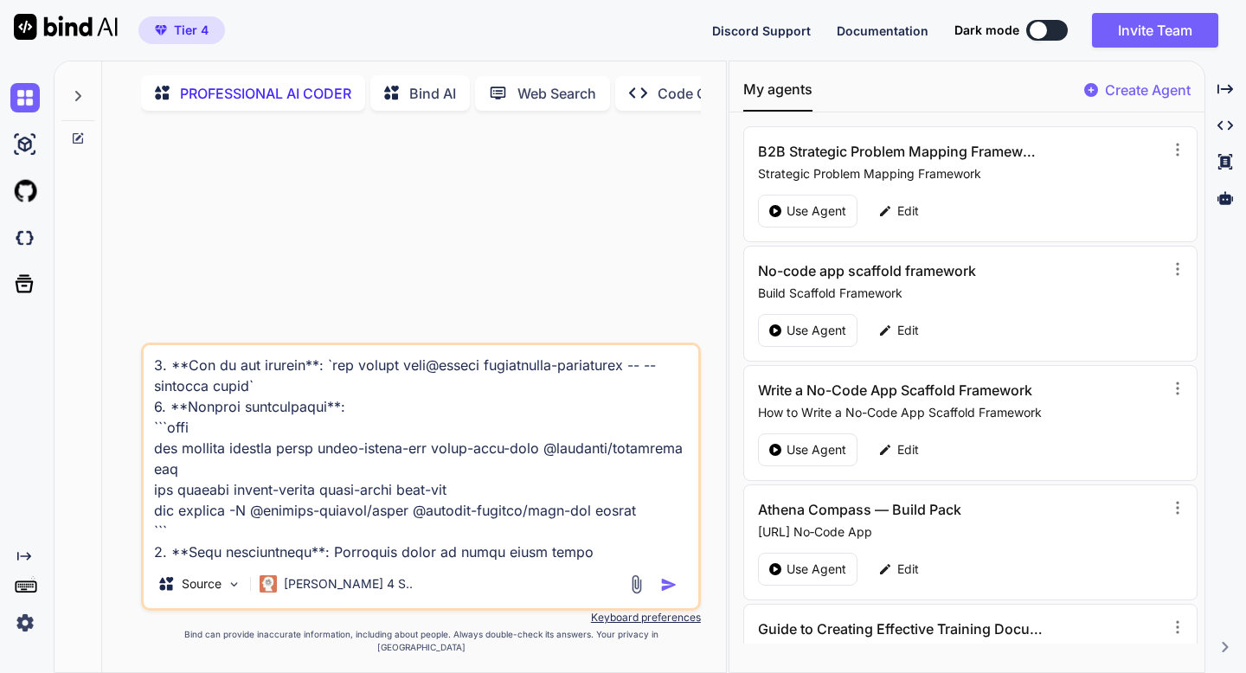
click at [667, 594] on img "button" at bounding box center [668, 584] width 17 height 17
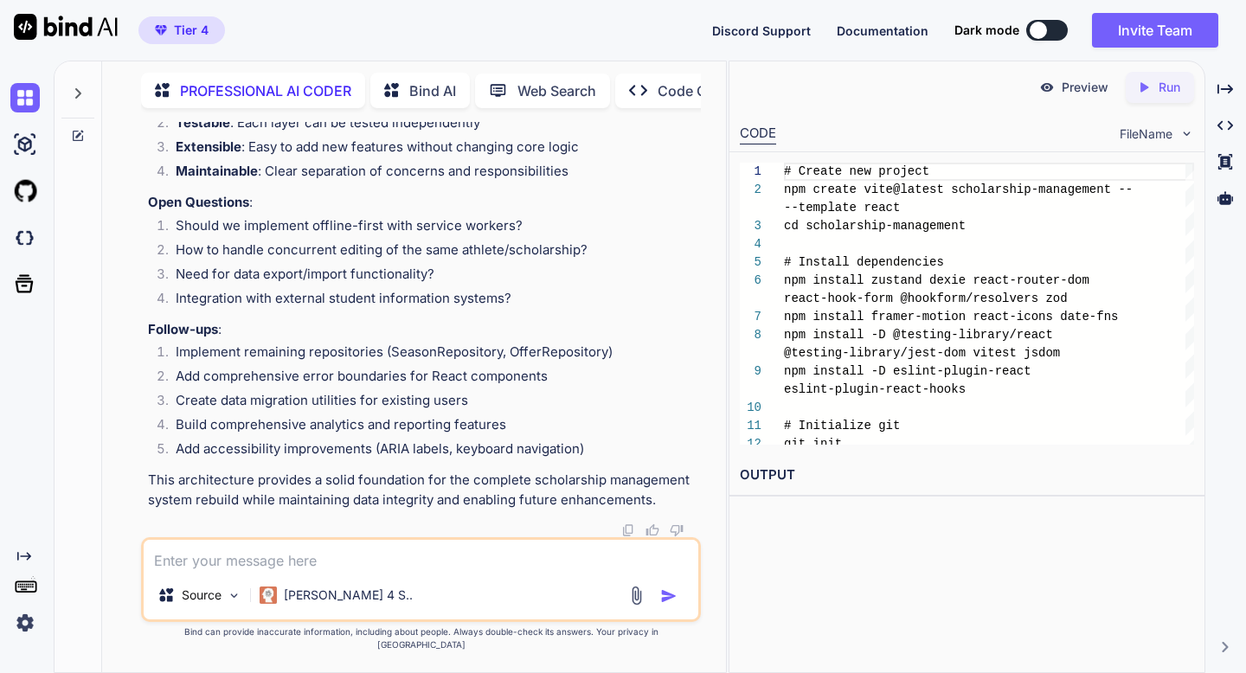
scroll to position [27992, 0]
click at [1145, 96] on div "Created with Pixso. Run" at bounding box center [1160, 87] width 68 height 31
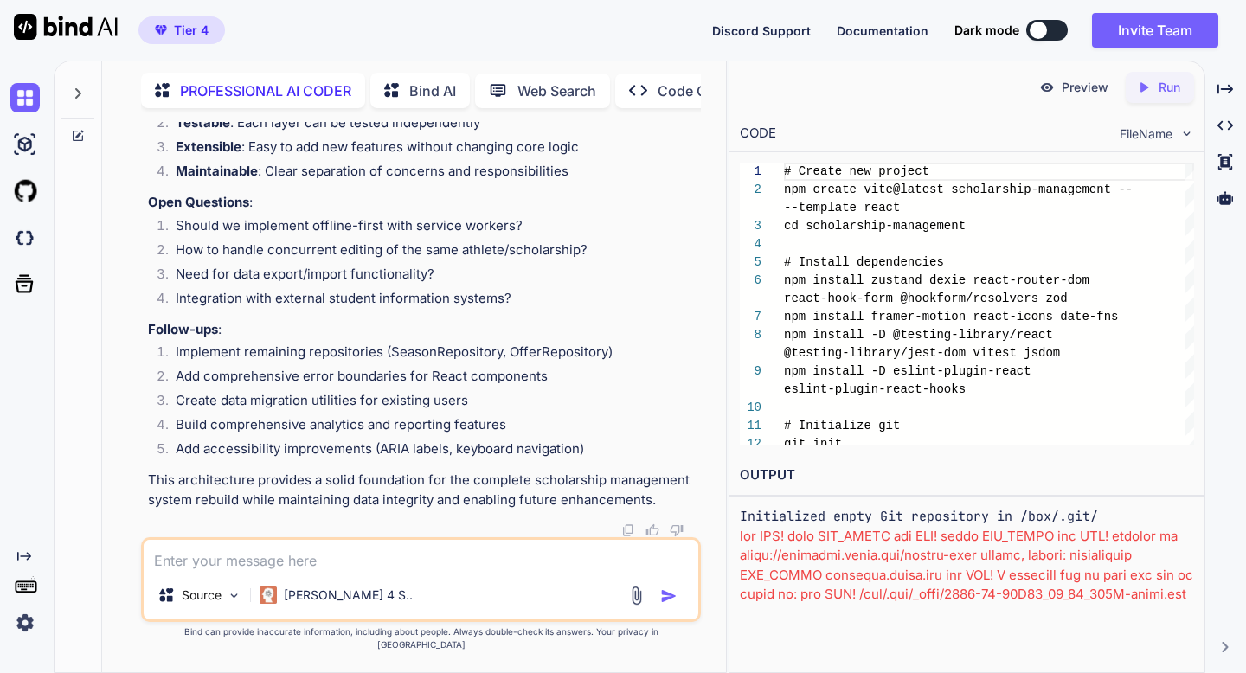
scroll to position [33804, 0]
click at [1223, 196] on icon at bounding box center [1225, 197] width 16 height 13
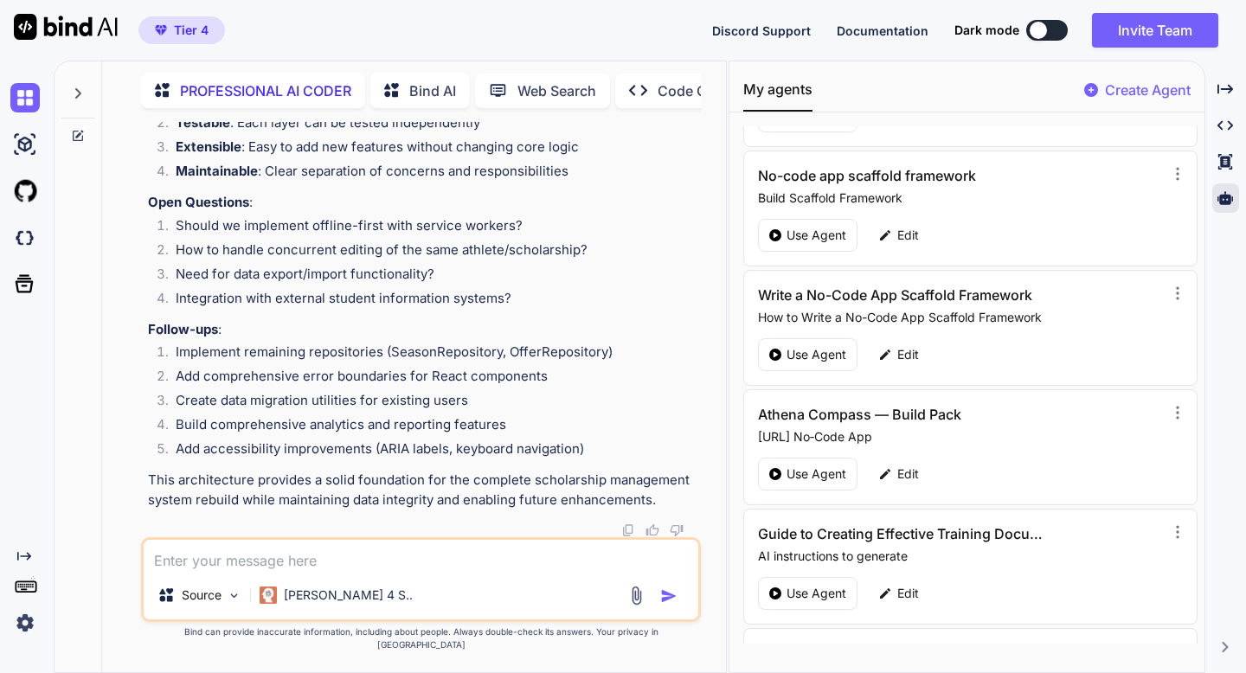
scroll to position [260, 0]
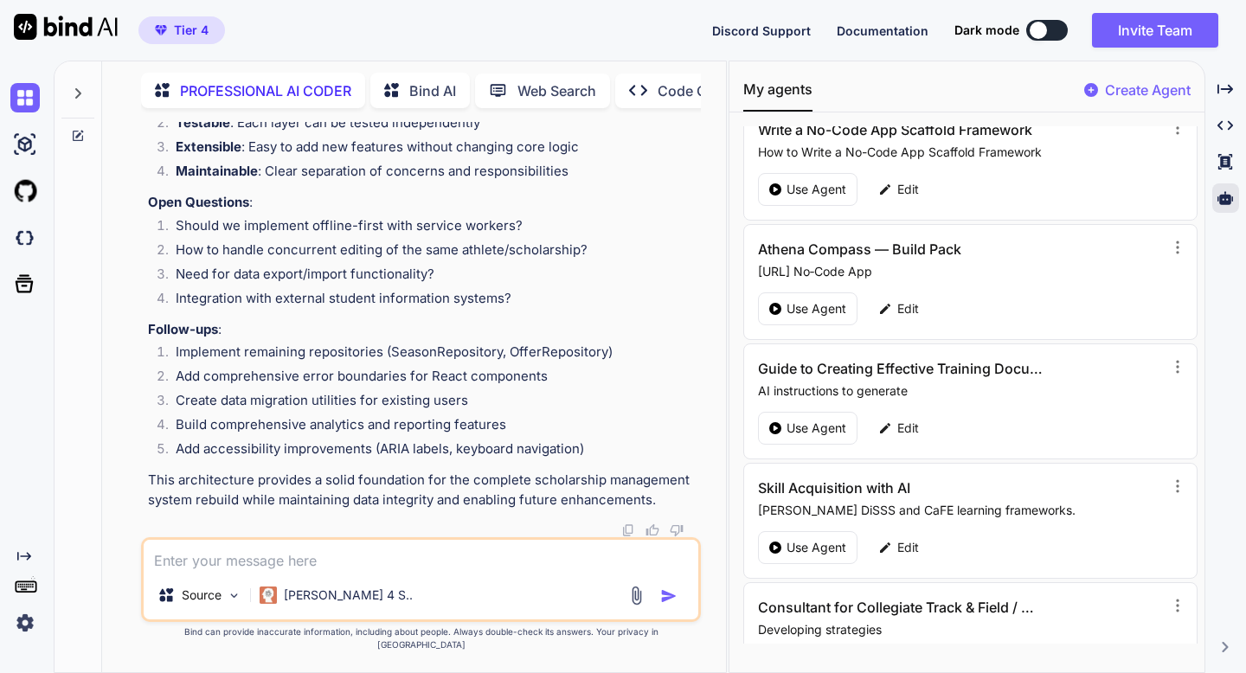
click at [72, 131] on icon at bounding box center [78, 136] width 14 height 14
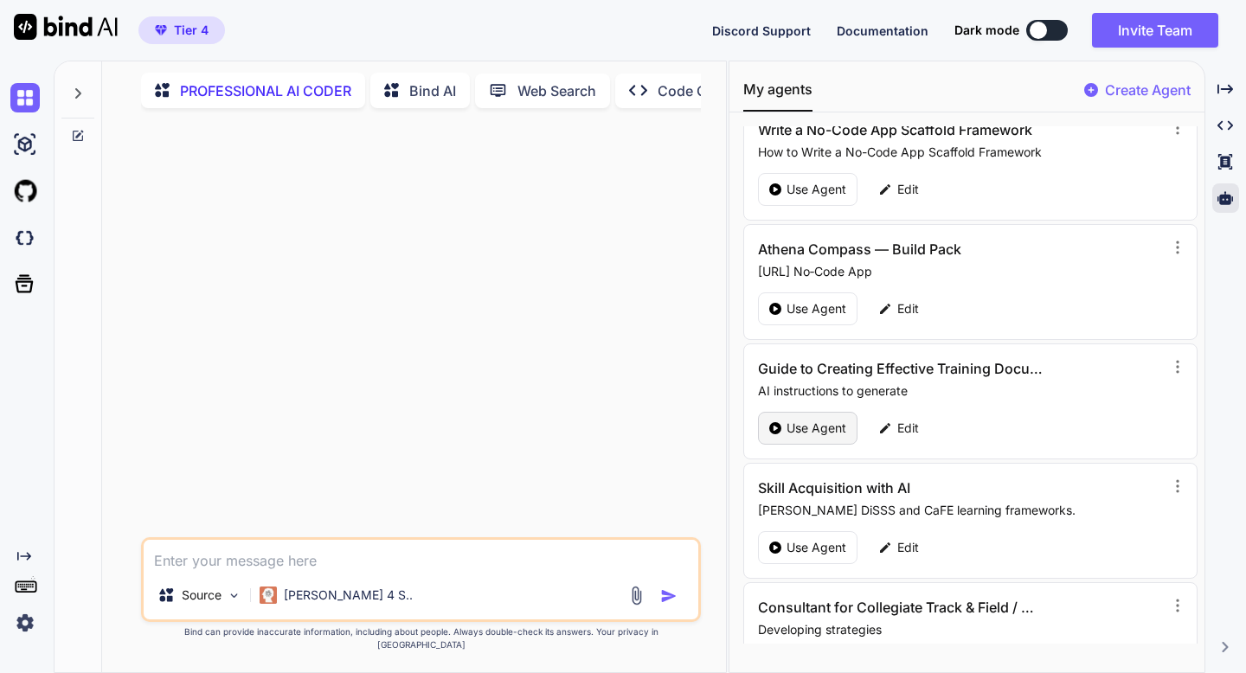
click at [819, 425] on p "Use Agent" at bounding box center [817, 428] width 60 height 17
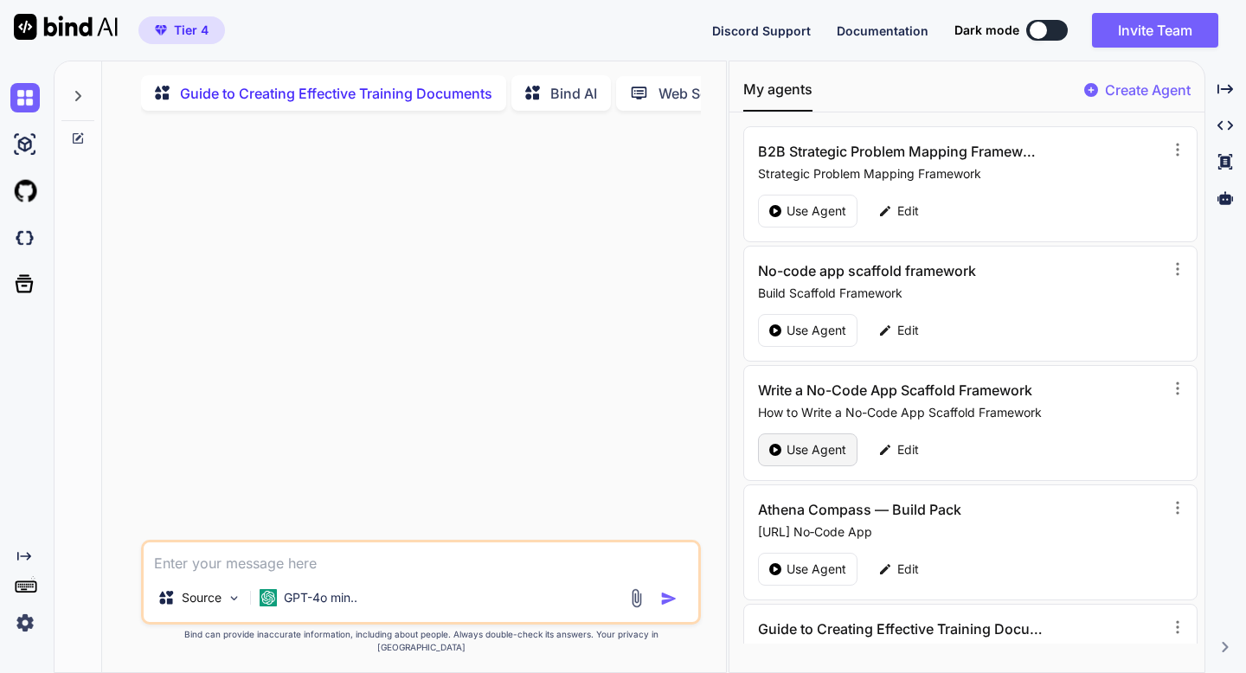
click at [825, 445] on p "Use Agent" at bounding box center [817, 449] width 60 height 17
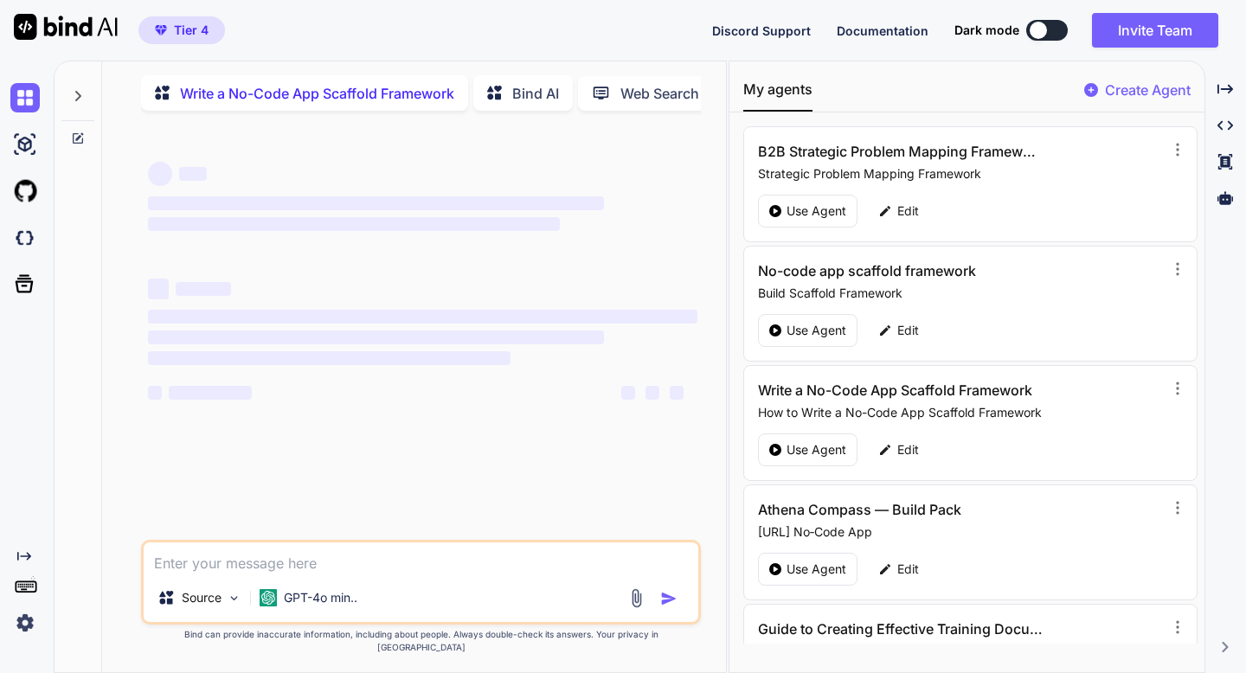
click at [409, 574] on textarea at bounding box center [421, 558] width 554 height 31
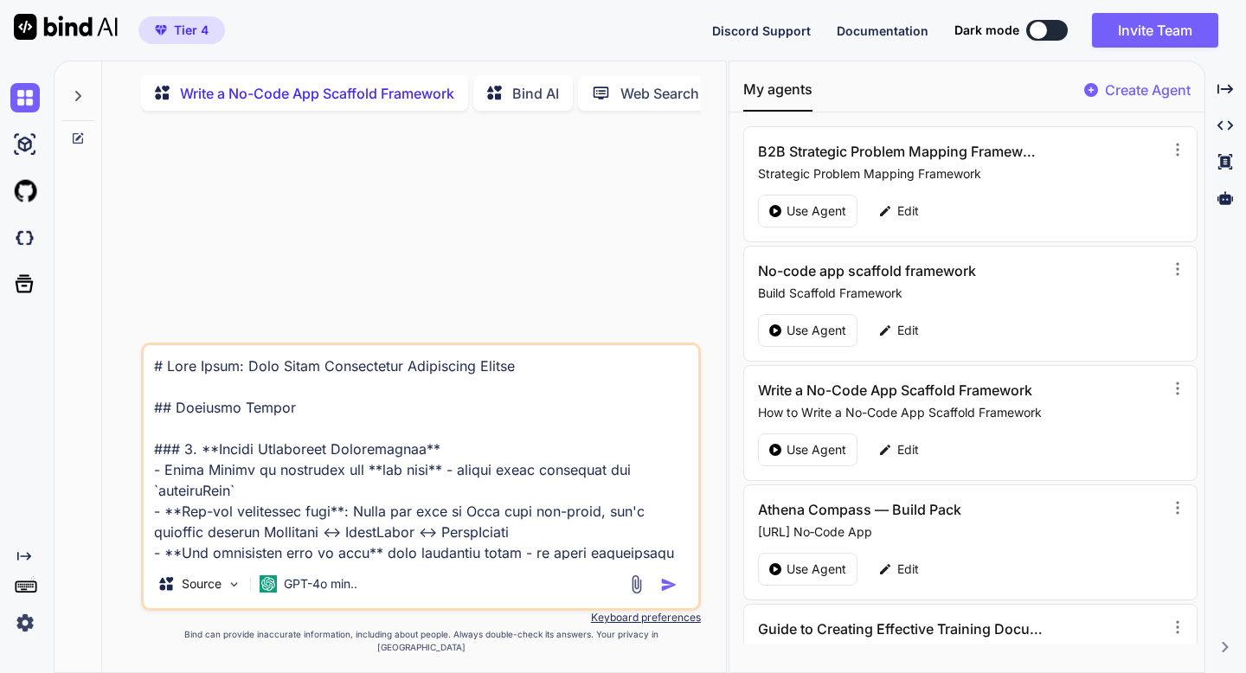
scroll to position [4175, 0]
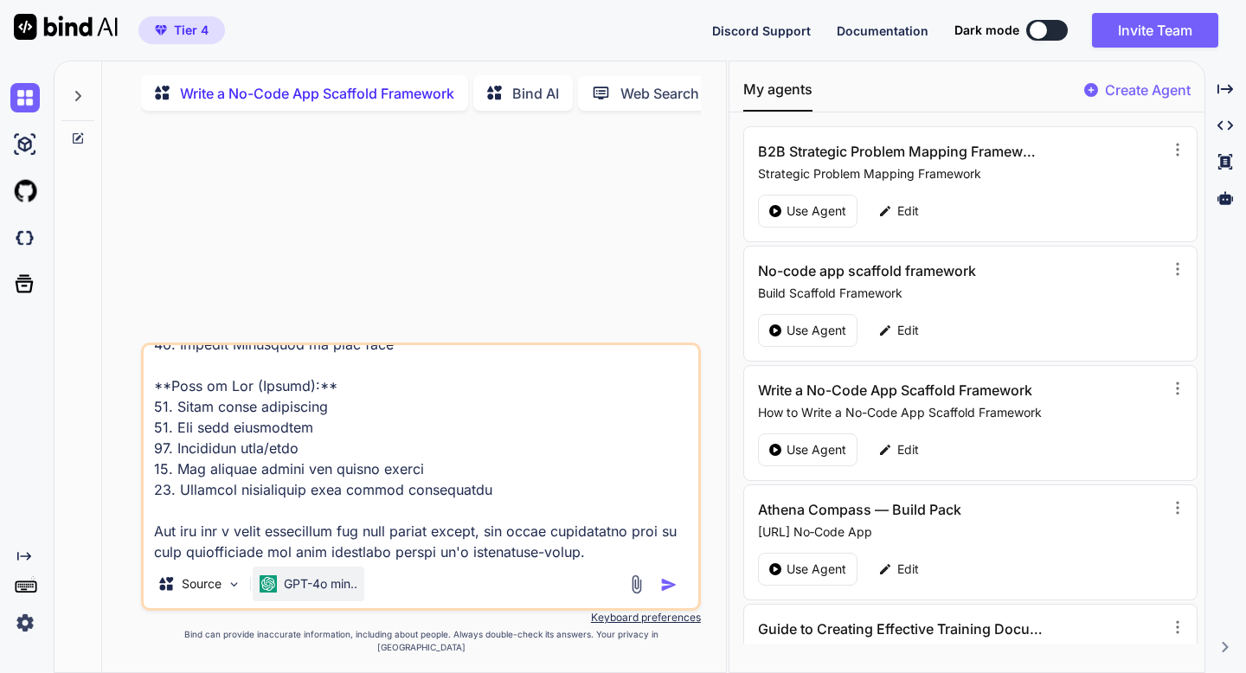
type textarea "# Lore Ipsum: Dolo Sitam Consectetur Adipiscing Elitse ## Doeiusmo Tempor ### 5…"
click at [316, 593] on p "GPT-4o min.." at bounding box center [321, 583] width 74 height 17
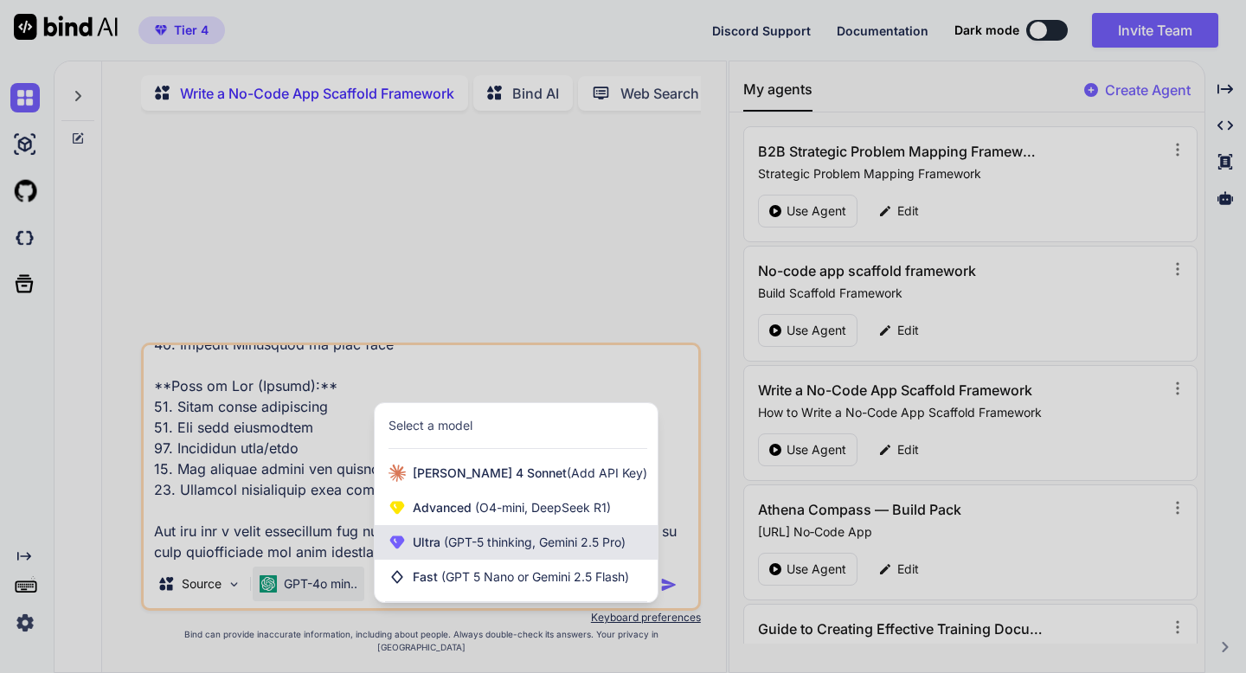
click at [422, 551] on span "Ultra (GPT-5 thinking, Gemini 2.5 Pro)" at bounding box center [519, 542] width 213 height 17
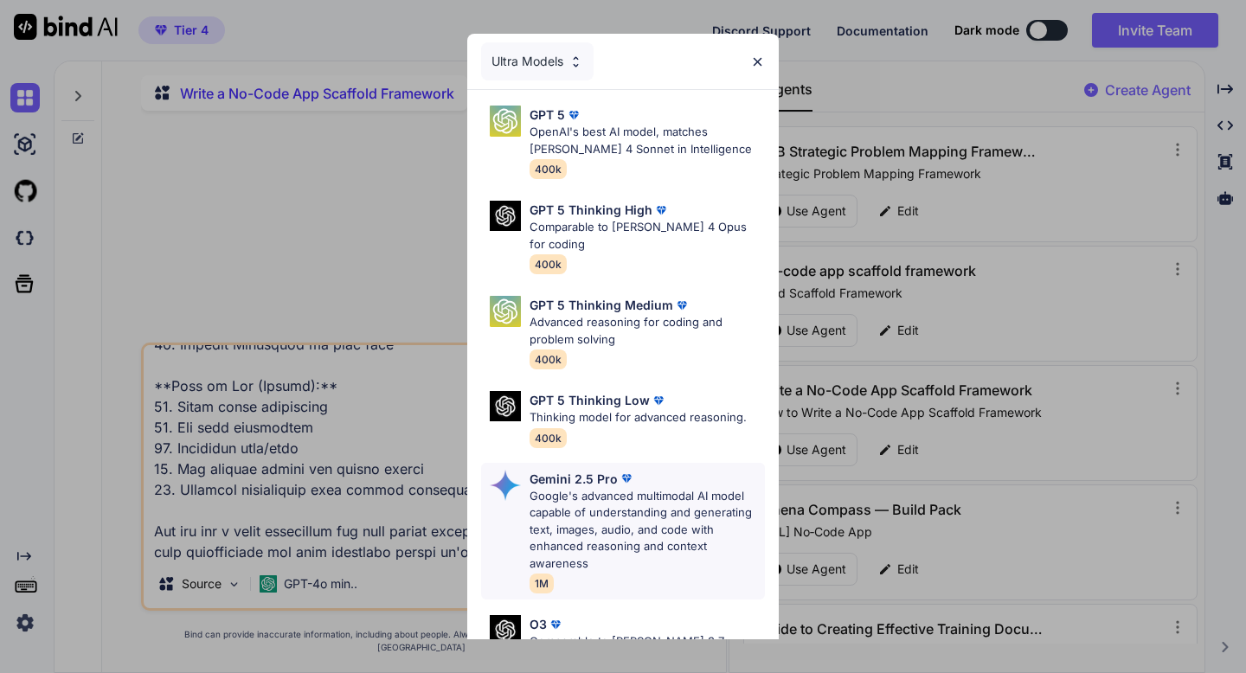
scroll to position [178, 0]
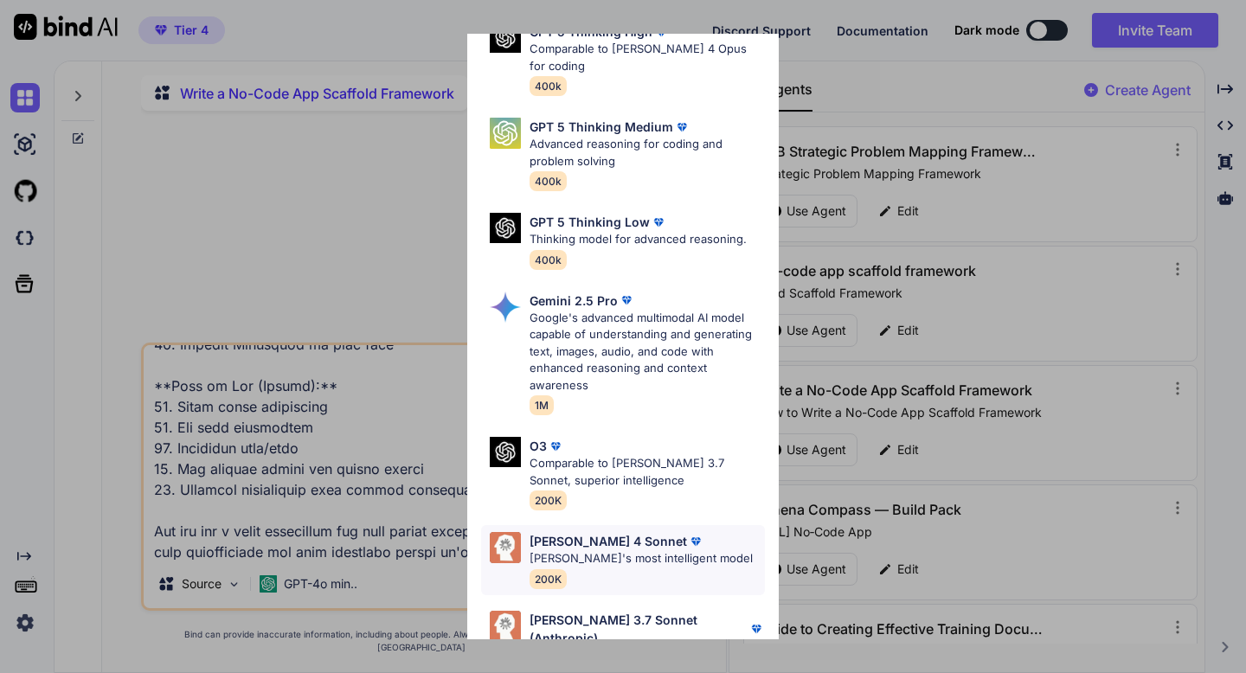
click at [590, 532] on p "[PERSON_NAME] 4 Sonnet" at bounding box center [608, 541] width 157 height 18
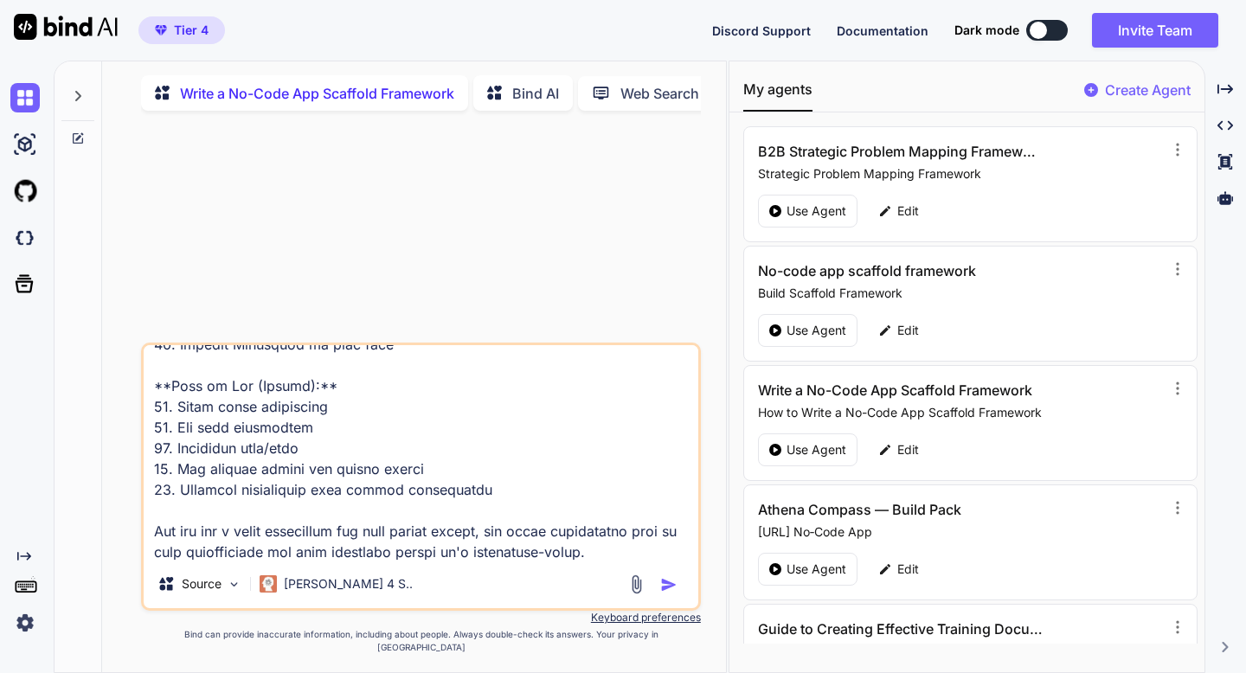
click at [669, 594] on img "button" at bounding box center [668, 584] width 17 height 17
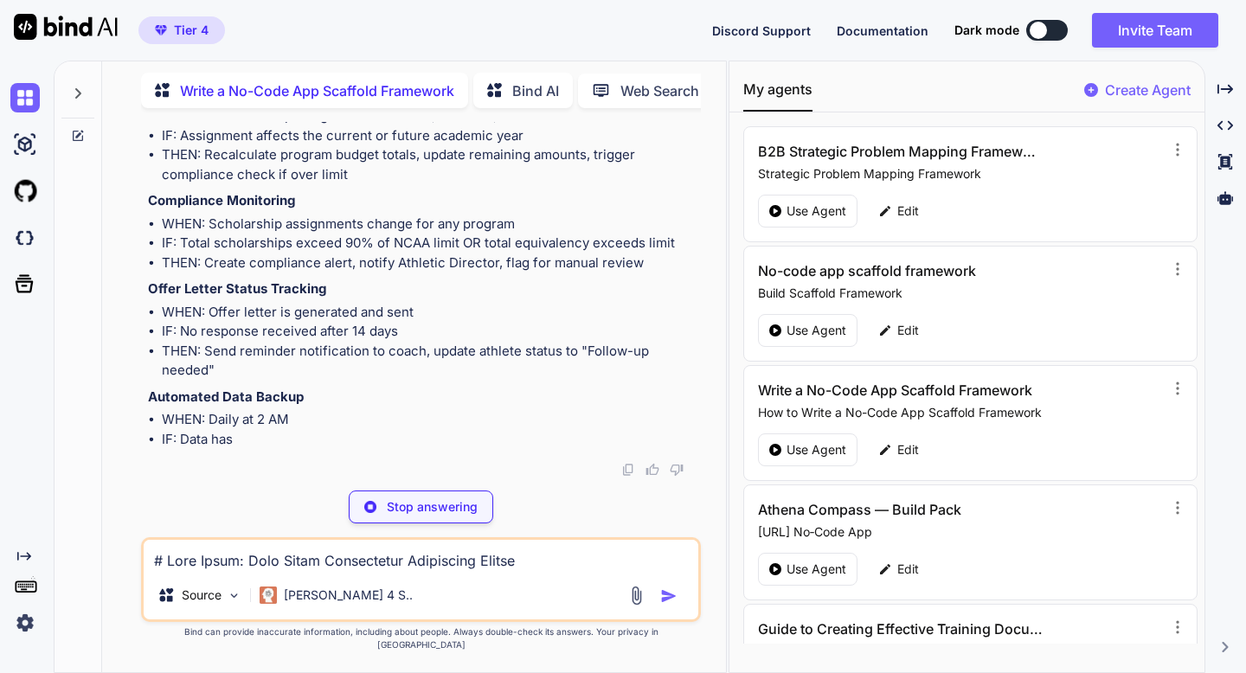
scroll to position [8440, 0]
